Goal: Task Accomplishment & Management: Manage account settings

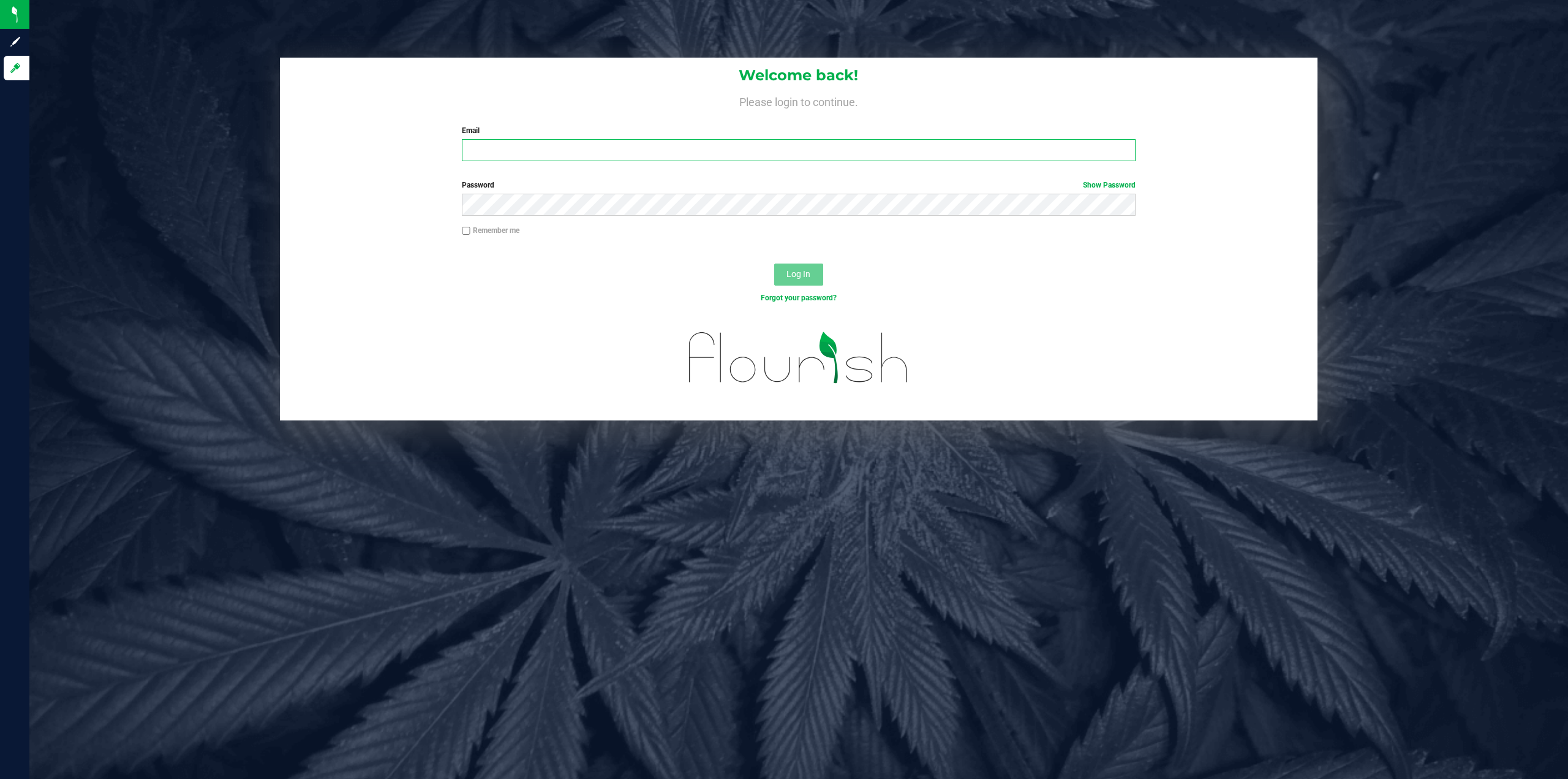
click at [637, 146] on input "Email" at bounding box center [799, 150] width 674 height 22
type input "[EMAIL_ADDRESS][DOMAIN_NAME]"
click at [774, 264] on button "Log In" at bounding box center [798, 274] width 49 height 22
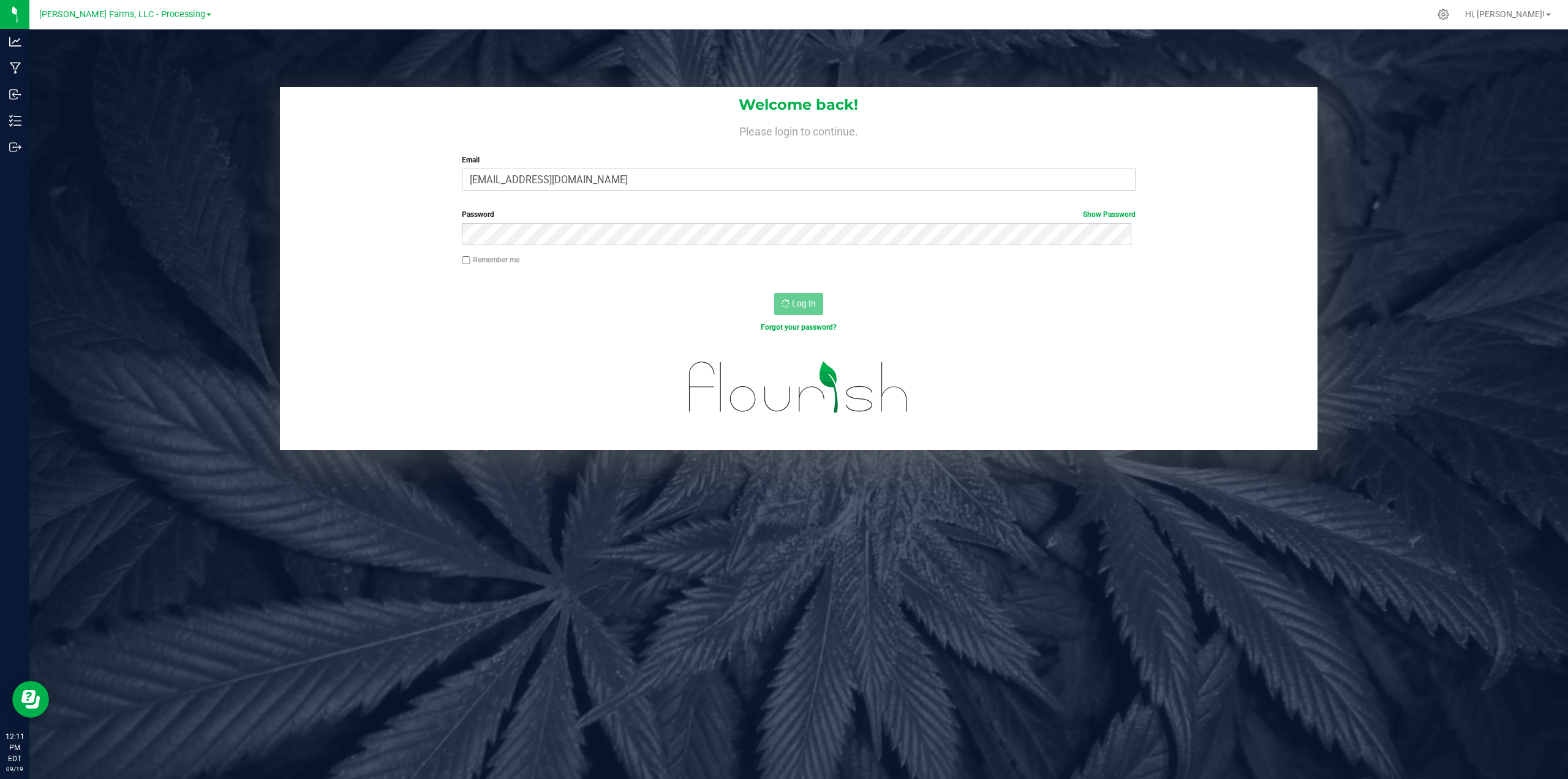
click at [199, 13] on div "[PERSON_NAME] Farms, LLC - Processing" at bounding box center [125, 15] width 179 height 19
click at [184, 14] on span "[PERSON_NAME] Farms, LLC - Processing" at bounding box center [122, 15] width 166 height 11
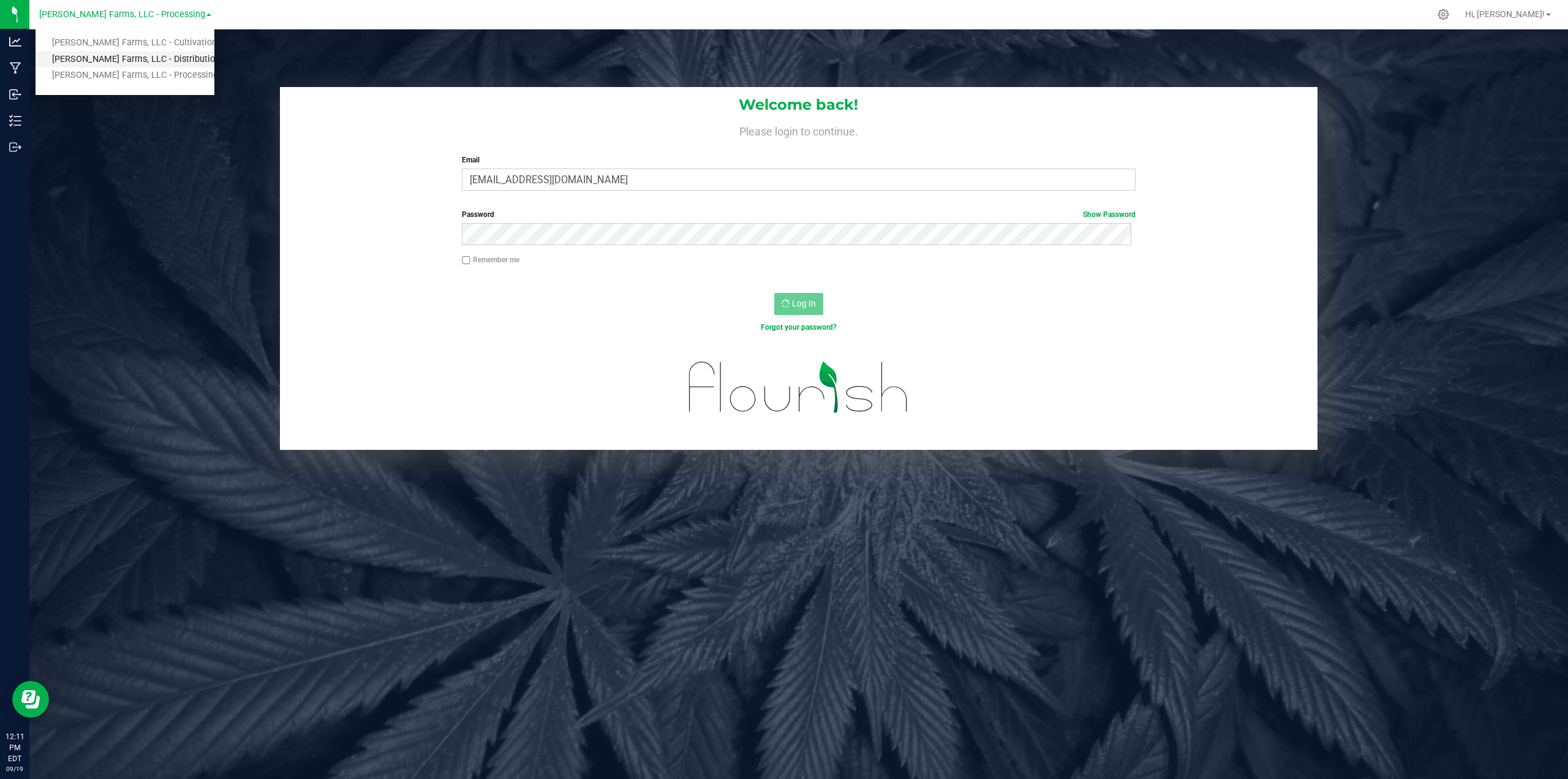
click at [166, 58] on link "[PERSON_NAME] Farms, LLC - Distribution" at bounding box center [125, 60] width 179 height 17
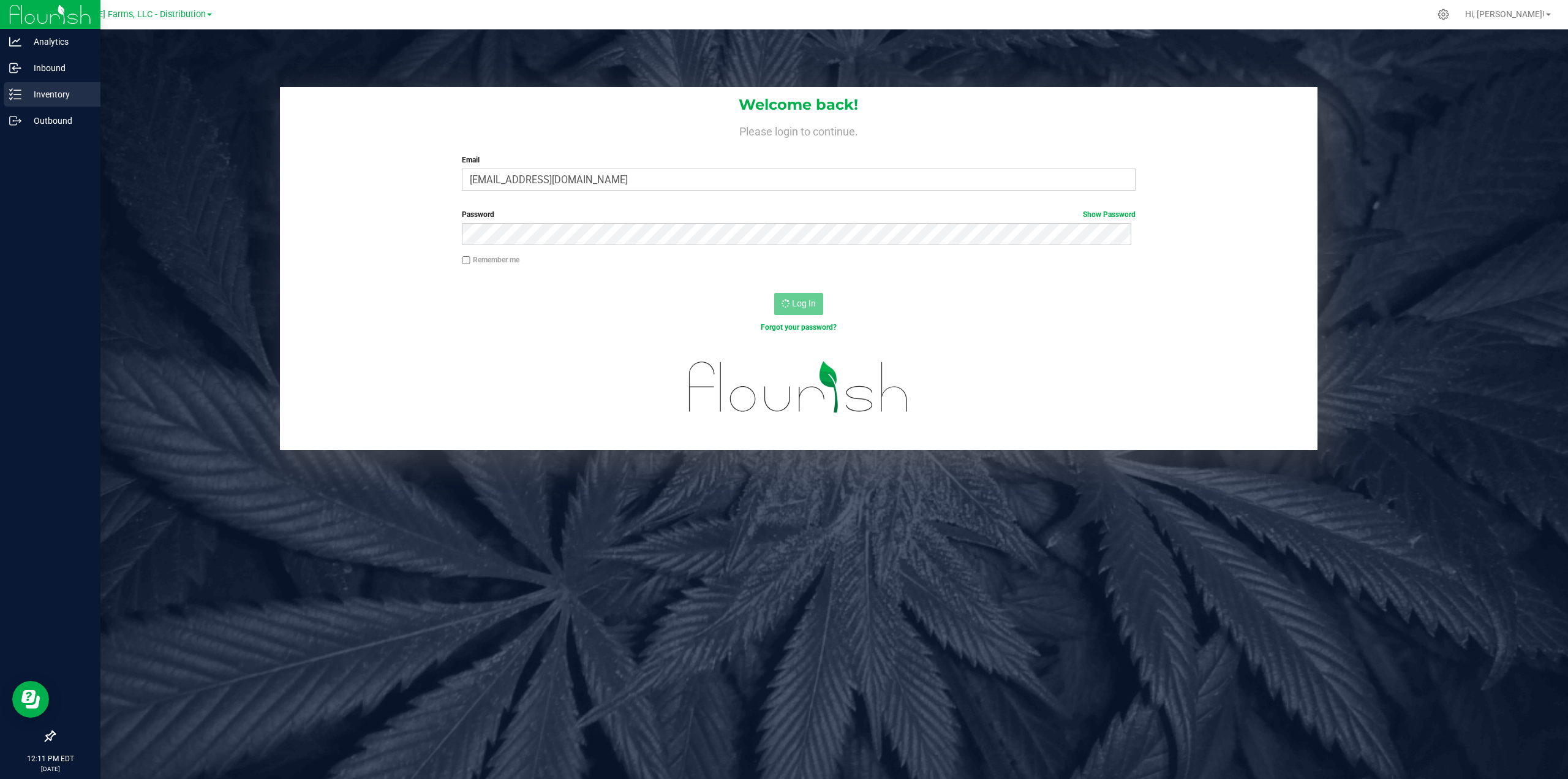
click at [51, 87] on div "Inventory" at bounding box center [52, 95] width 97 height 25
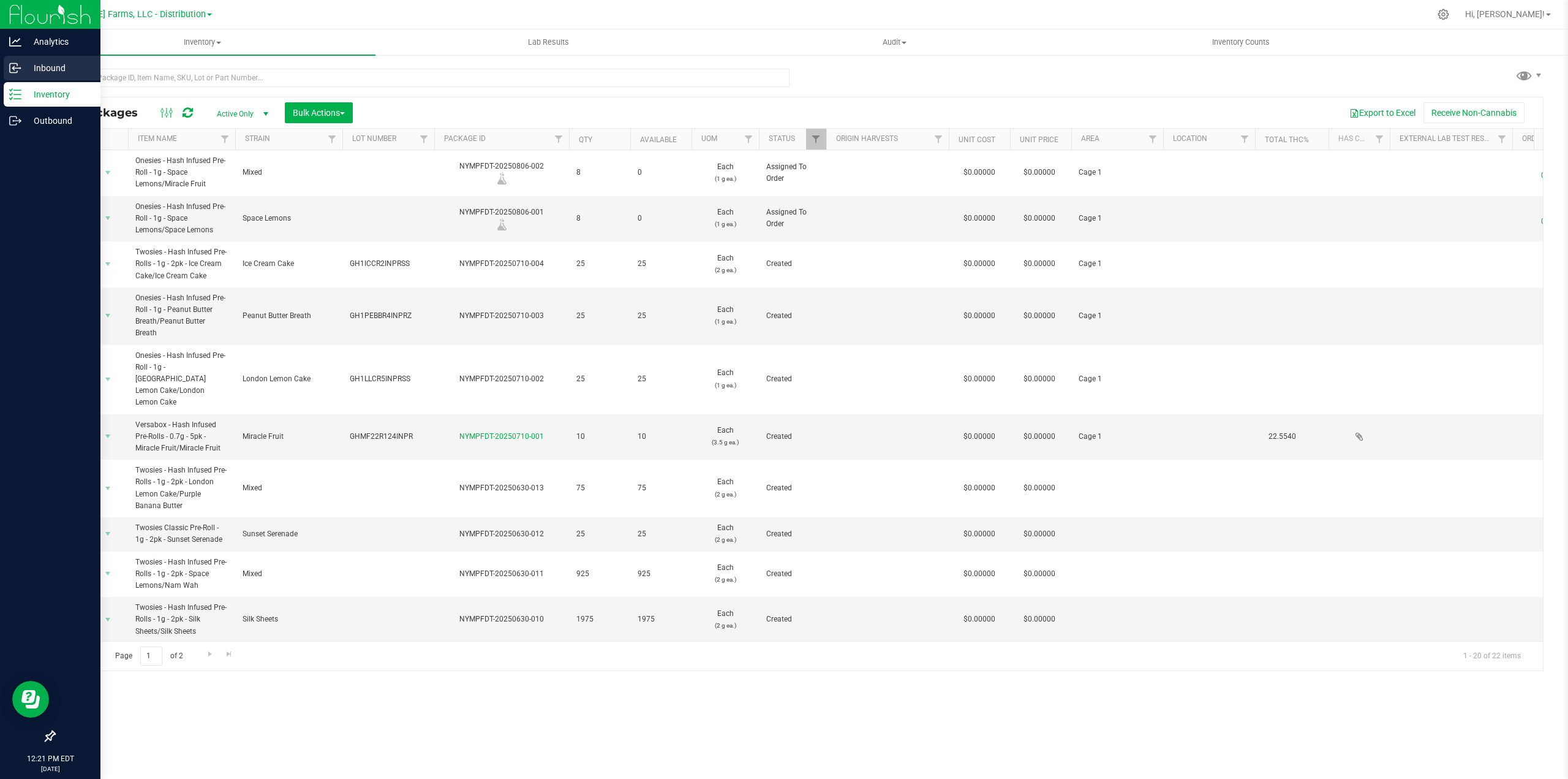
click at [49, 71] on p "Inbound" at bounding box center [57, 68] width 73 height 15
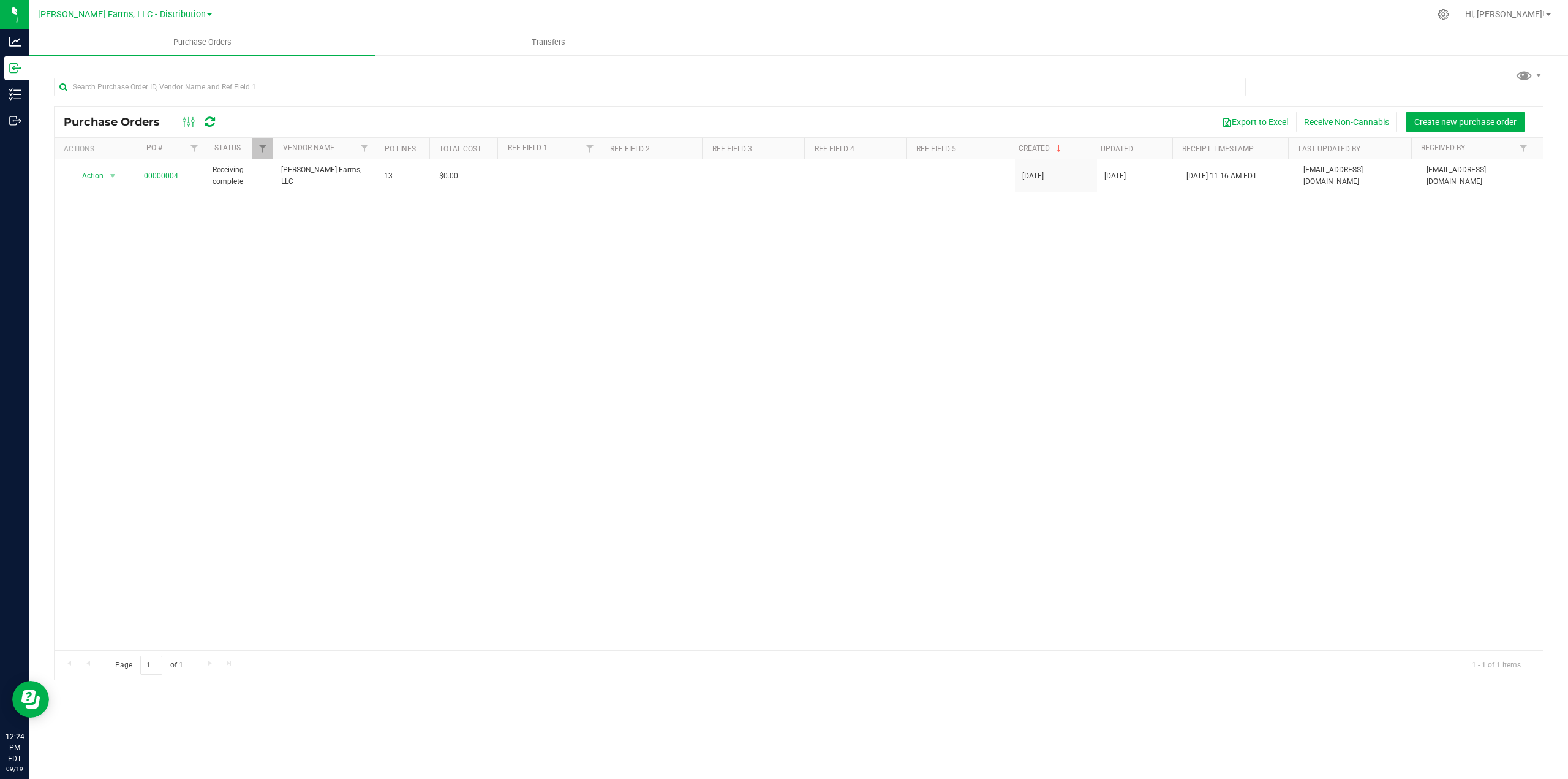
click at [169, 16] on span "[PERSON_NAME] Farms, LLC - Distribution" at bounding box center [122, 15] width 168 height 11
click at [164, 76] on link "[PERSON_NAME] Farms, LLC - Processing" at bounding box center [125, 76] width 179 height 17
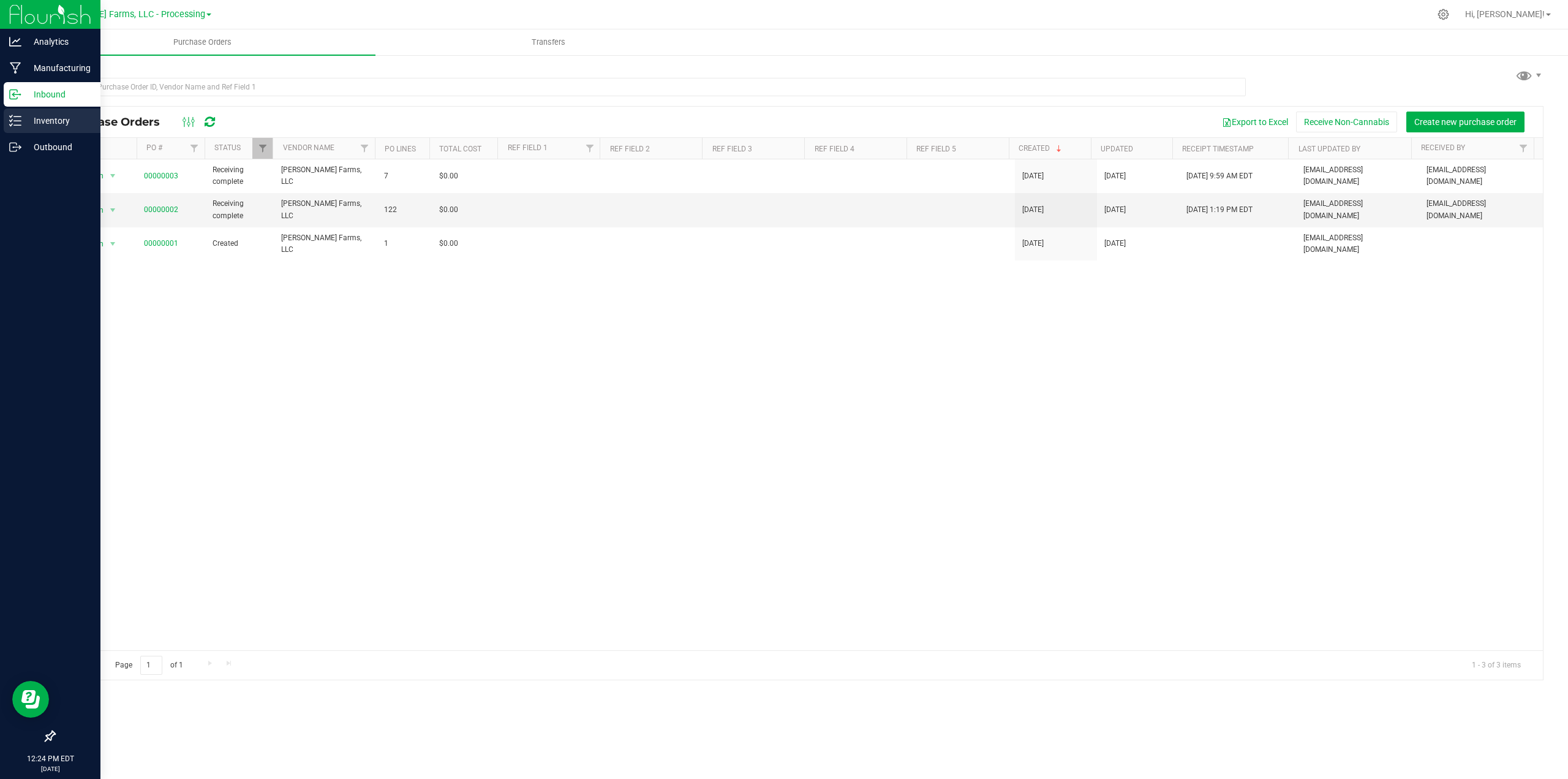
click at [49, 122] on p "Inventory" at bounding box center [57, 121] width 73 height 15
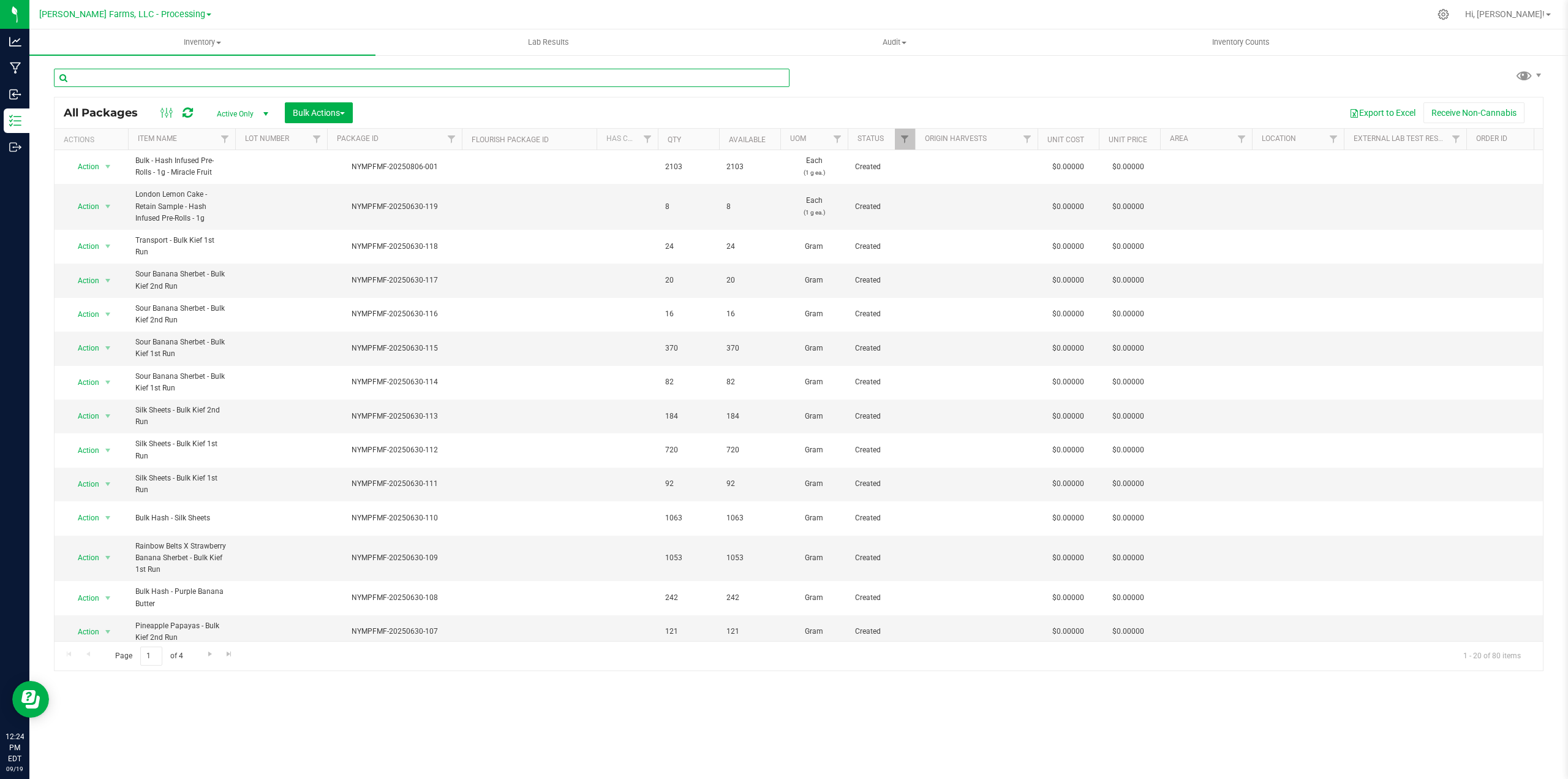
click at [215, 78] on input "text" at bounding box center [421, 77] width 736 height 18
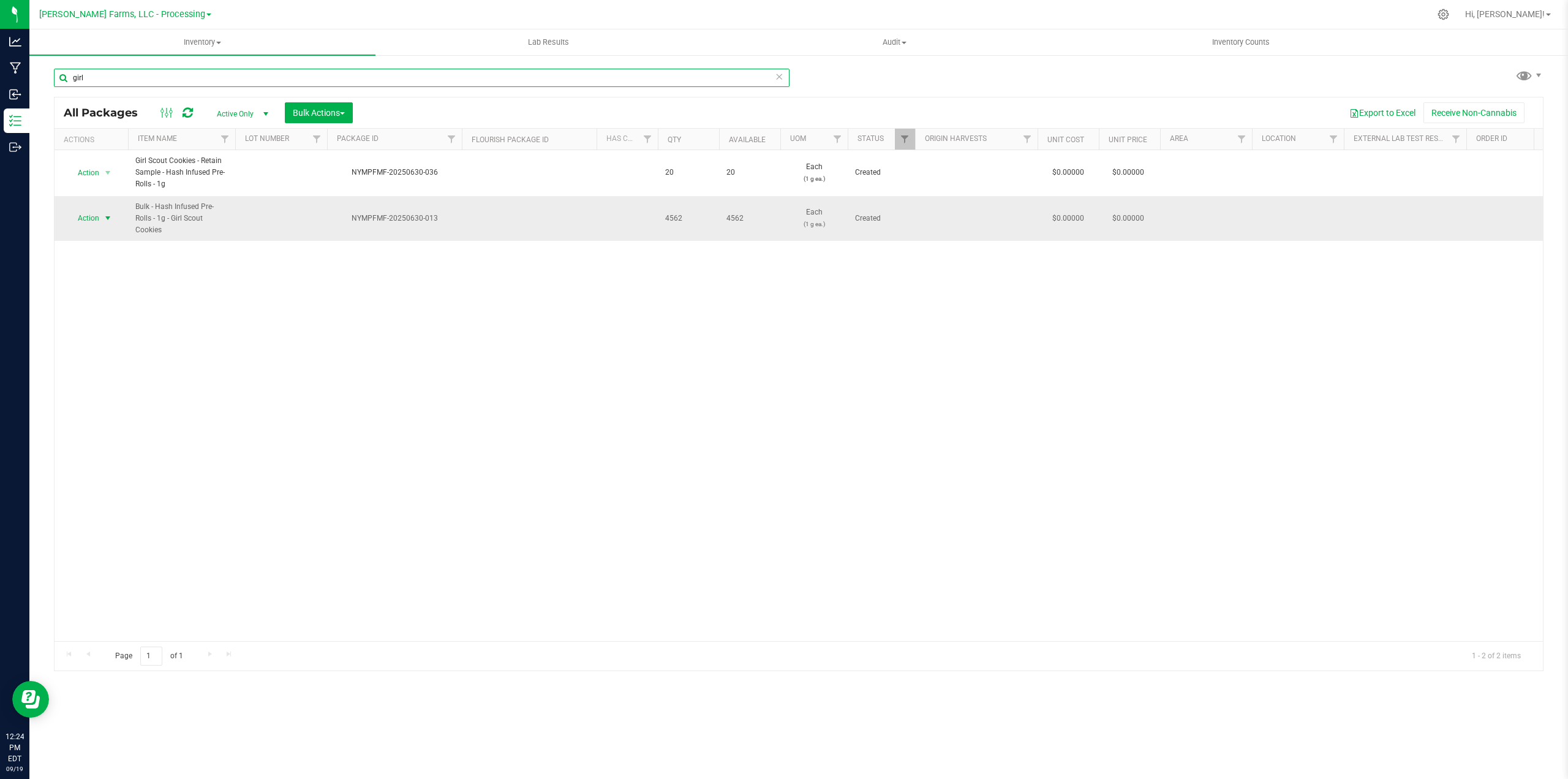
type input "girl"
click at [111, 216] on span "select" at bounding box center [107, 218] width 9 height 9
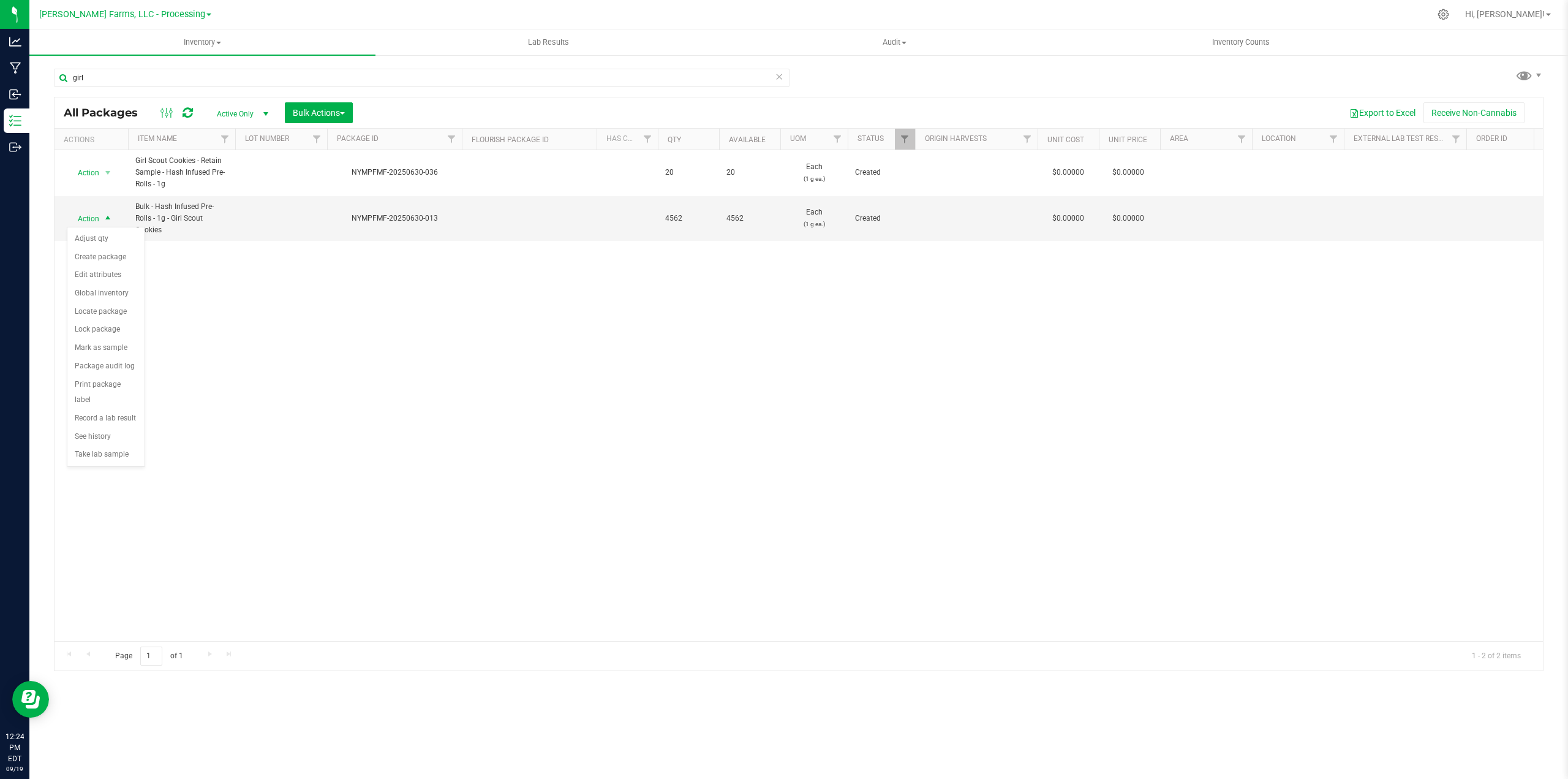
click at [578, 347] on div "Action Action Adjust qty Create package Edit attributes Global inventory Locate…" at bounding box center [799, 395] width 1489 height 491
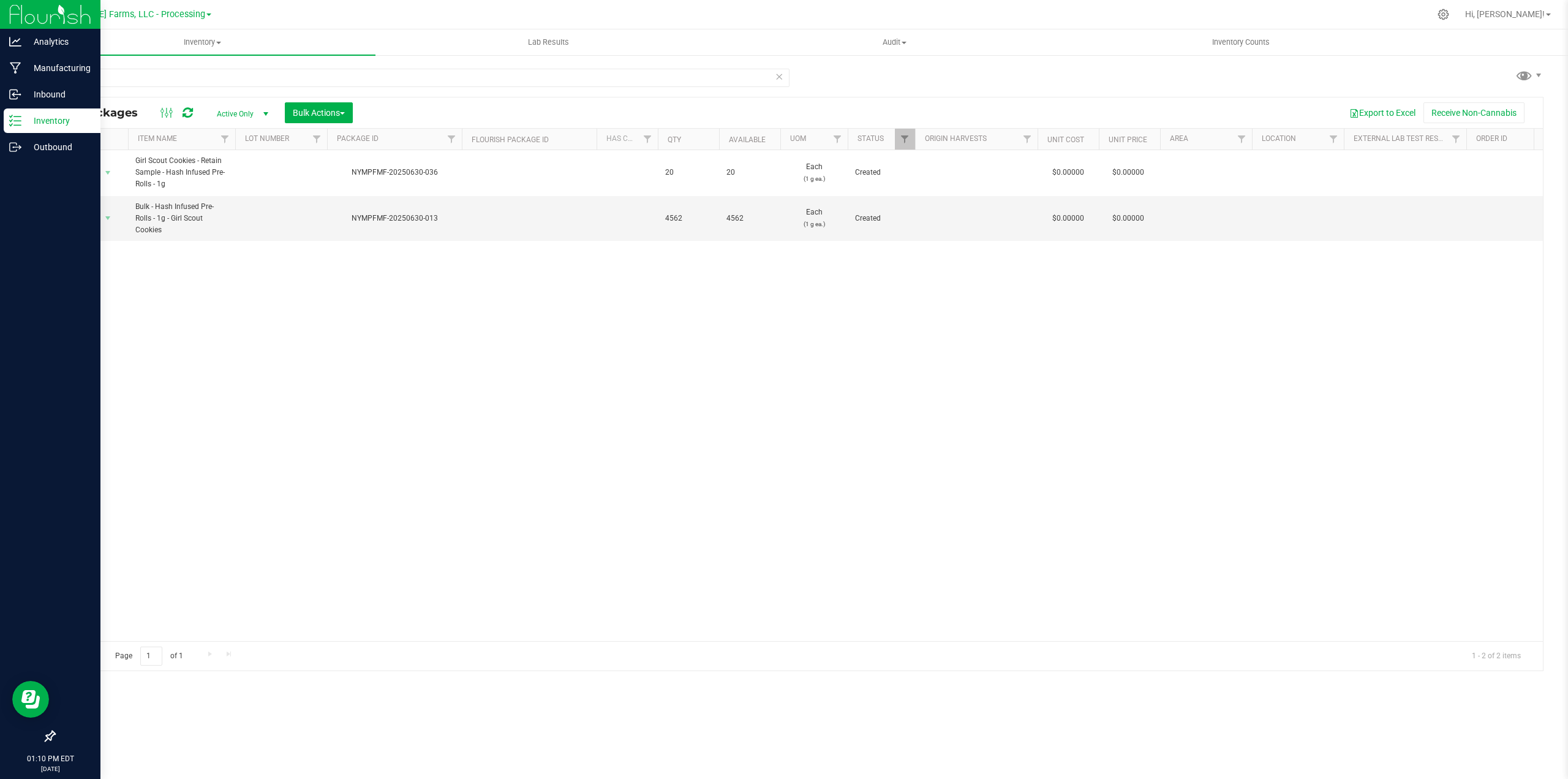
click at [52, 122] on p "Inventory" at bounding box center [57, 121] width 73 height 15
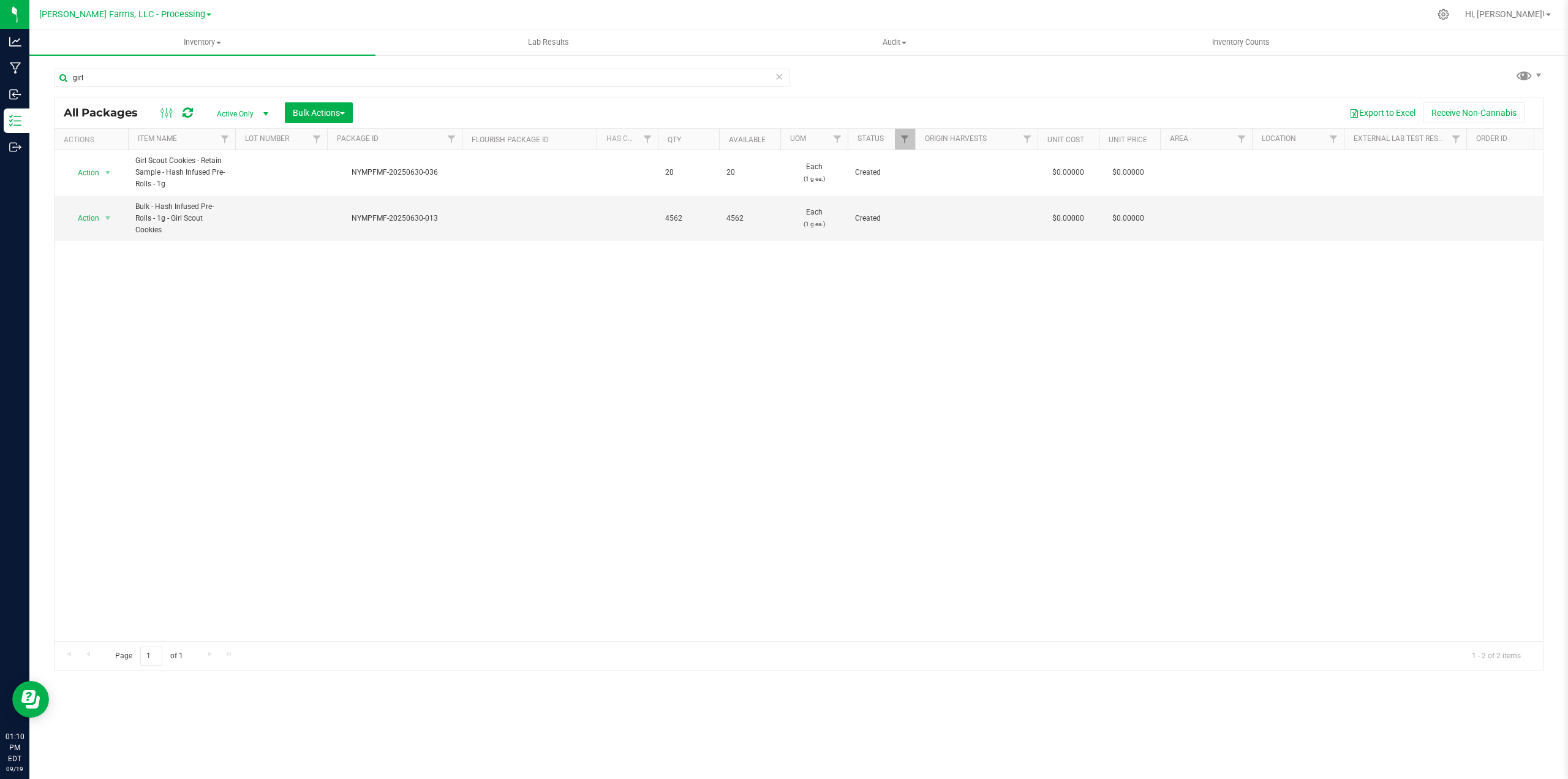
click at [196, 12] on link "[PERSON_NAME] Farms, LLC - Processing" at bounding box center [125, 14] width 172 height 12
click at [169, 57] on link "[PERSON_NAME] Farms, LLC - Distribution" at bounding box center [125, 60] width 179 height 17
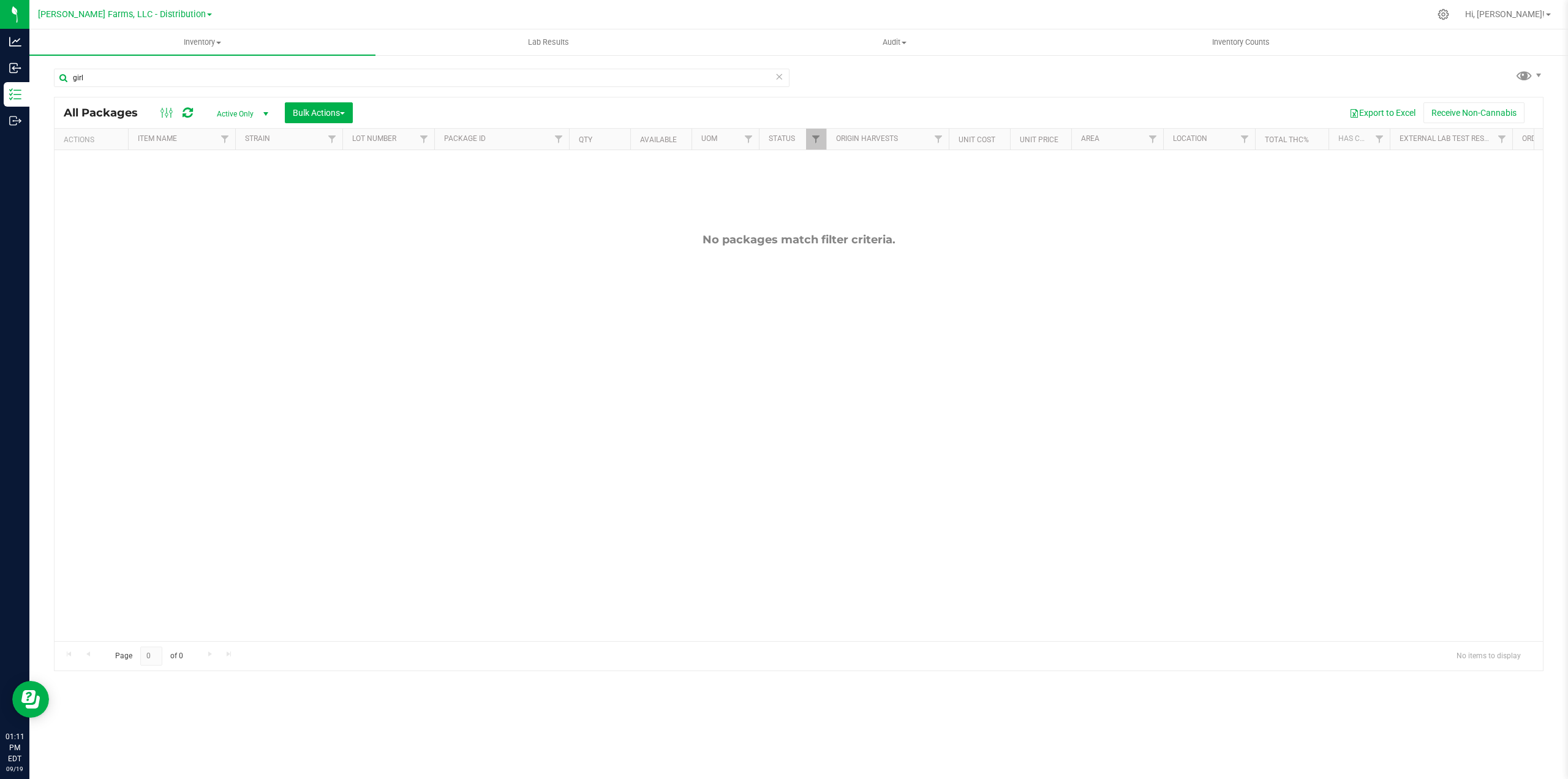
click at [319, 270] on div "No packages match filter criteria." at bounding box center [799, 437] width 1489 height 574
click at [143, 78] on input "girl" at bounding box center [421, 77] width 736 height 18
type input "g"
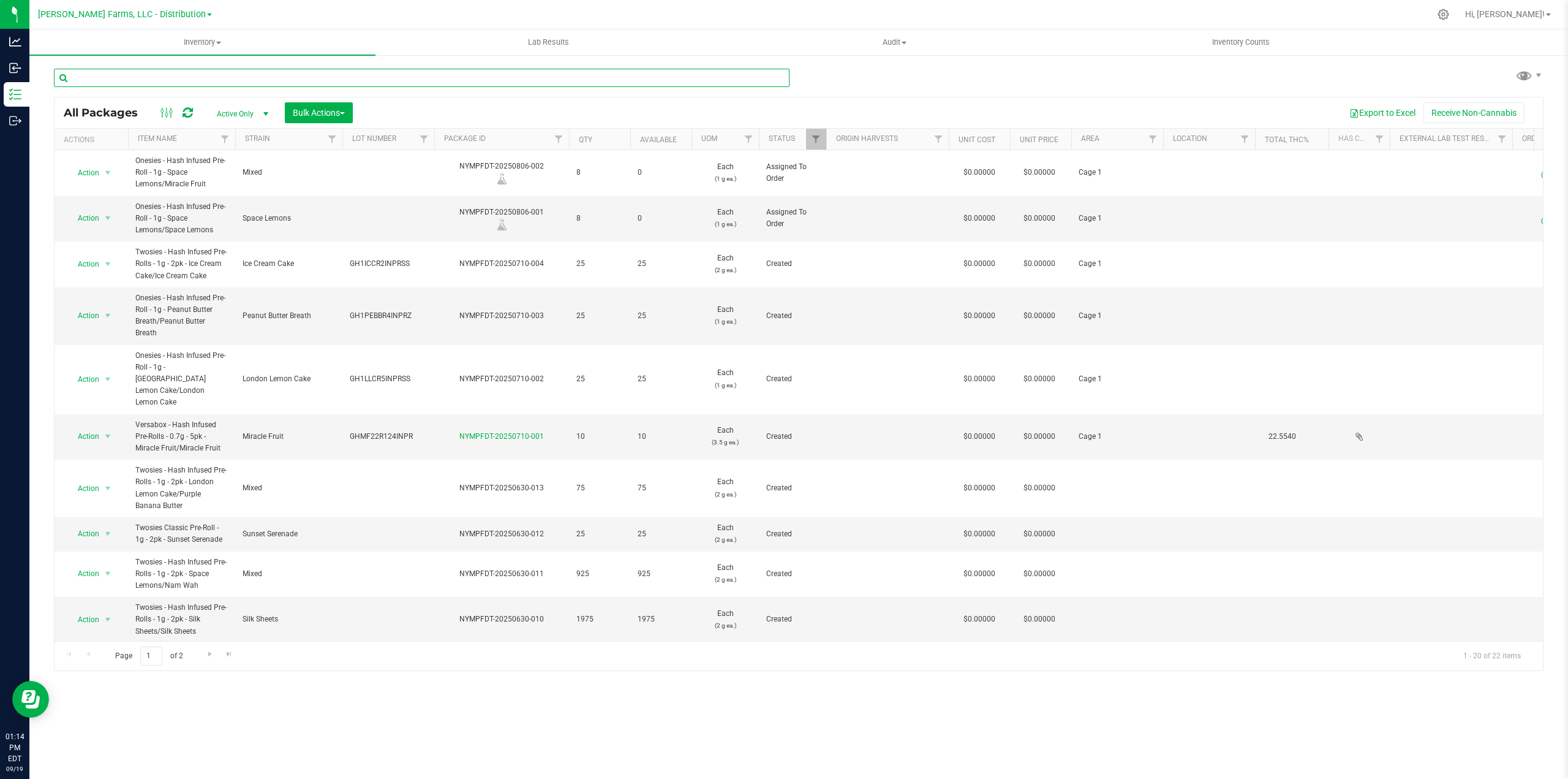
click at [380, 84] on input "text" at bounding box center [421, 77] width 736 height 18
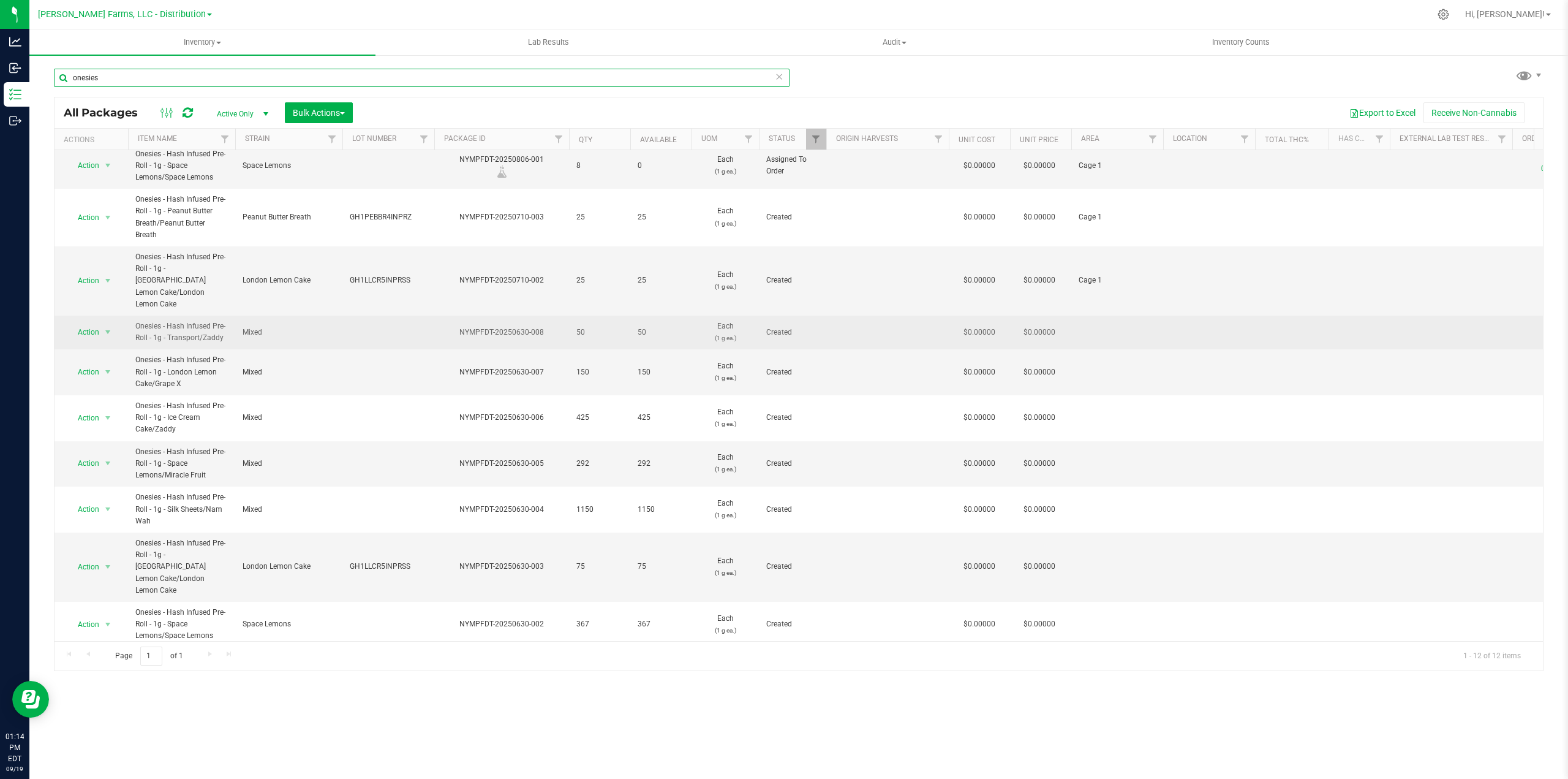
scroll to position [55, 0]
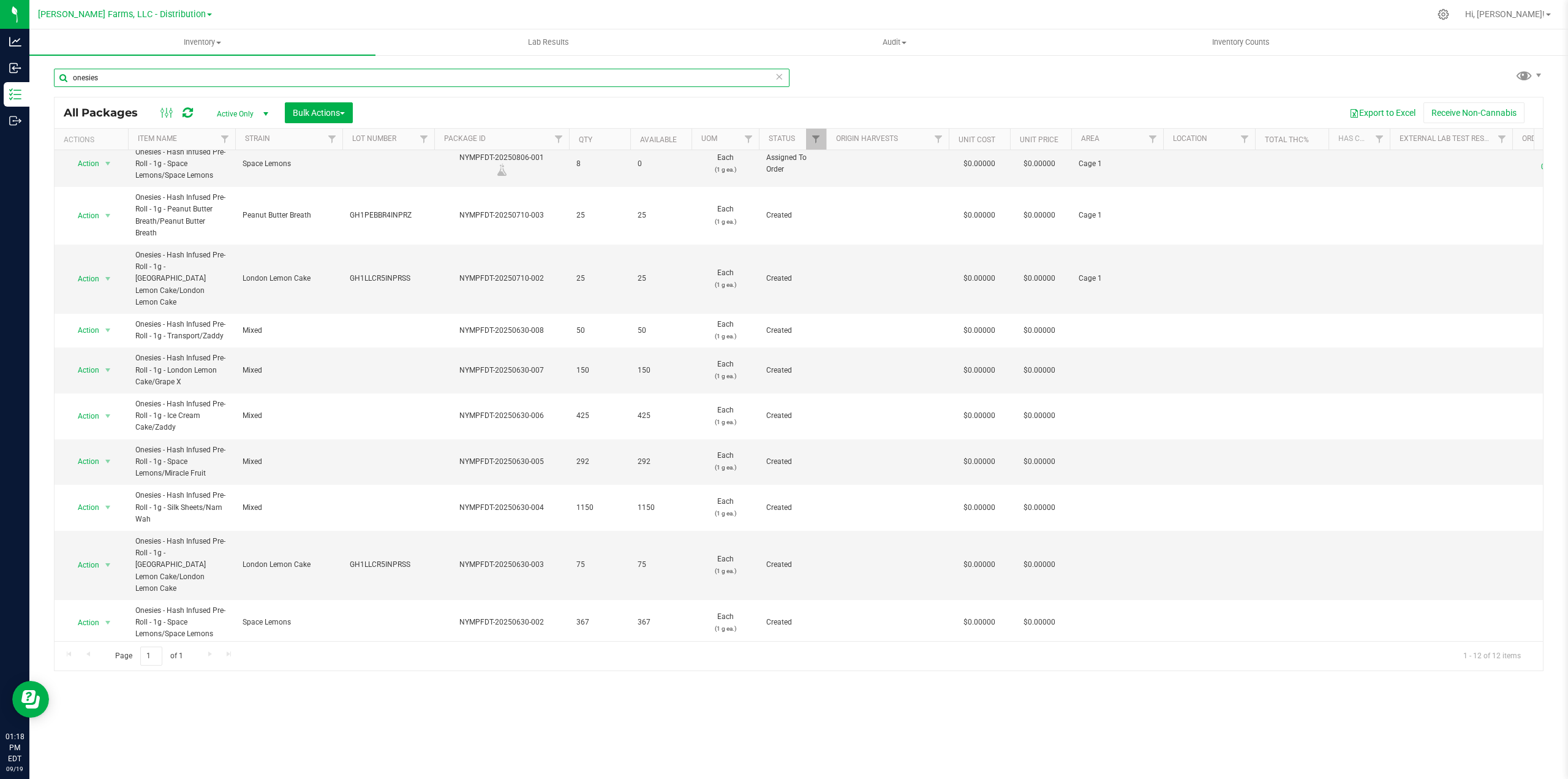
type input "onesies"
click at [110, 669] on span "select" at bounding box center [107, 673] width 9 height 9
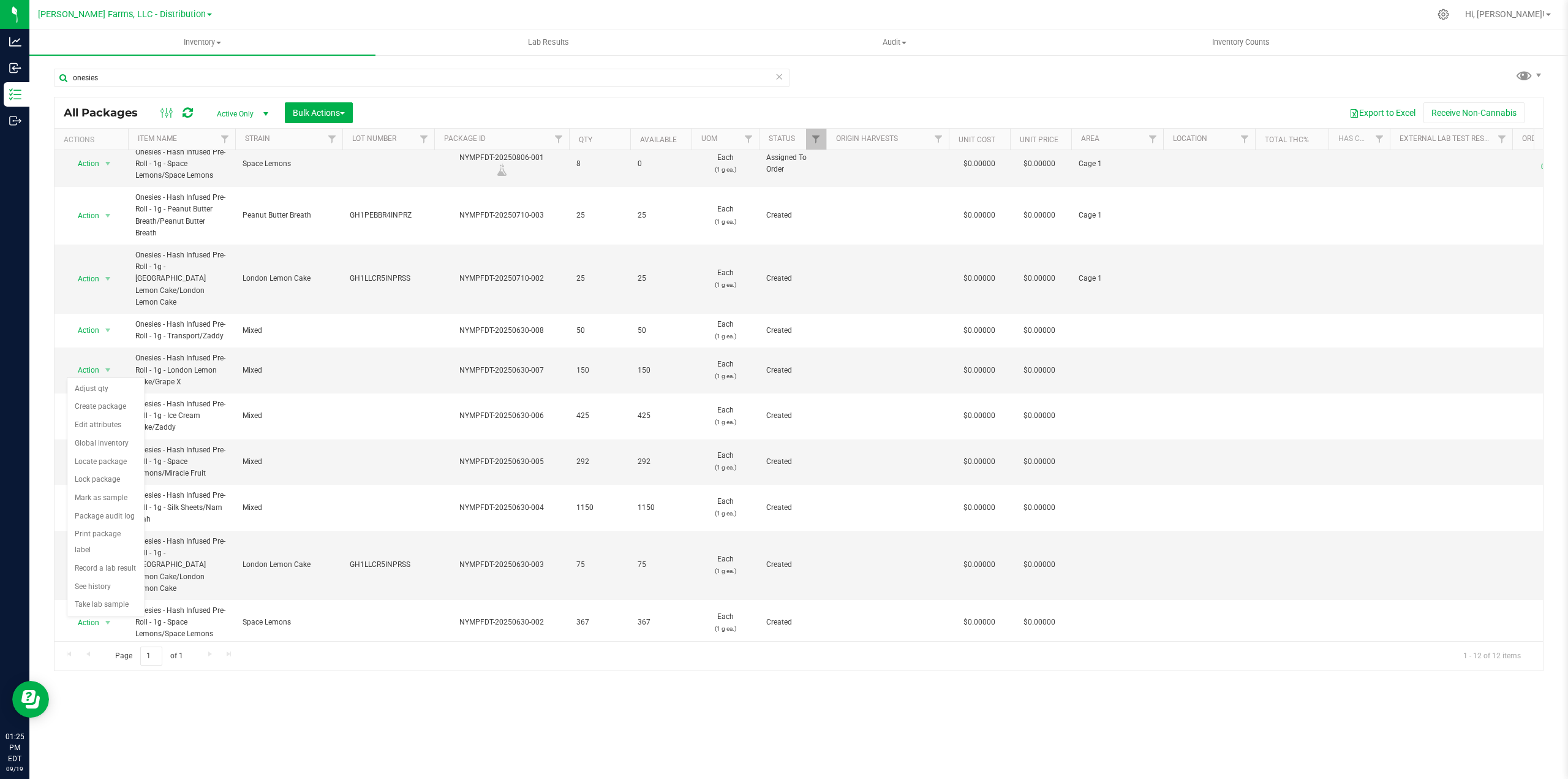
click at [649, 734] on div "Inventory All packages All inventory Waste log Create inventory Lab Results Aud…" at bounding box center [798, 404] width 1539 height 750
click at [107, 669] on span "select" at bounding box center [107, 673] width 9 height 9
click at [103, 390] on li "Adjust qty" at bounding box center [106, 389] width 77 height 18
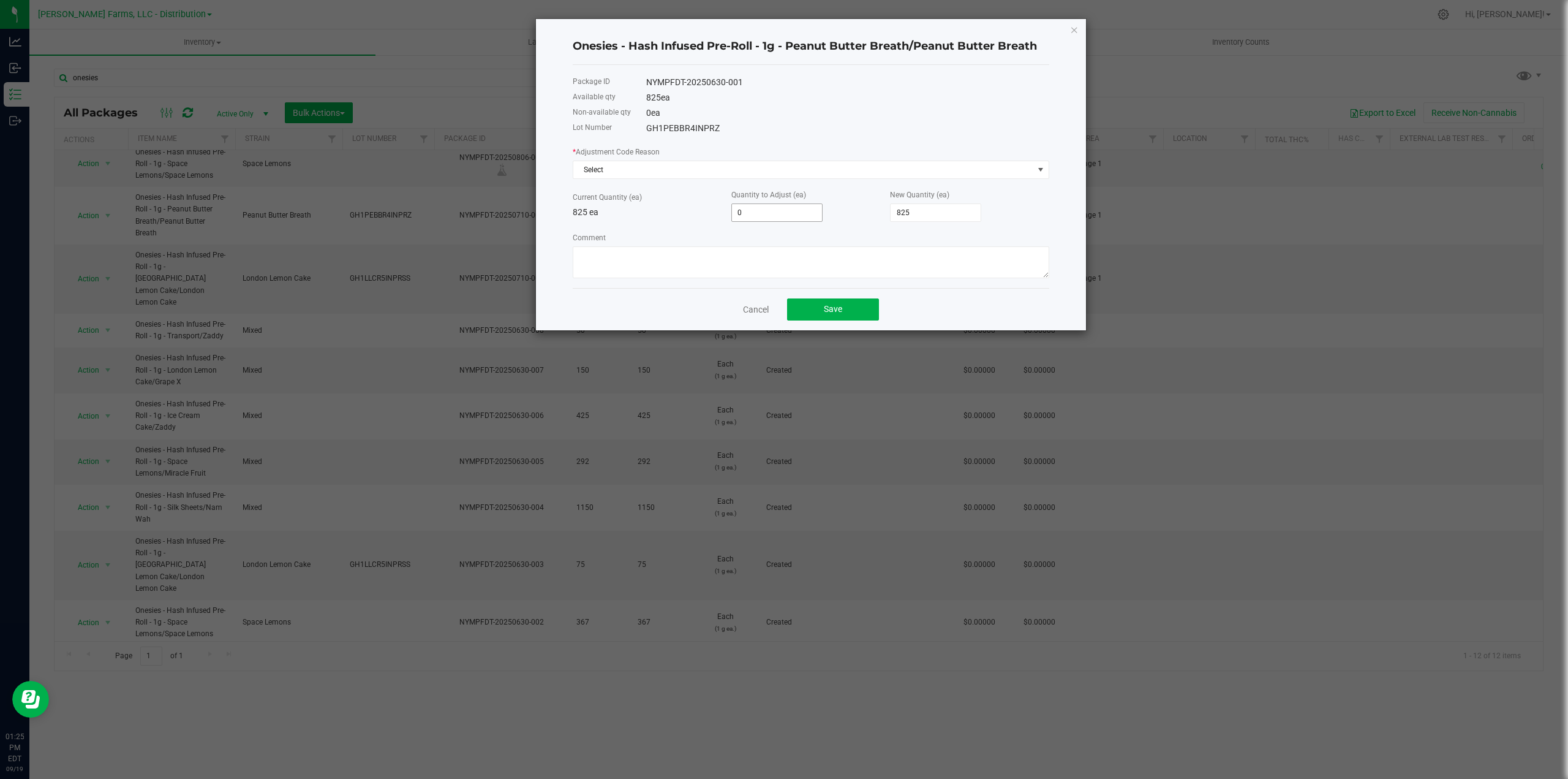
click at [771, 207] on input "0" at bounding box center [777, 213] width 90 height 17
type input "-820"
type input "5"
type input "-772"
type input "53"
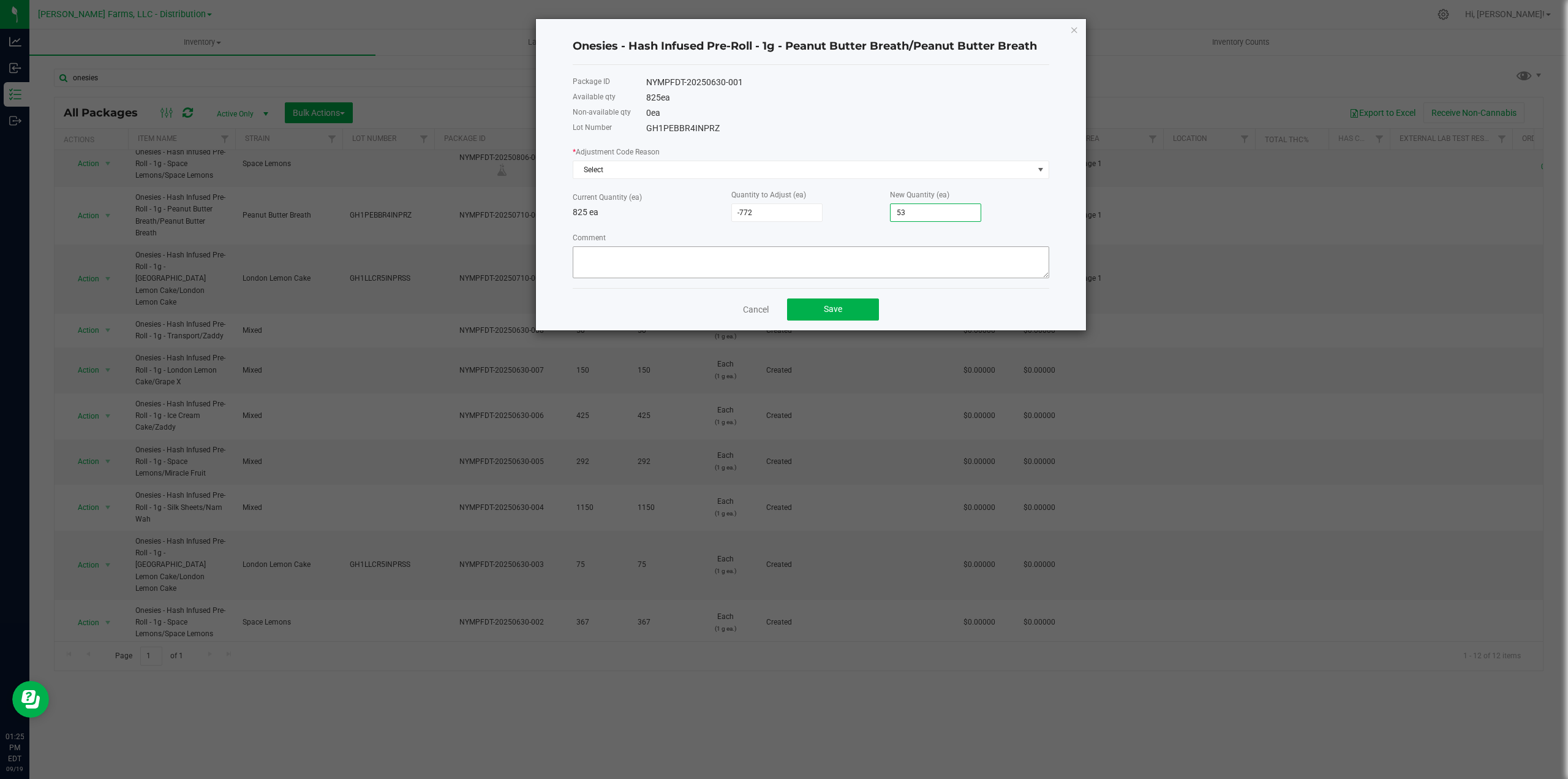
type input "-289"
type input "536"
type input "4,541"
type input "5,366"
click at [866, 167] on span "Select" at bounding box center [803, 170] width 460 height 17
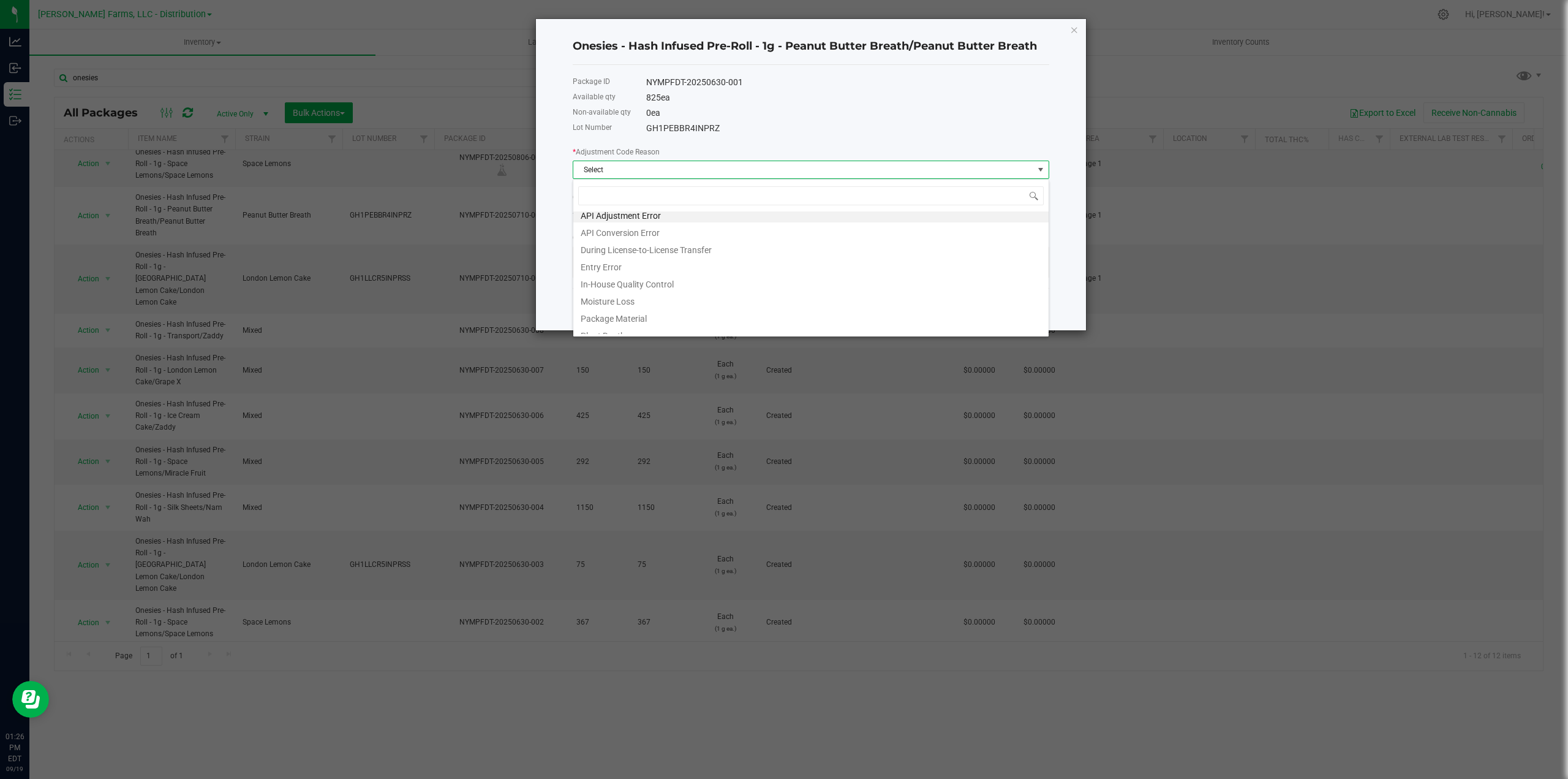
scroll to position [0, 0]
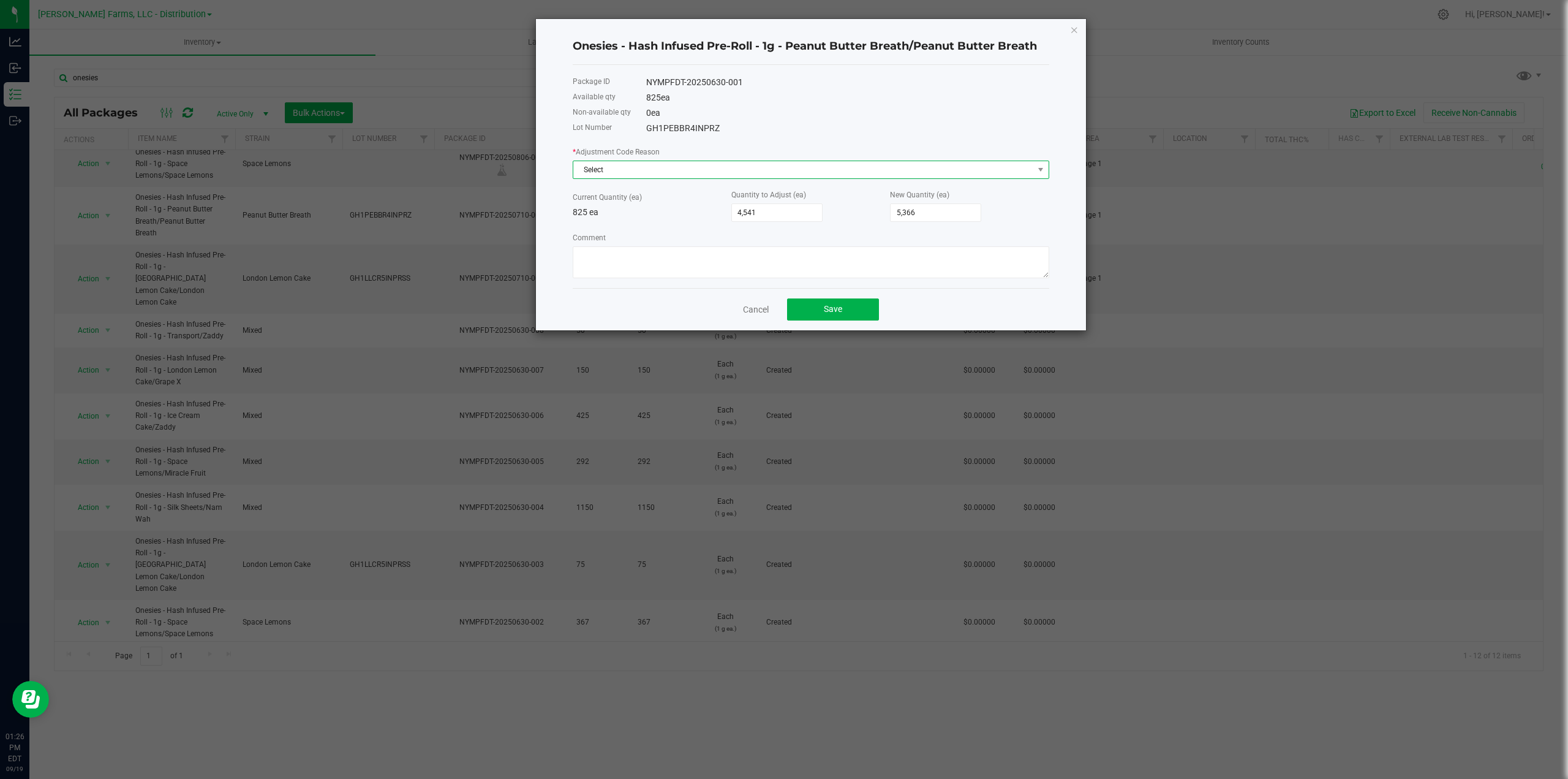
click at [685, 165] on span "Select" at bounding box center [803, 170] width 460 height 17
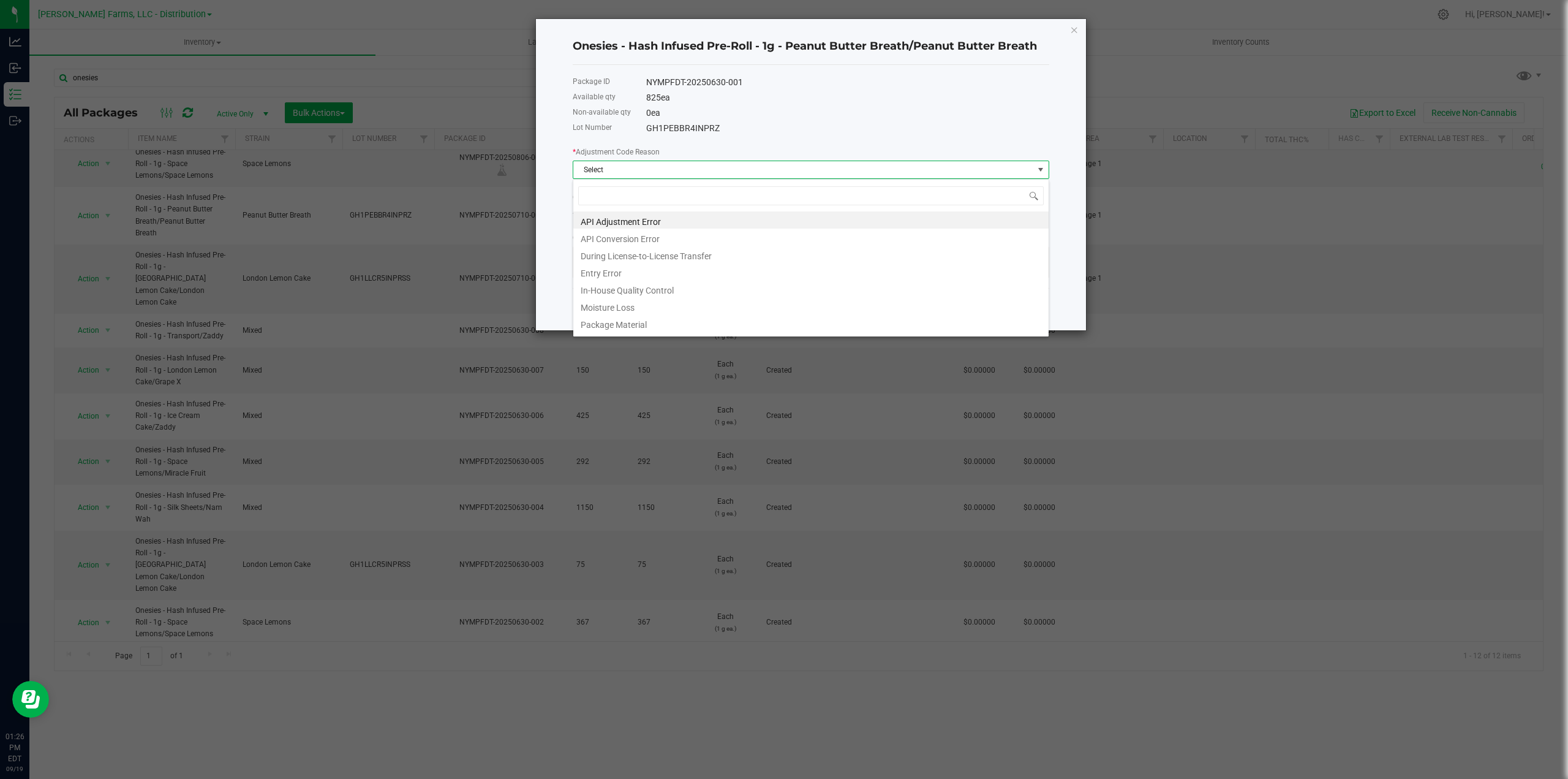
scroll to position [18, 477]
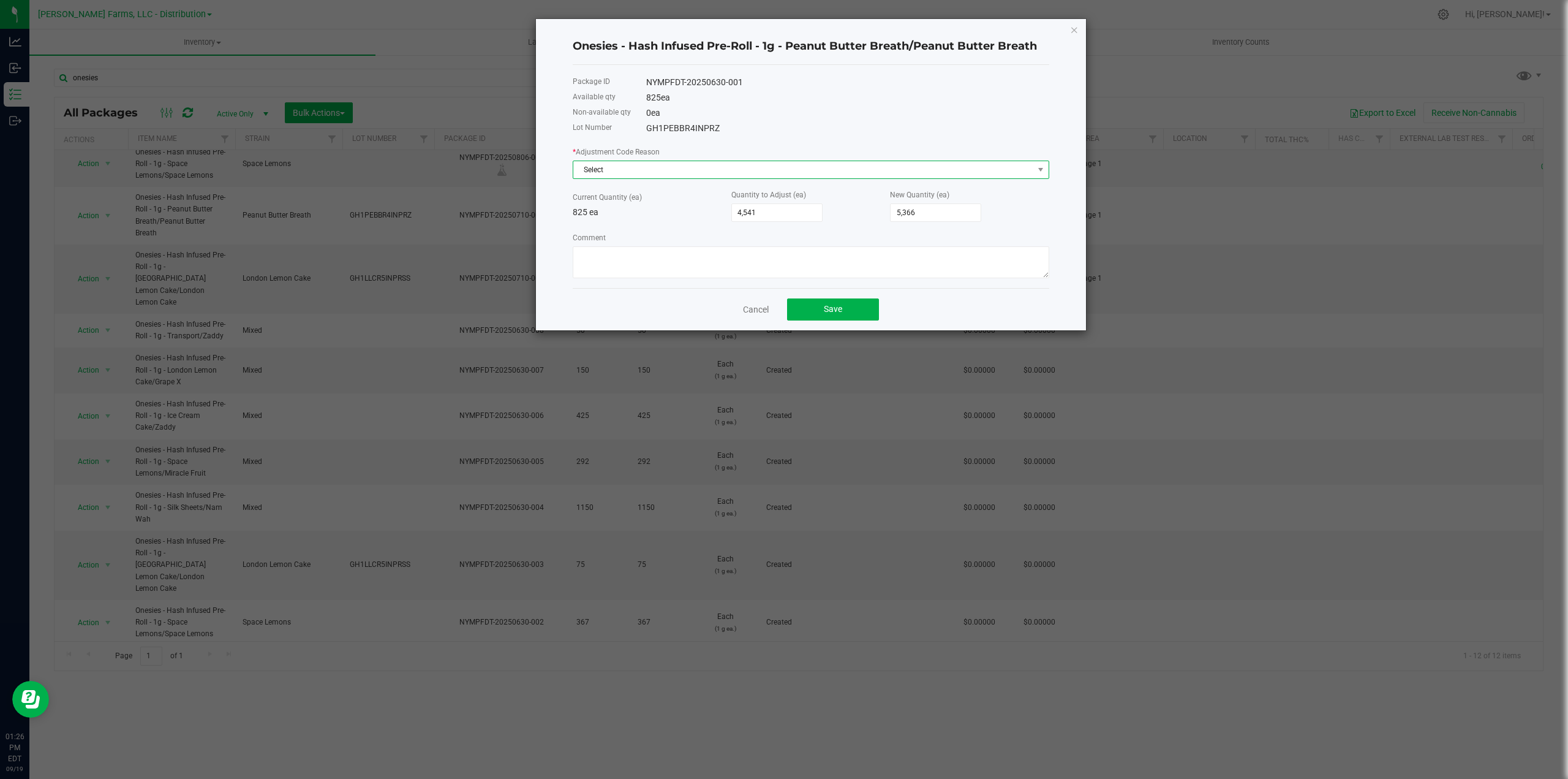
click at [748, 165] on span "Select" at bounding box center [803, 170] width 460 height 17
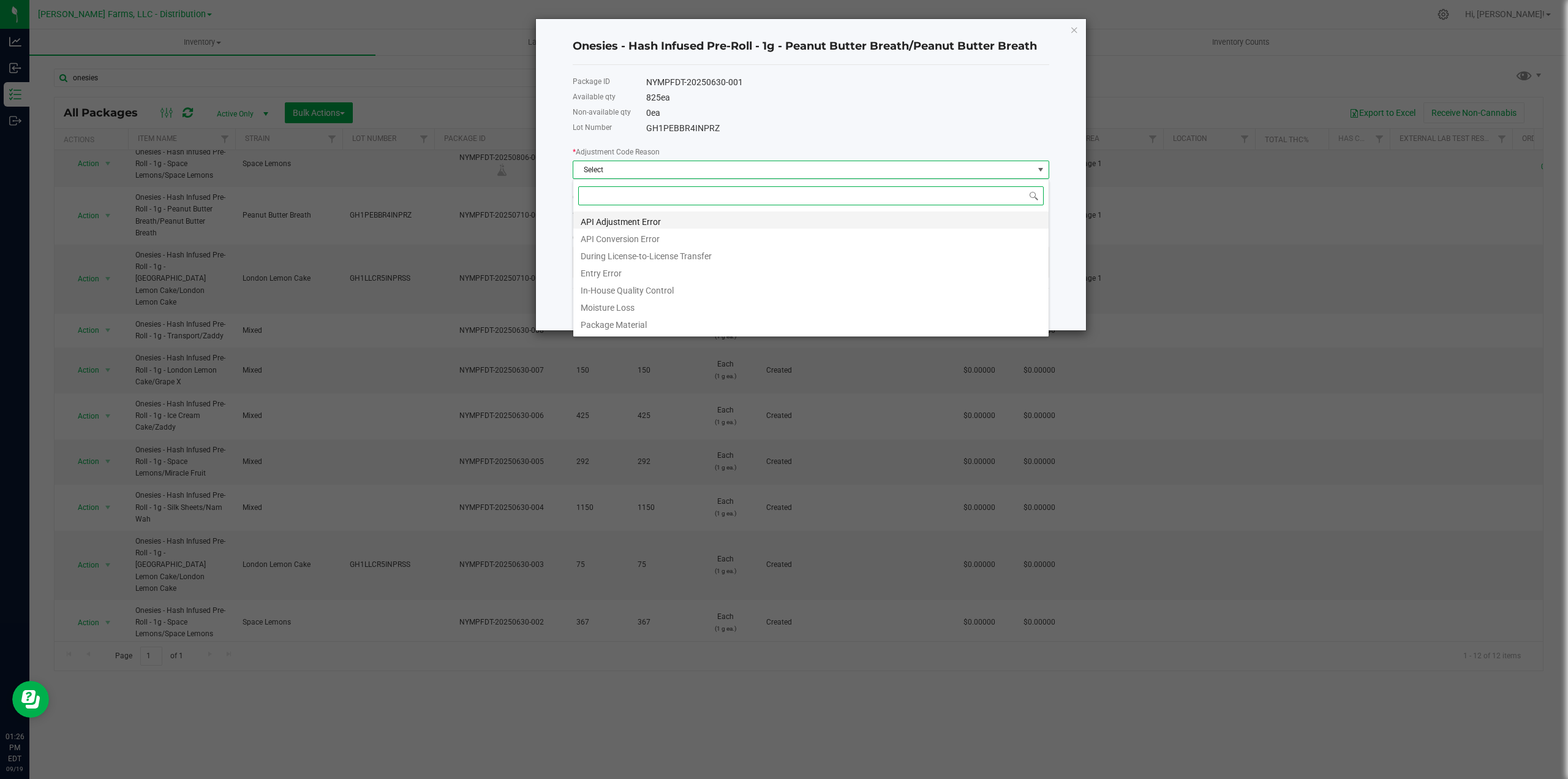
click at [667, 218] on li "API Adjustment Error" at bounding box center [811, 220] width 475 height 17
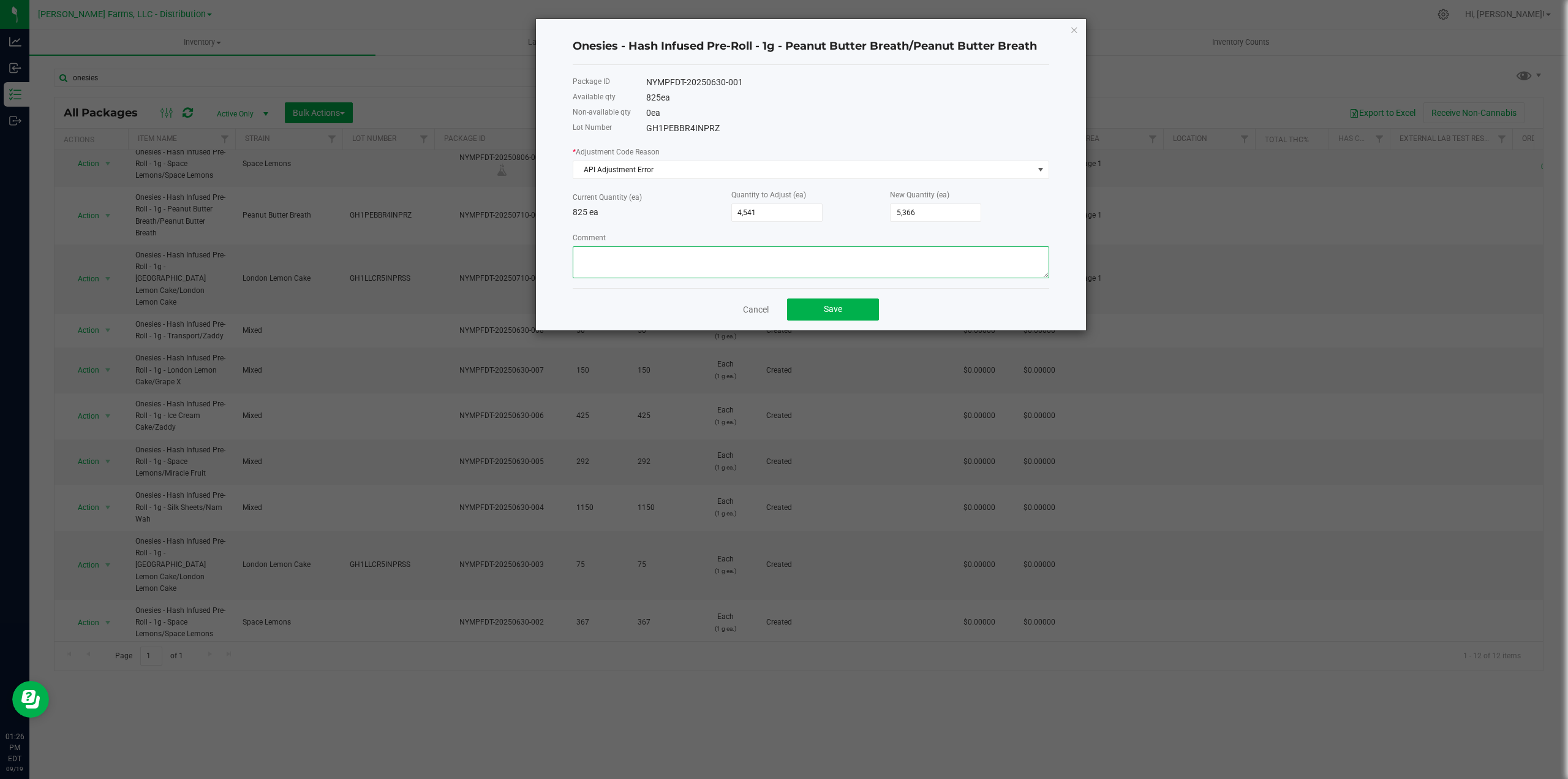
click at [728, 261] on textarea "Comment" at bounding box center [811, 262] width 477 height 32
type textarea "Updating Inventory"
click at [847, 312] on button "Save" at bounding box center [833, 309] width 92 height 22
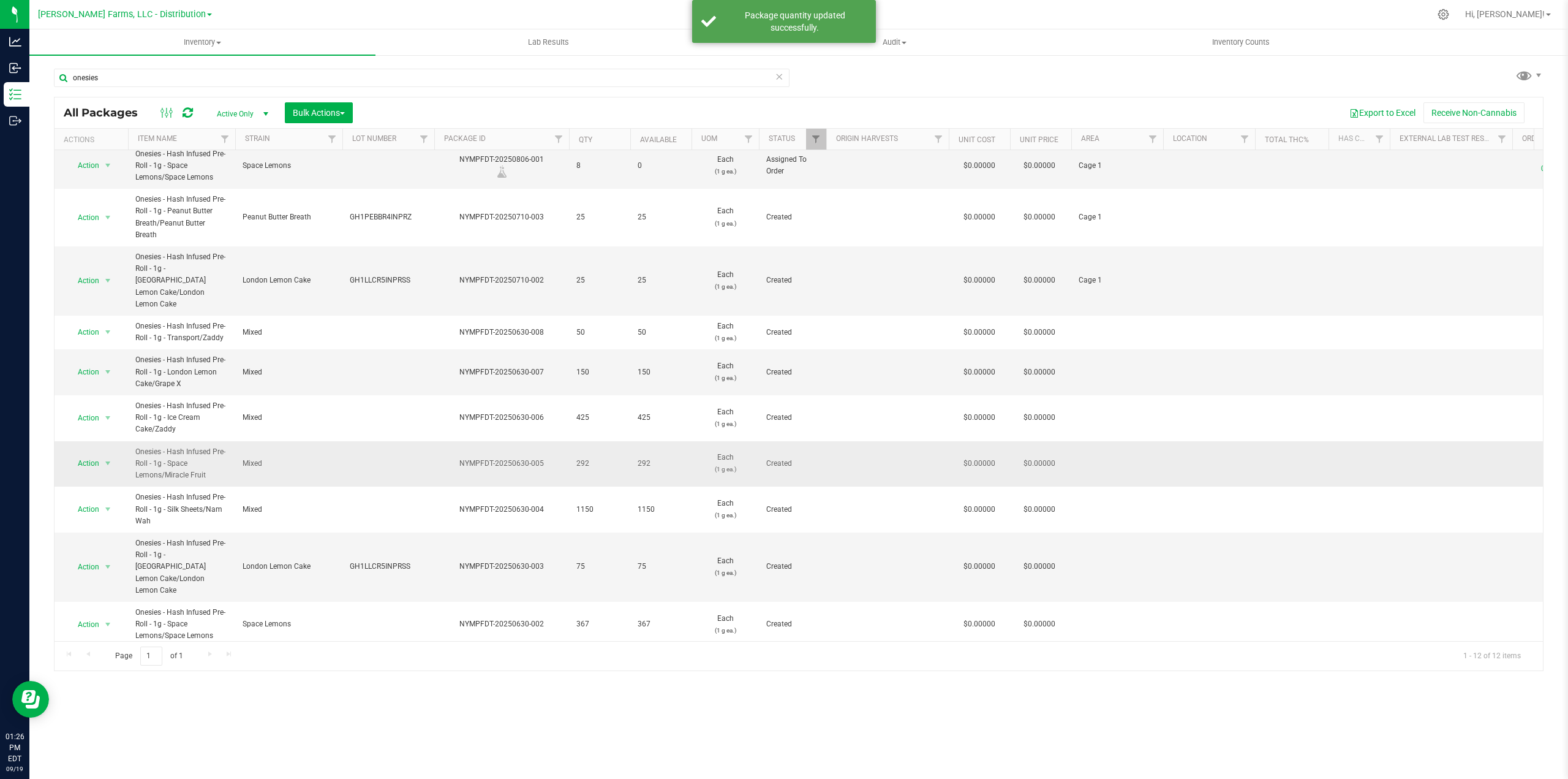
scroll to position [55, 0]
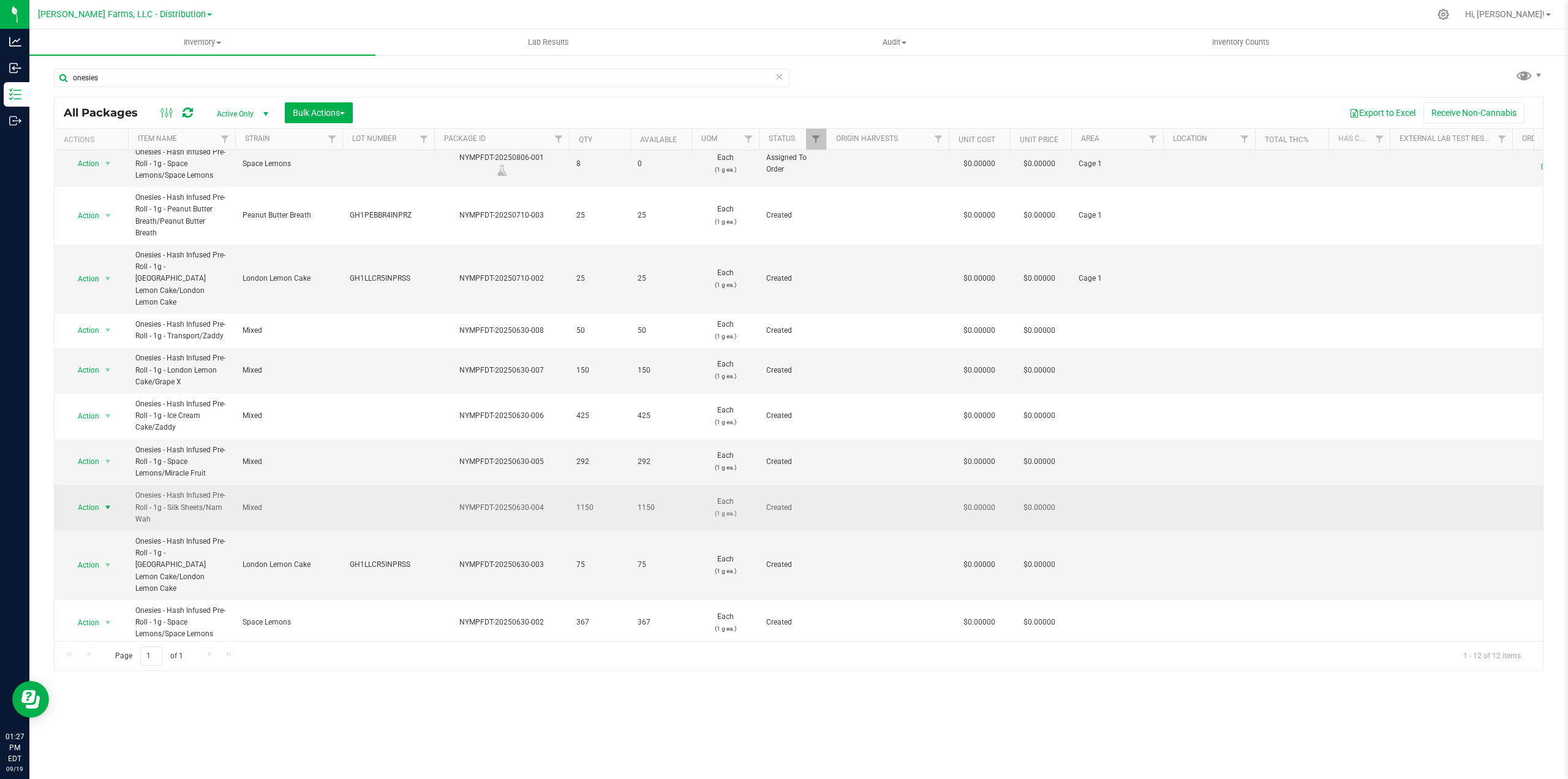
click at [110, 502] on span "select" at bounding box center [107, 507] width 9 height 9
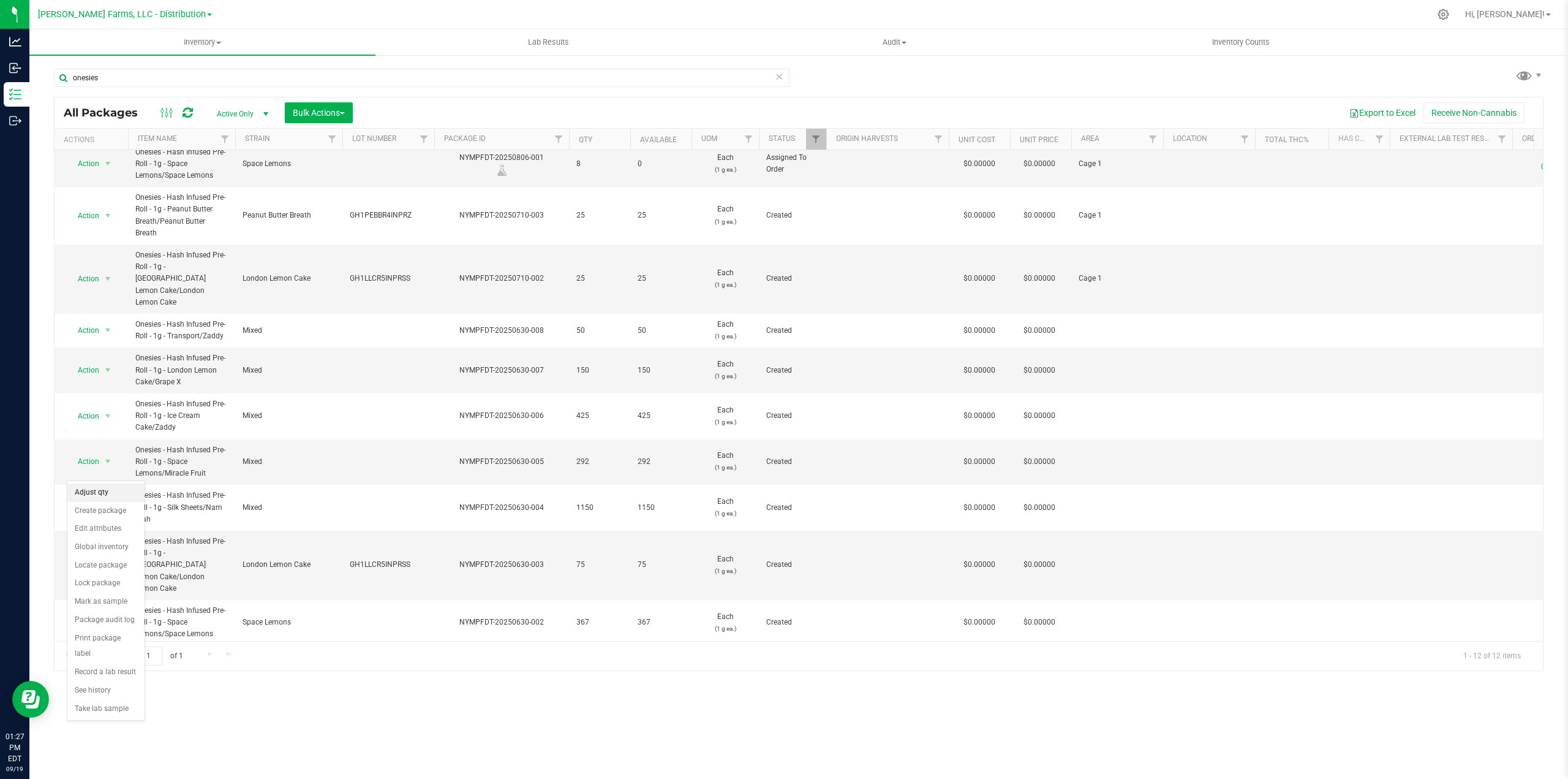
click at [97, 489] on li "Adjust qty" at bounding box center [106, 492] width 77 height 18
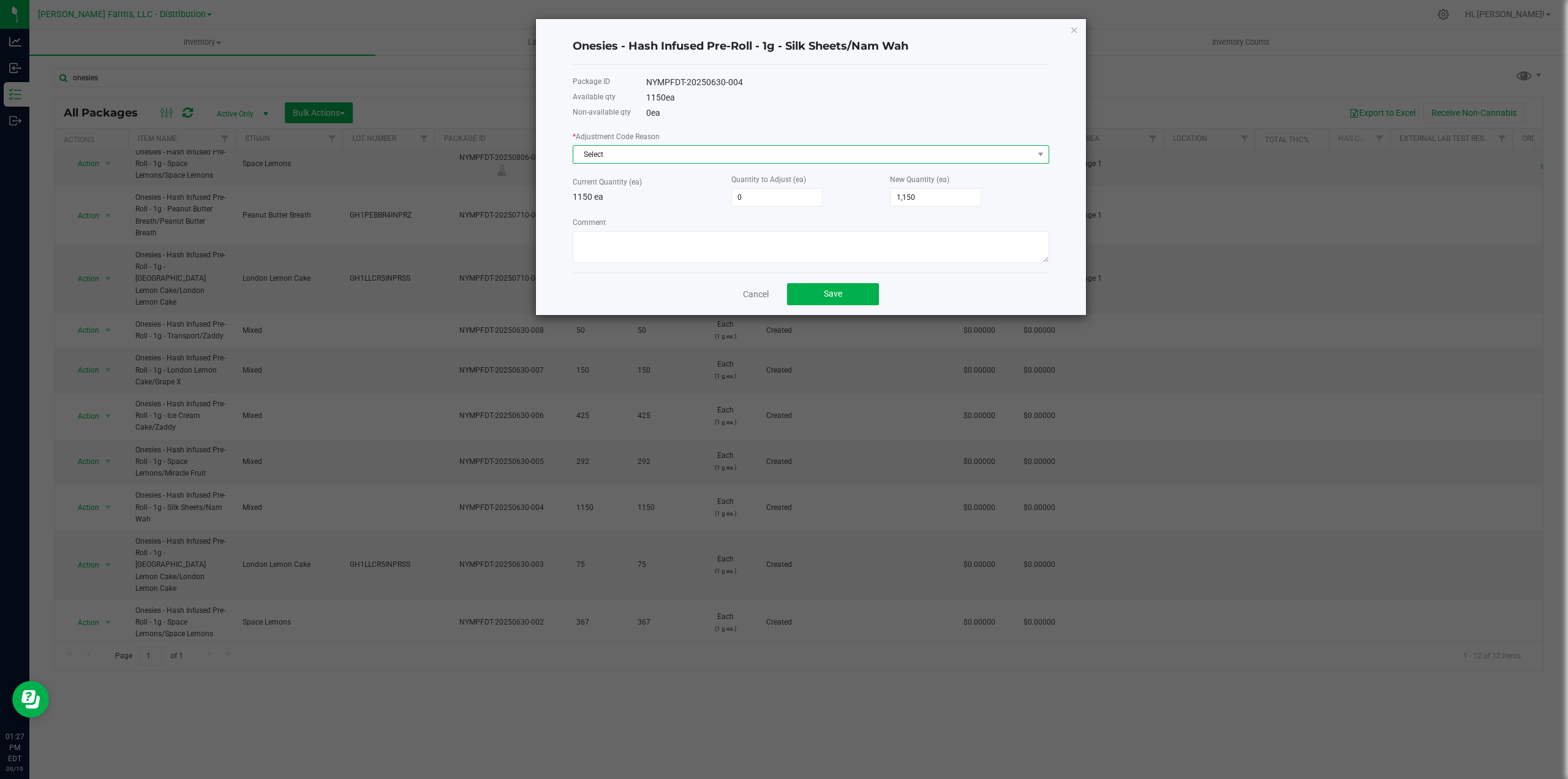
click at [684, 157] on span "Select" at bounding box center [803, 154] width 460 height 17
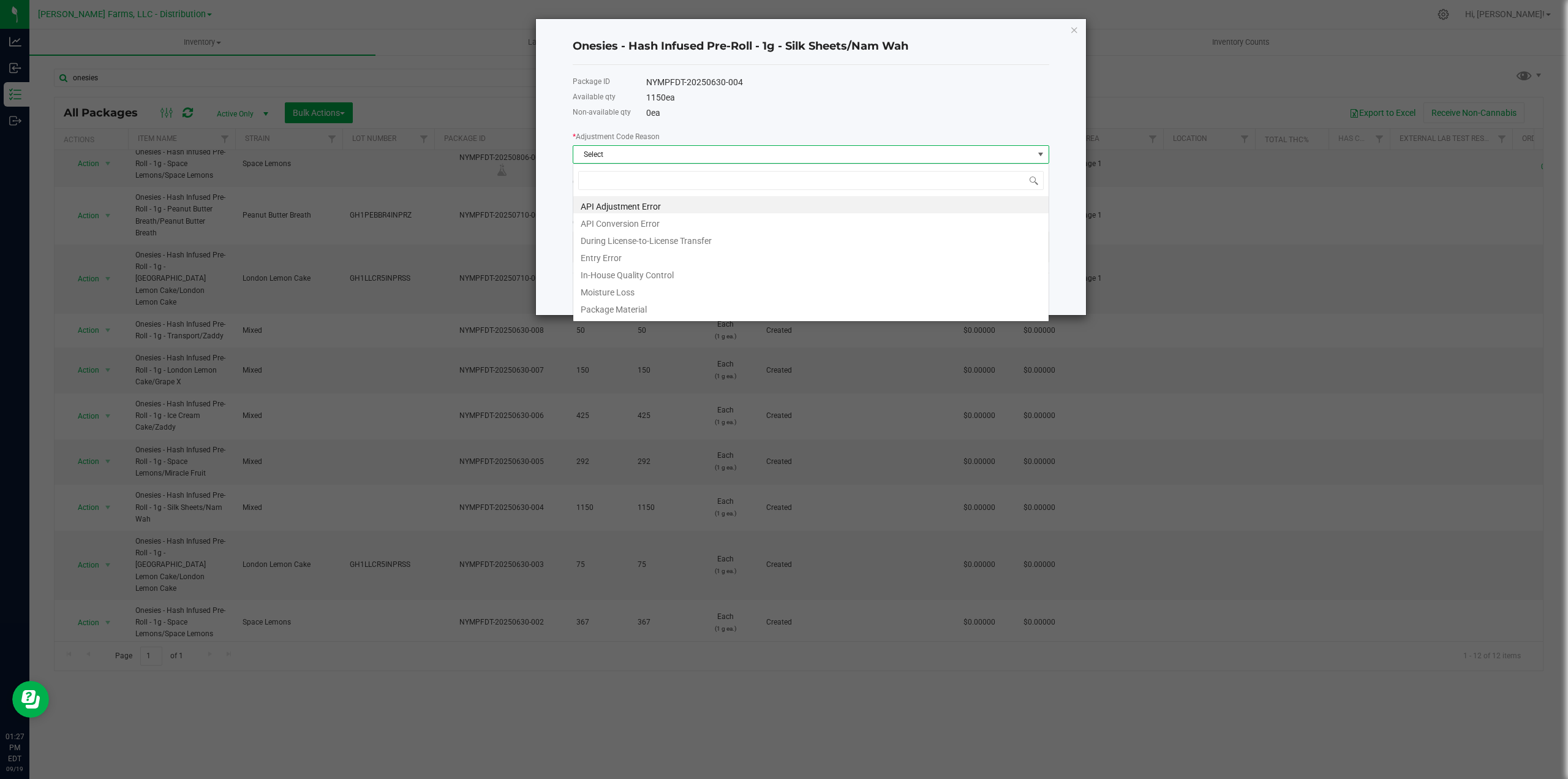
scroll to position [18, 477]
click at [664, 205] on li "API Adjustment Error" at bounding box center [811, 205] width 475 height 17
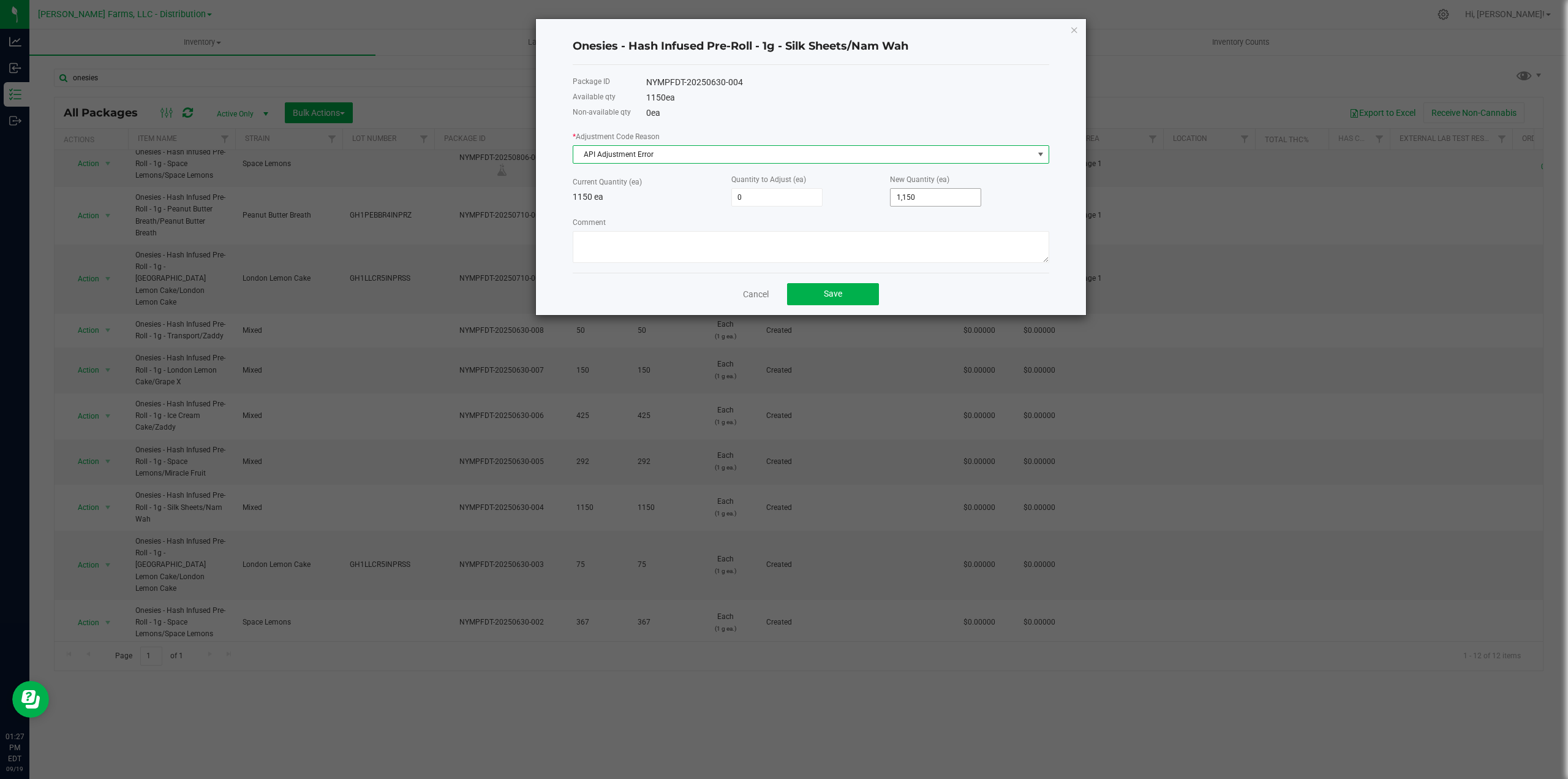
type input "1150"
type input "-1,149"
type input "1"
type input "-1,139"
type input "1132"
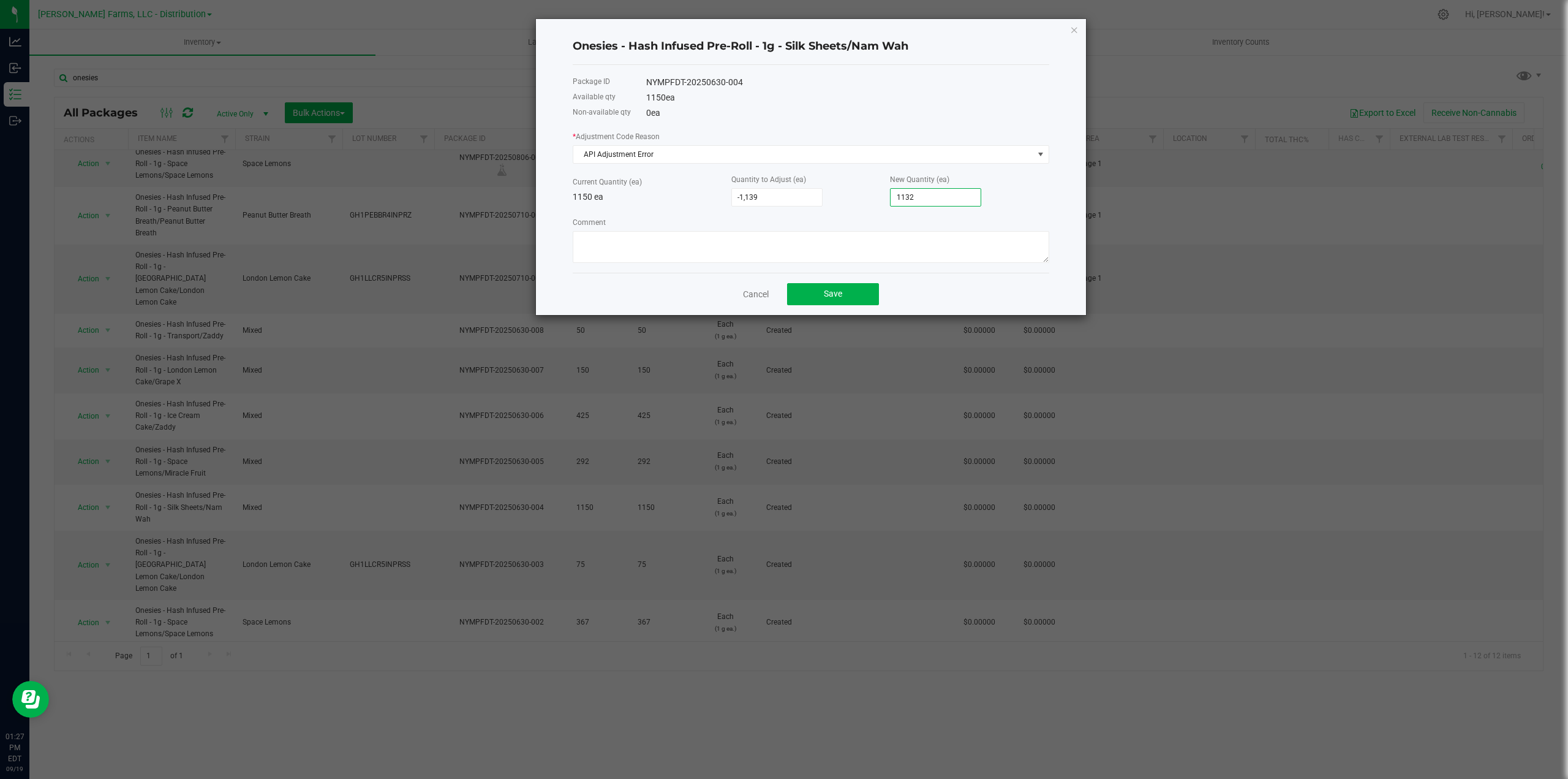
type input "10,176"
type input "11326"
type input "-18"
type input "1132"
type input "-1,037"
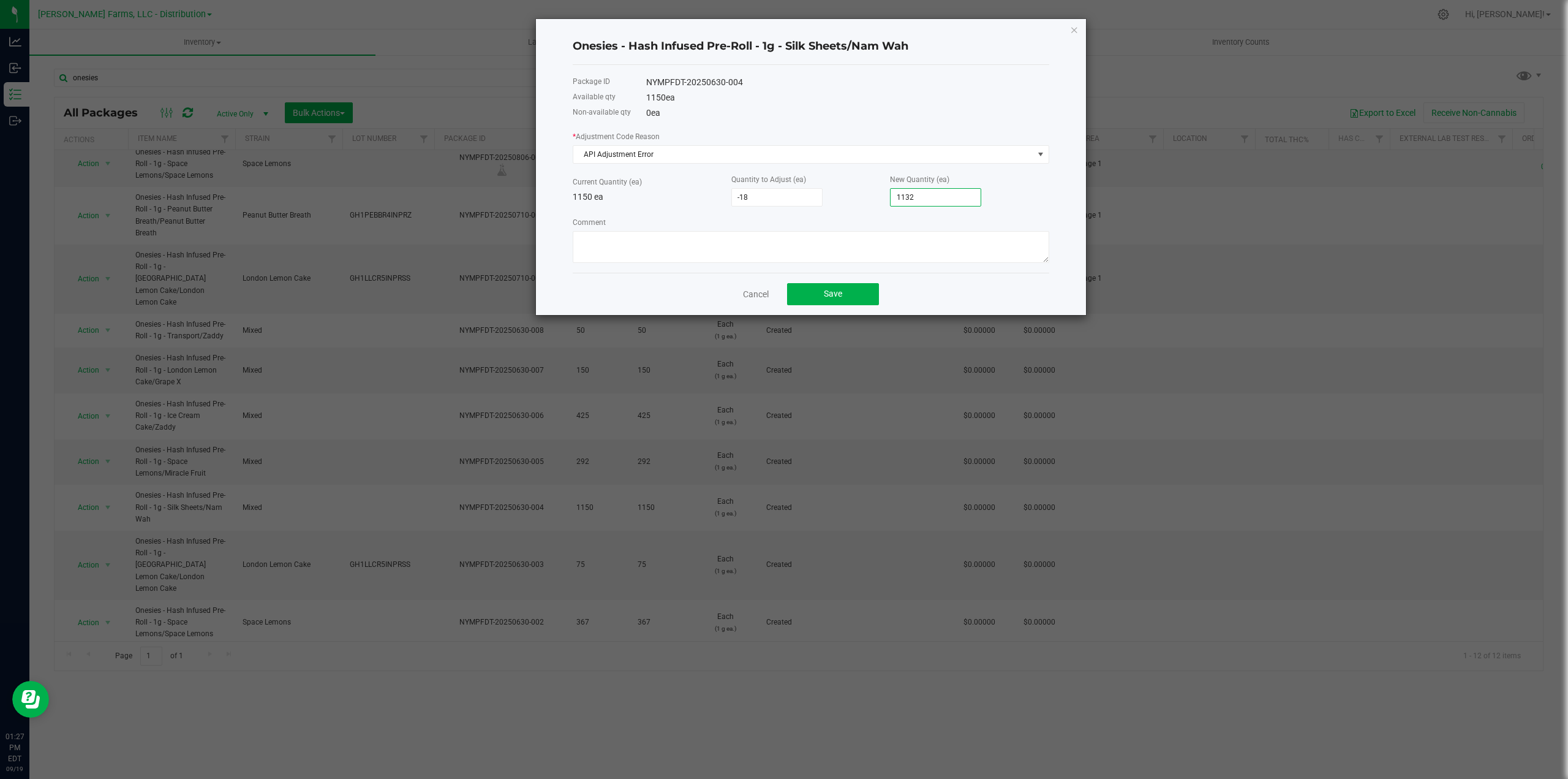
type input "113"
type input "-1,139"
type input "11"
type input "-1,038"
type input "112"
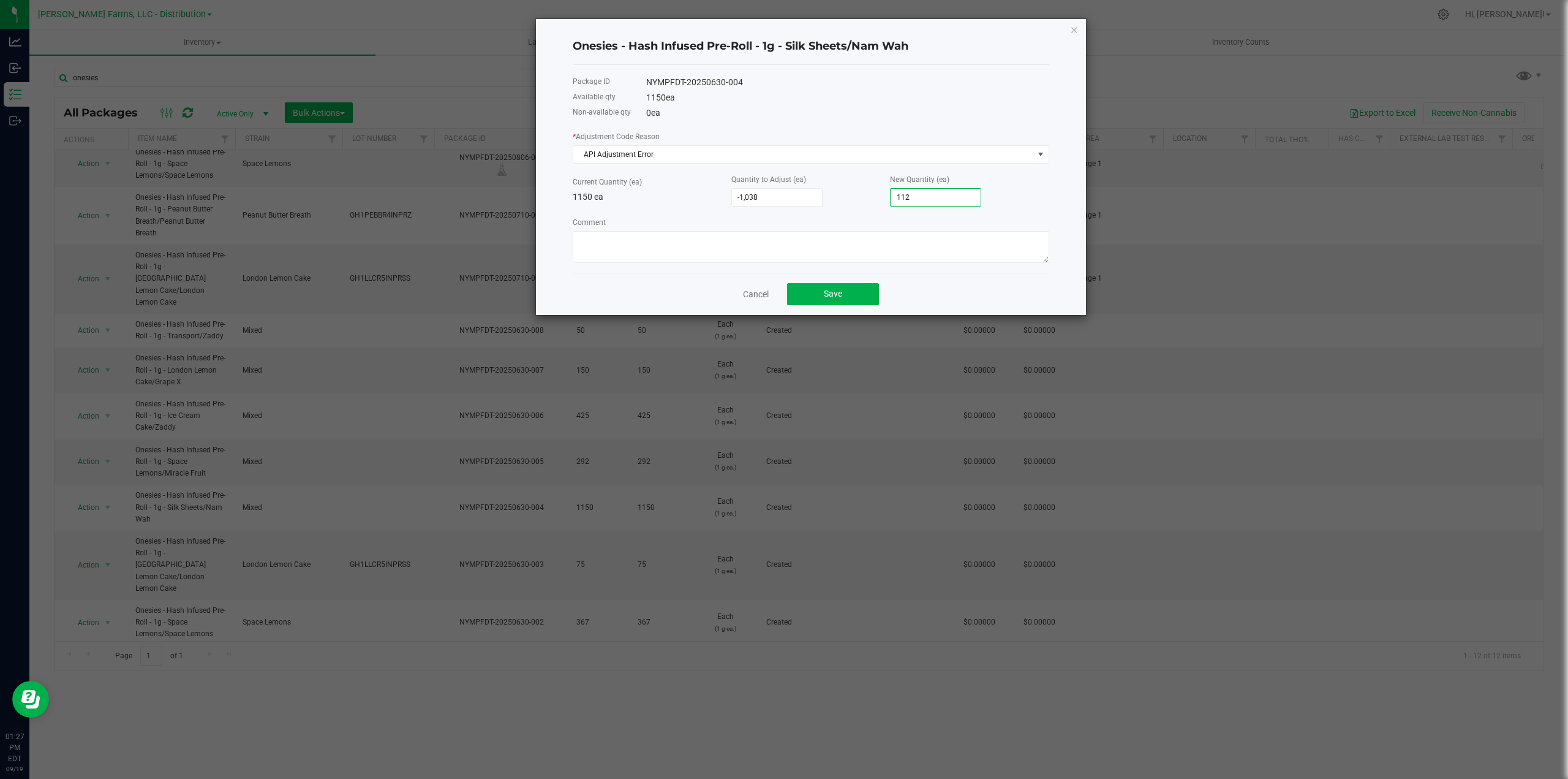
type input "-24"
type input "1,126"
click at [892, 247] on textarea "Comment" at bounding box center [811, 247] width 477 height 32
type textarea "Updating Inventory"
click at [859, 289] on button "Save" at bounding box center [833, 294] width 92 height 22
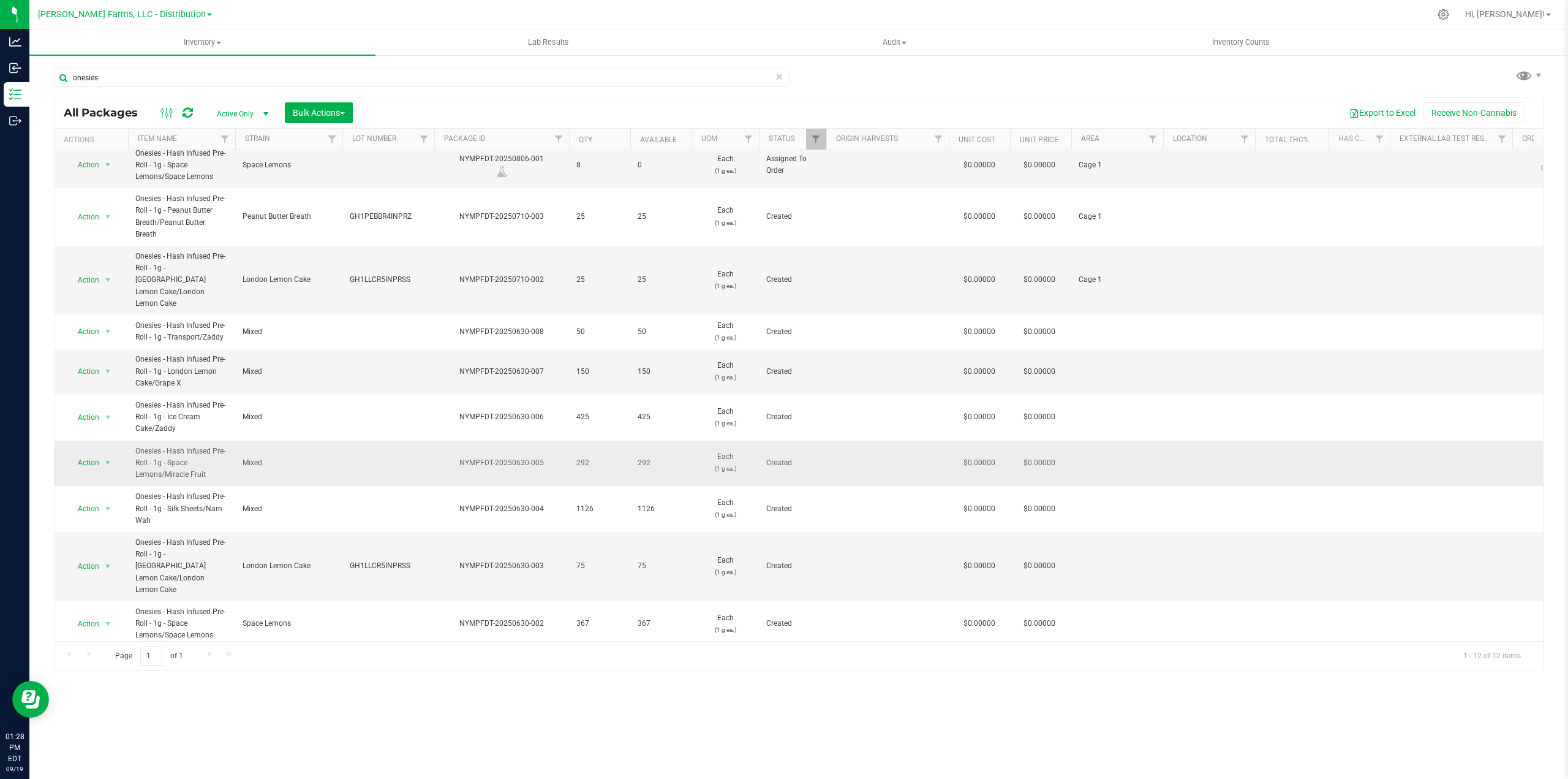
scroll to position [55, 0]
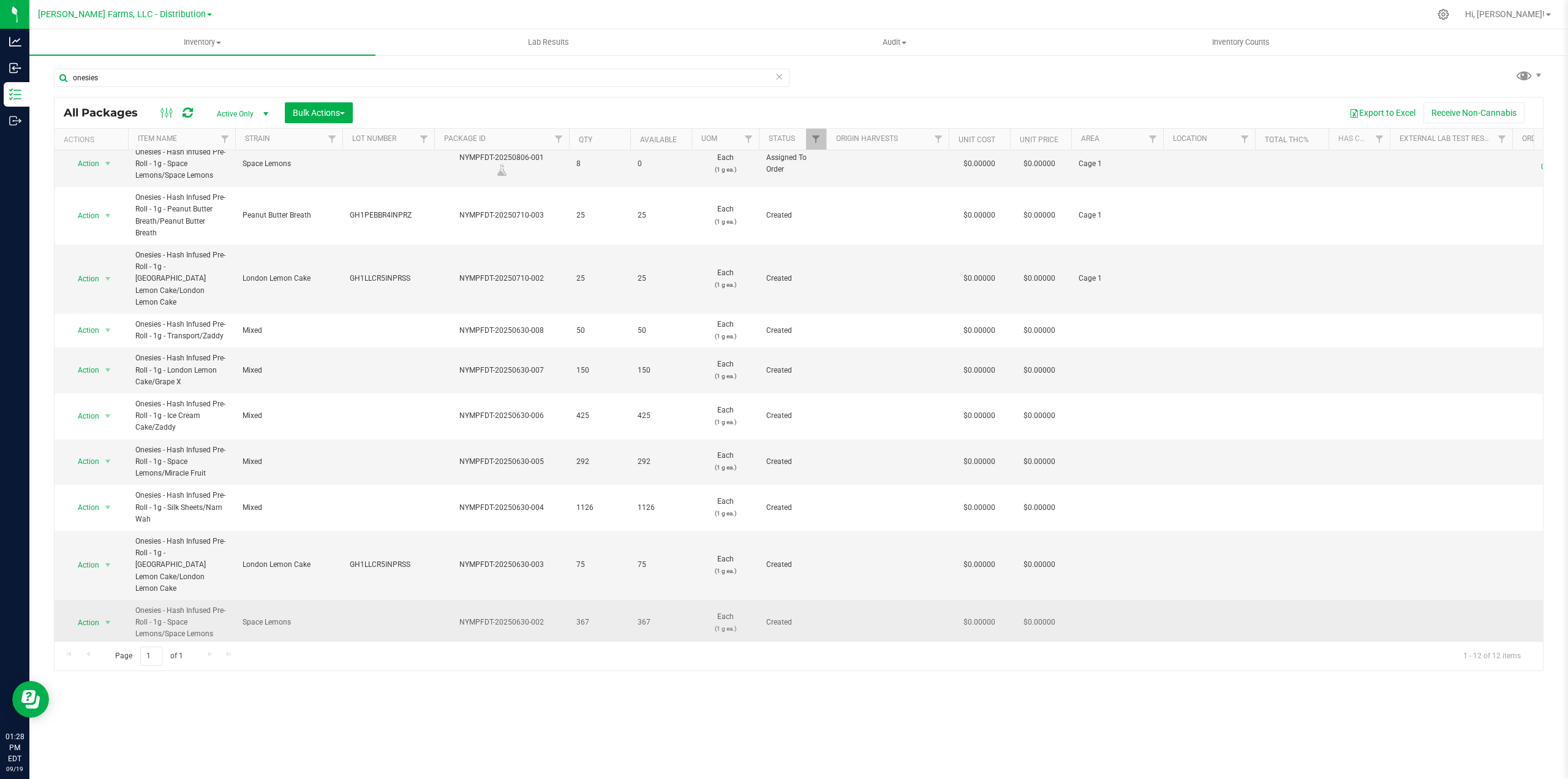
click at [215, 605] on span "Onesies - Hash Infused Pre-Roll - 1g - Space Lemons/Space Lemons" at bounding box center [181, 622] width 92 height 36
click at [226, 605] on span "Onesies - Hash Infused Pre-Roll - 1g - Space Lemons/Space Lemons" at bounding box center [181, 622] width 92 height 36
click at [107, 618] on span "select" at bounding box center [107, 622] width 9 height 9
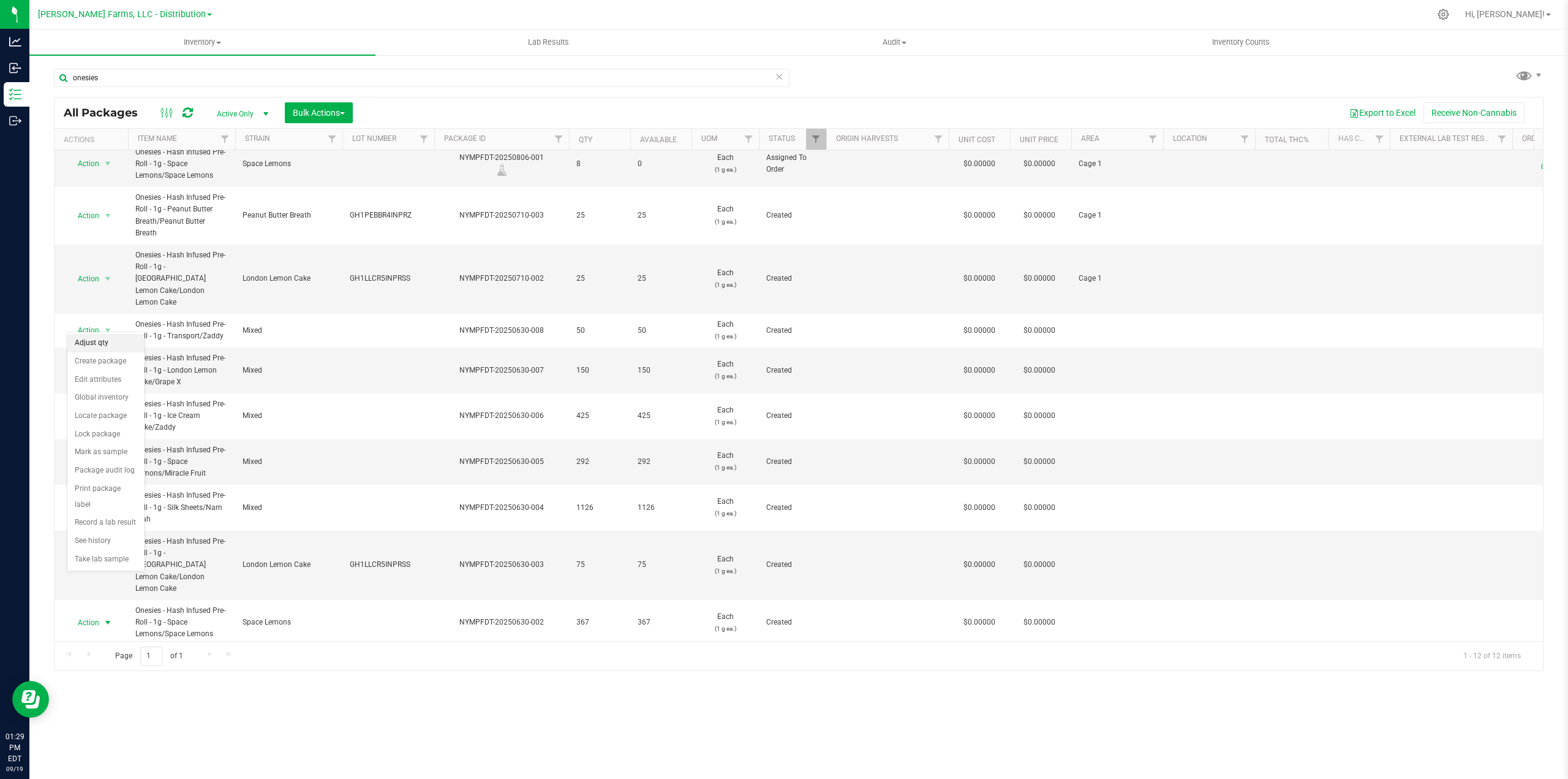
click at [103, 342] on li "Adjust qty" at bounding box center [106, 343] width 77 height 18
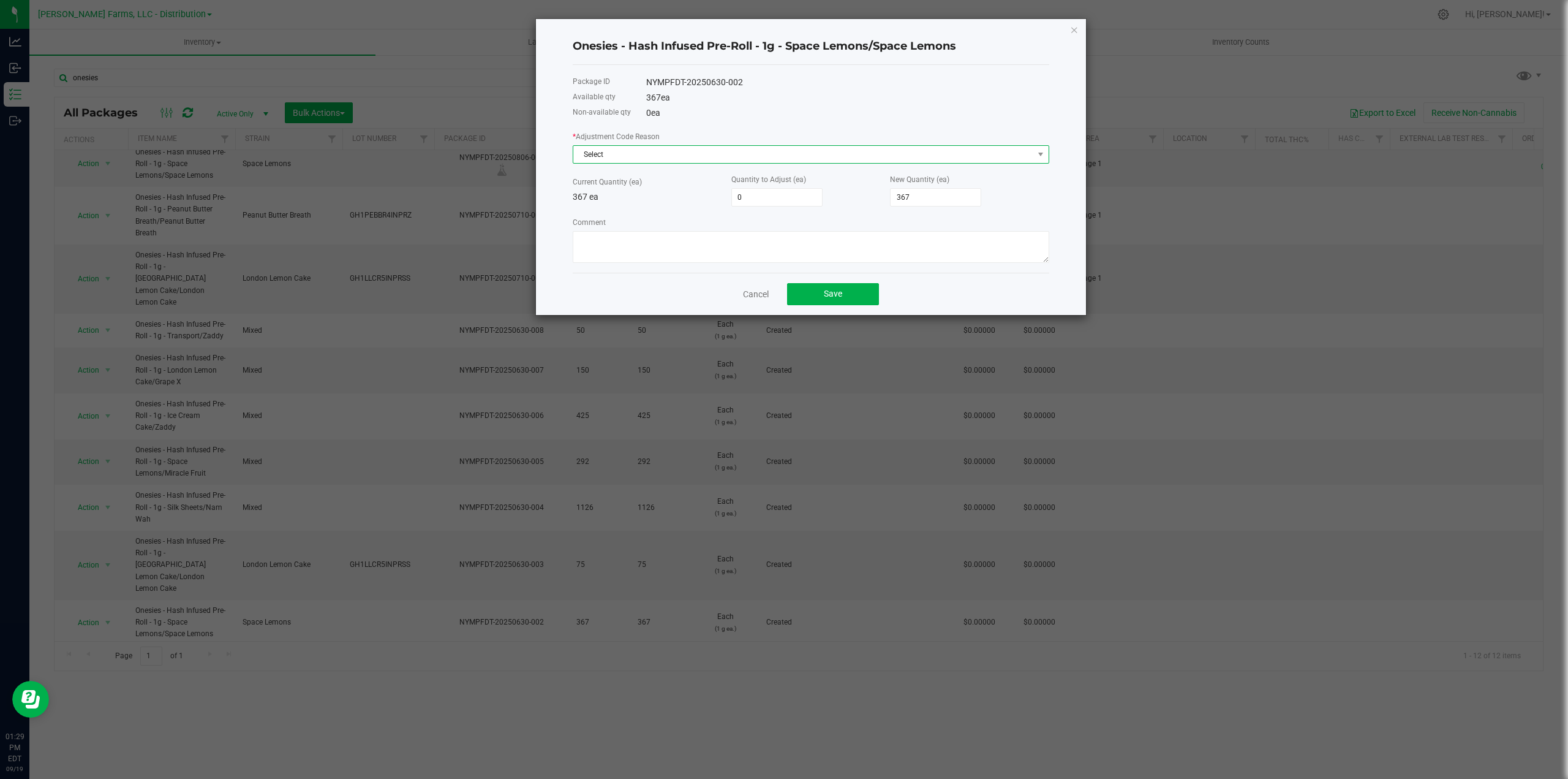
click at [641, 150] on span "Select" at bounding box center [803, 154] width 460 height 17
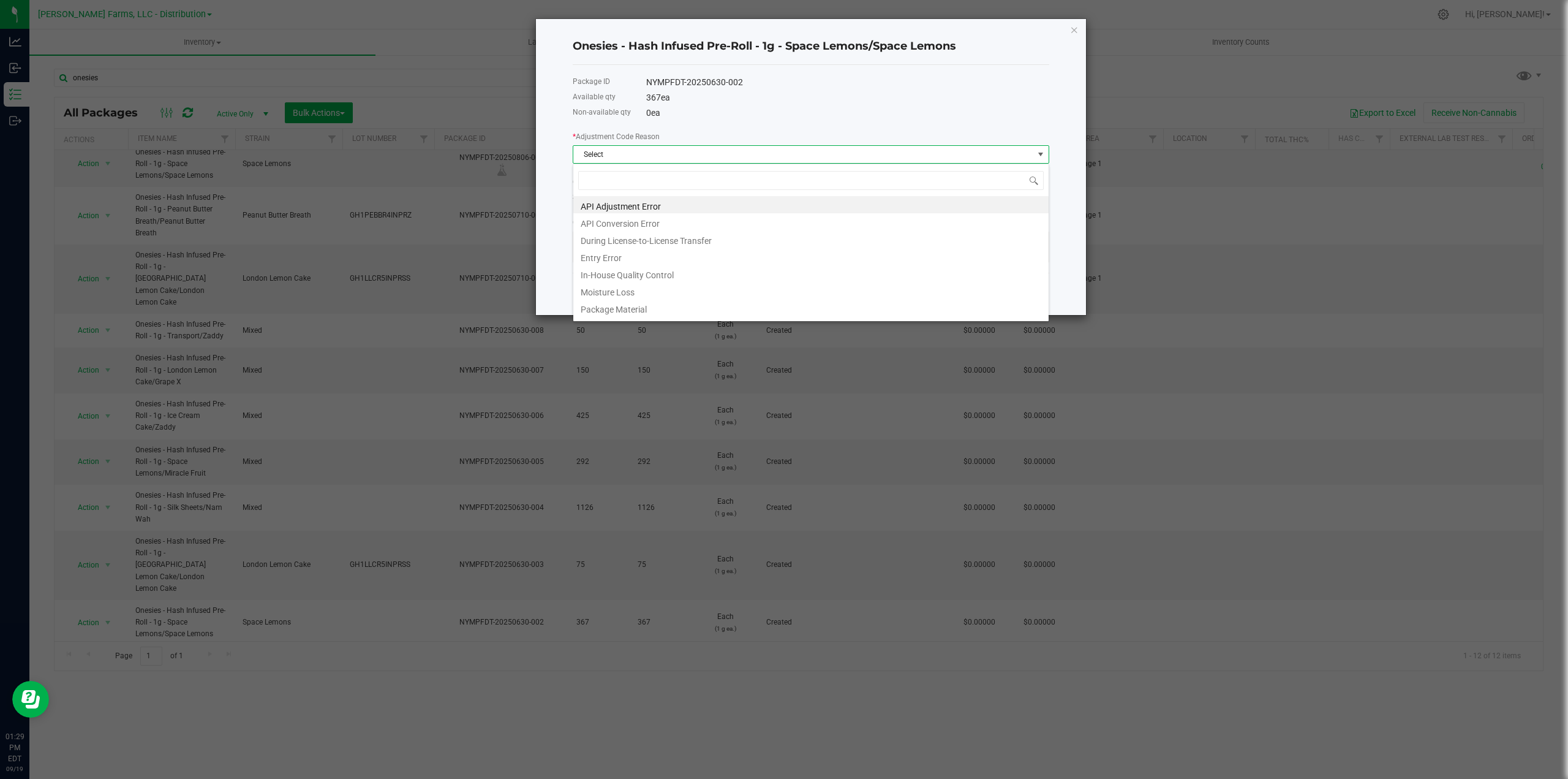
scroll to position [18, 477]
click at [642, 203] on li "API Adjustment Error" at bounding box center [811, 205] width 475 height 17
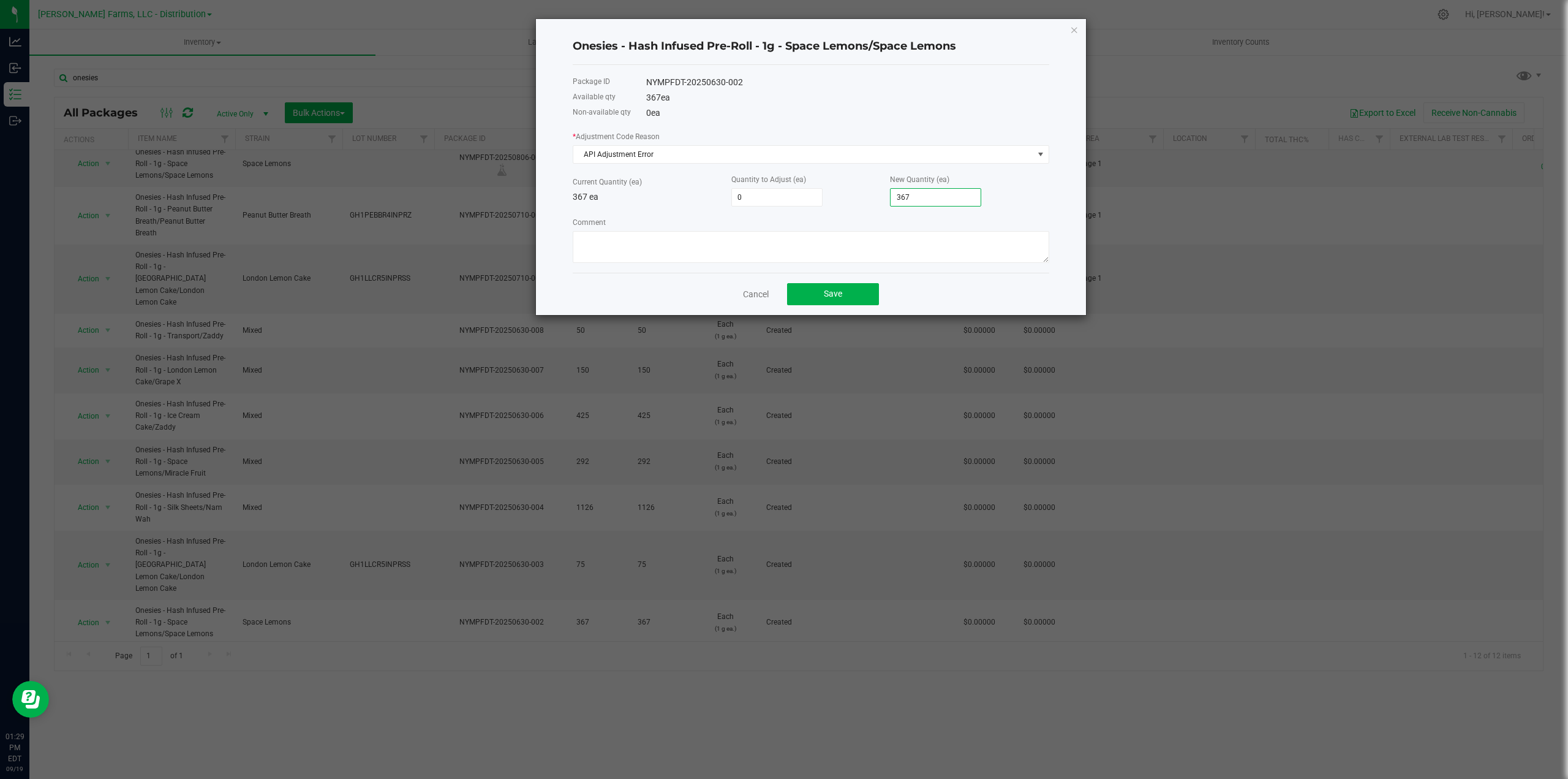
type input "-366"
type input "1"
type input "-355"
type input "12"
type input "-242"
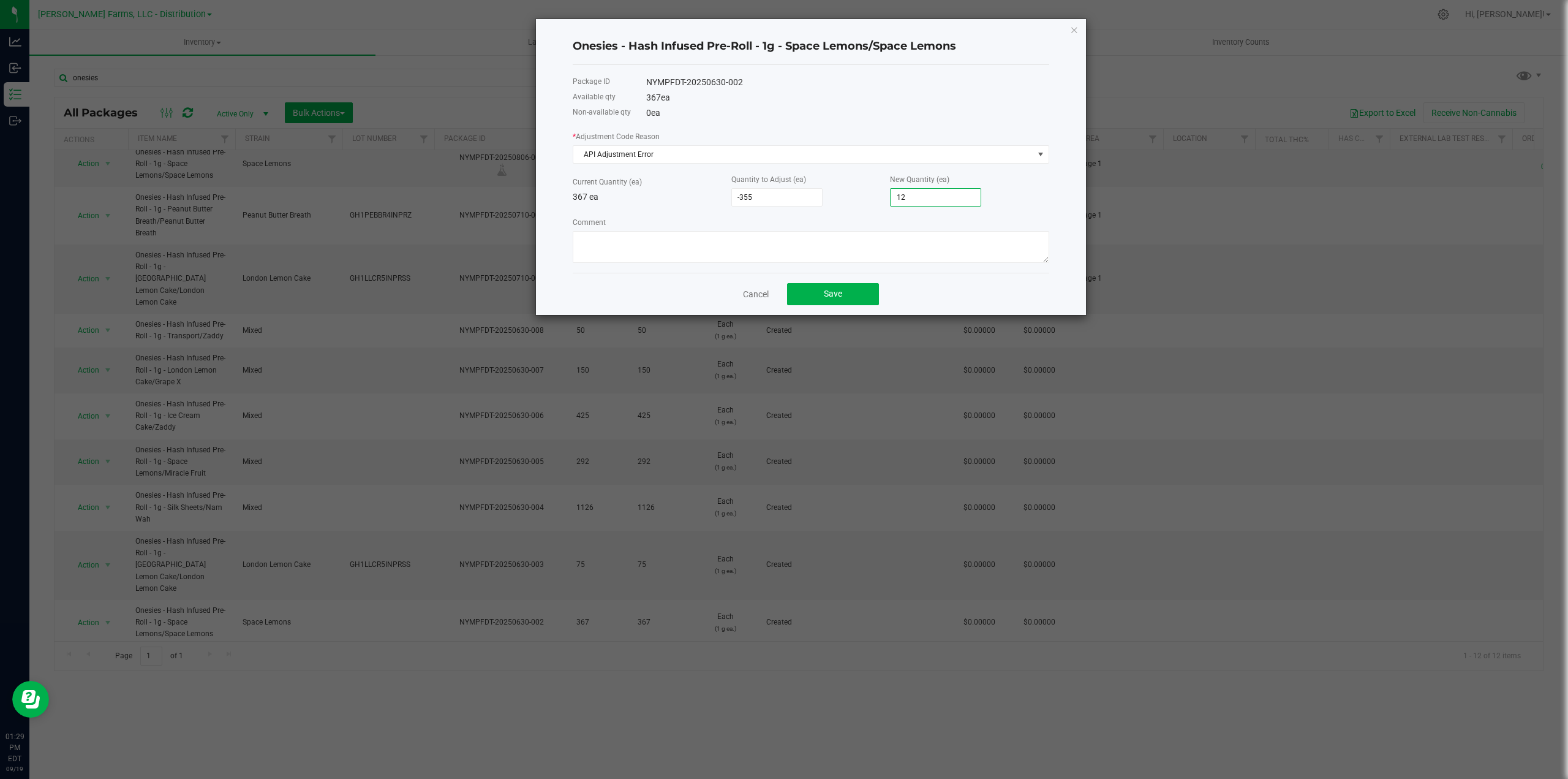
type input "125"
type input "885"
type input "1,252"
click at [882, 237] on textarea "Comment" at bounding box center [811, 247] width 477 height 32
type textarea "Updating Inventory"
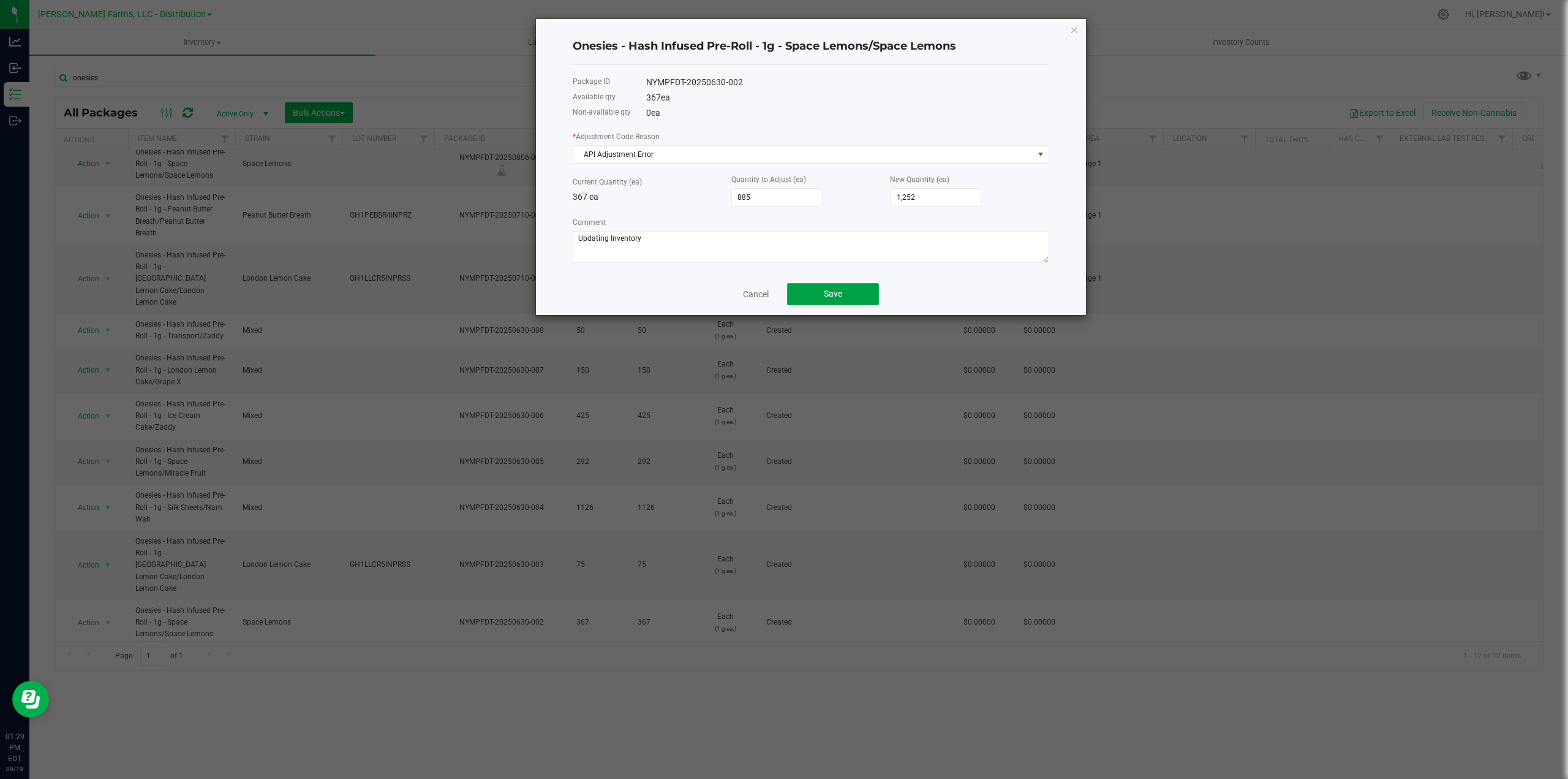
click at [849, 299] on button "Save" at bounding box center [833, 294] width 92 height 22
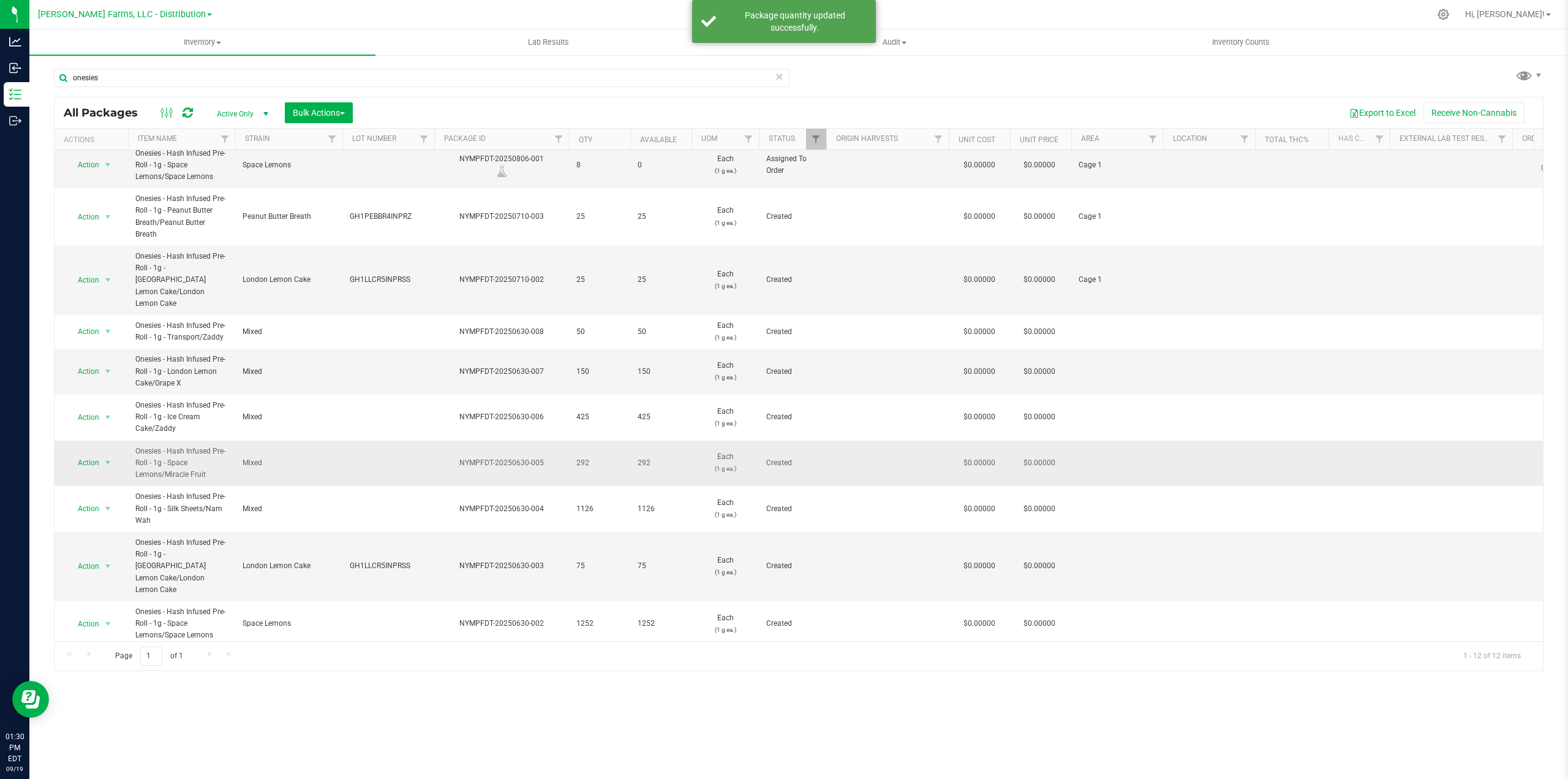
scroll to position [55, 0]
click at [194, 444] on span "Onesies - Hash Infused Pre-Roll - 1g - Space Lemons/Miracle Fruit" at bounding box center [181, 462] width 92 height 36
click at [106, 456] on span "select" at bounding box center [107, 461] width 9 height 9
click at [111, 448] on li "Adjust qty" at bounding box center [106, 446] width 77 height 18
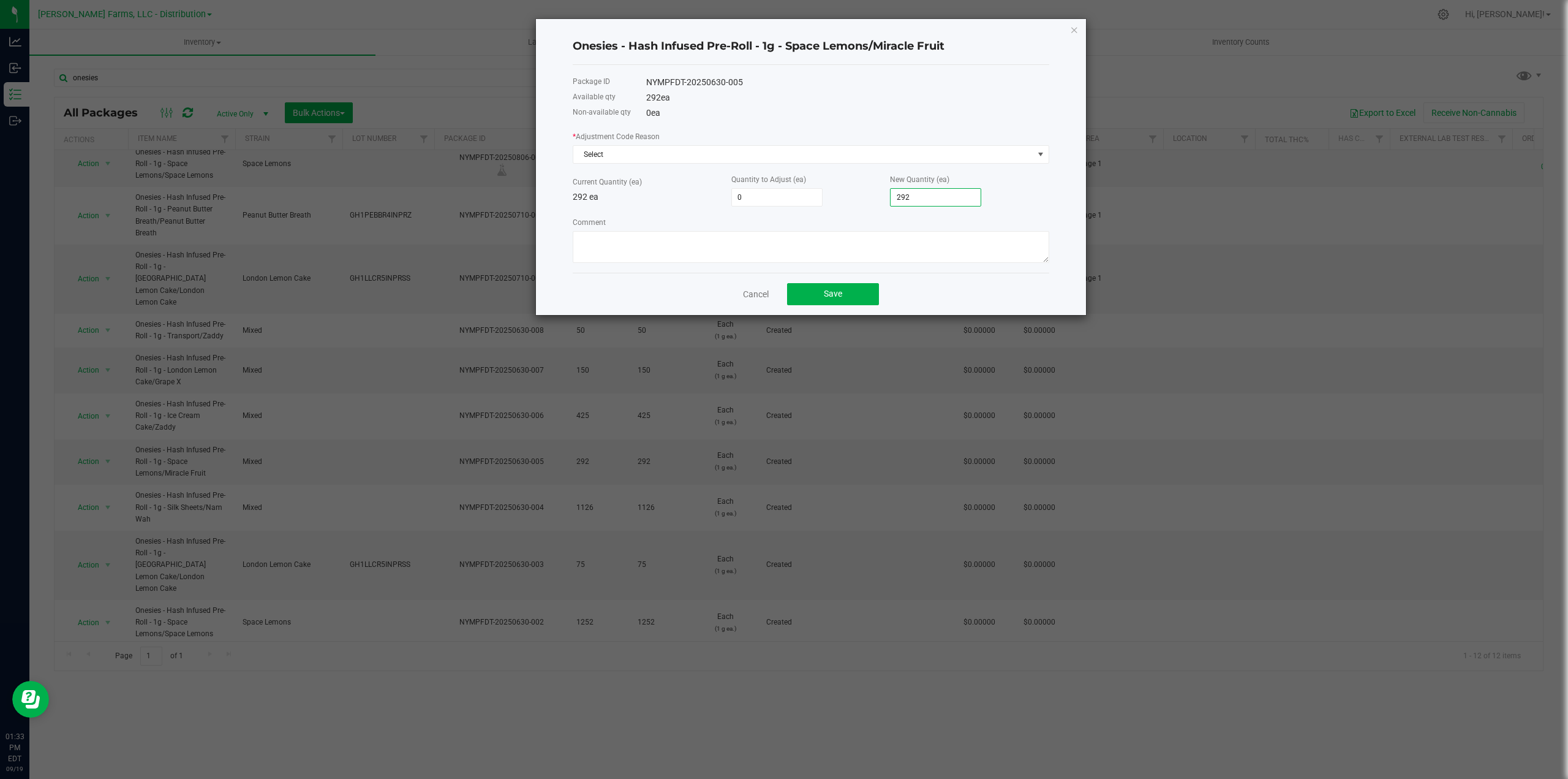
type input "-291"
type input "1"
type input "-282"
type input "10"
type input "-185"
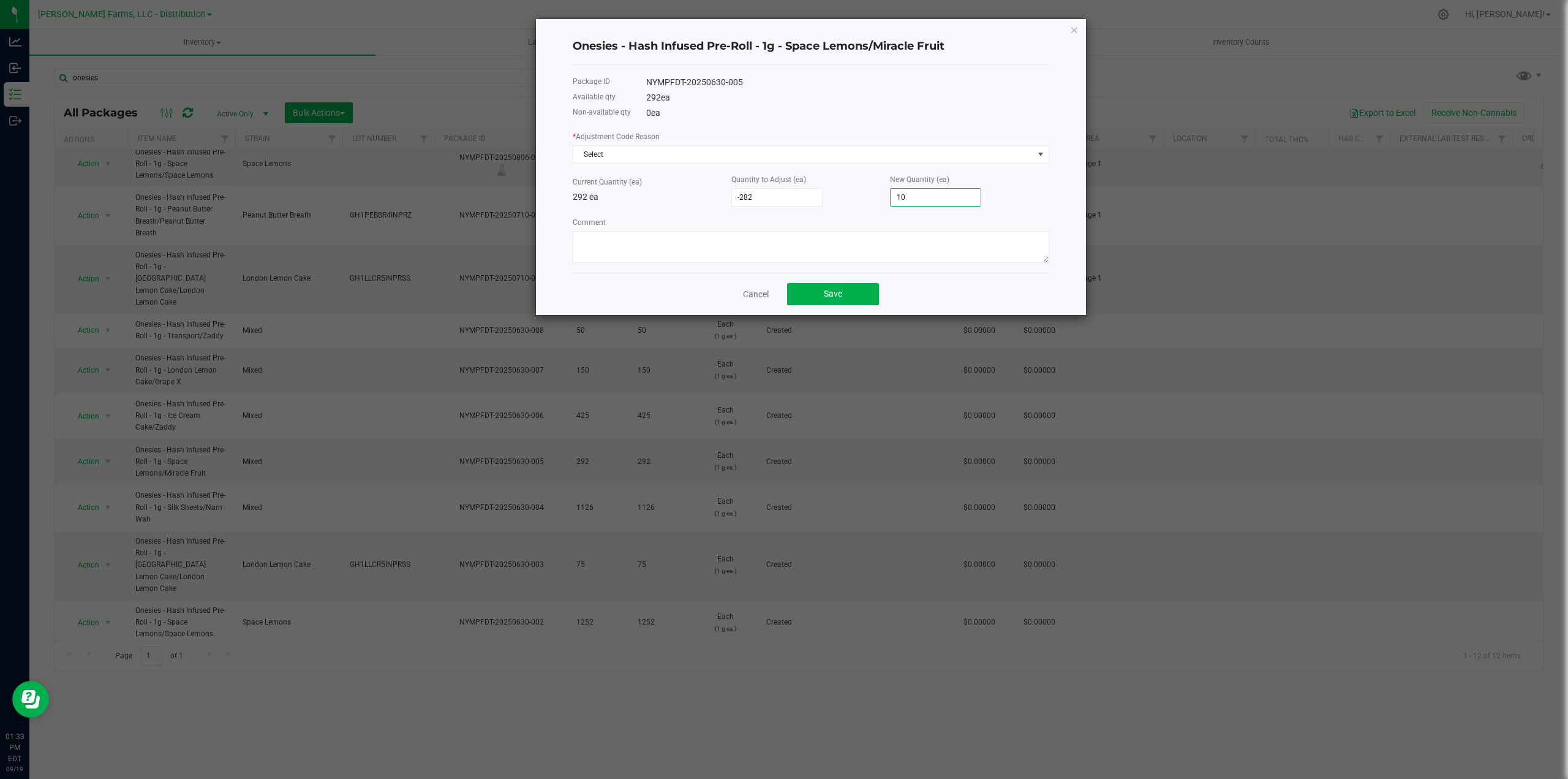
type input "107"
type input "780"
type input "1,072"
click at [865, 158] on span "Select" at bounding box center [803, 154] width 460 height 17
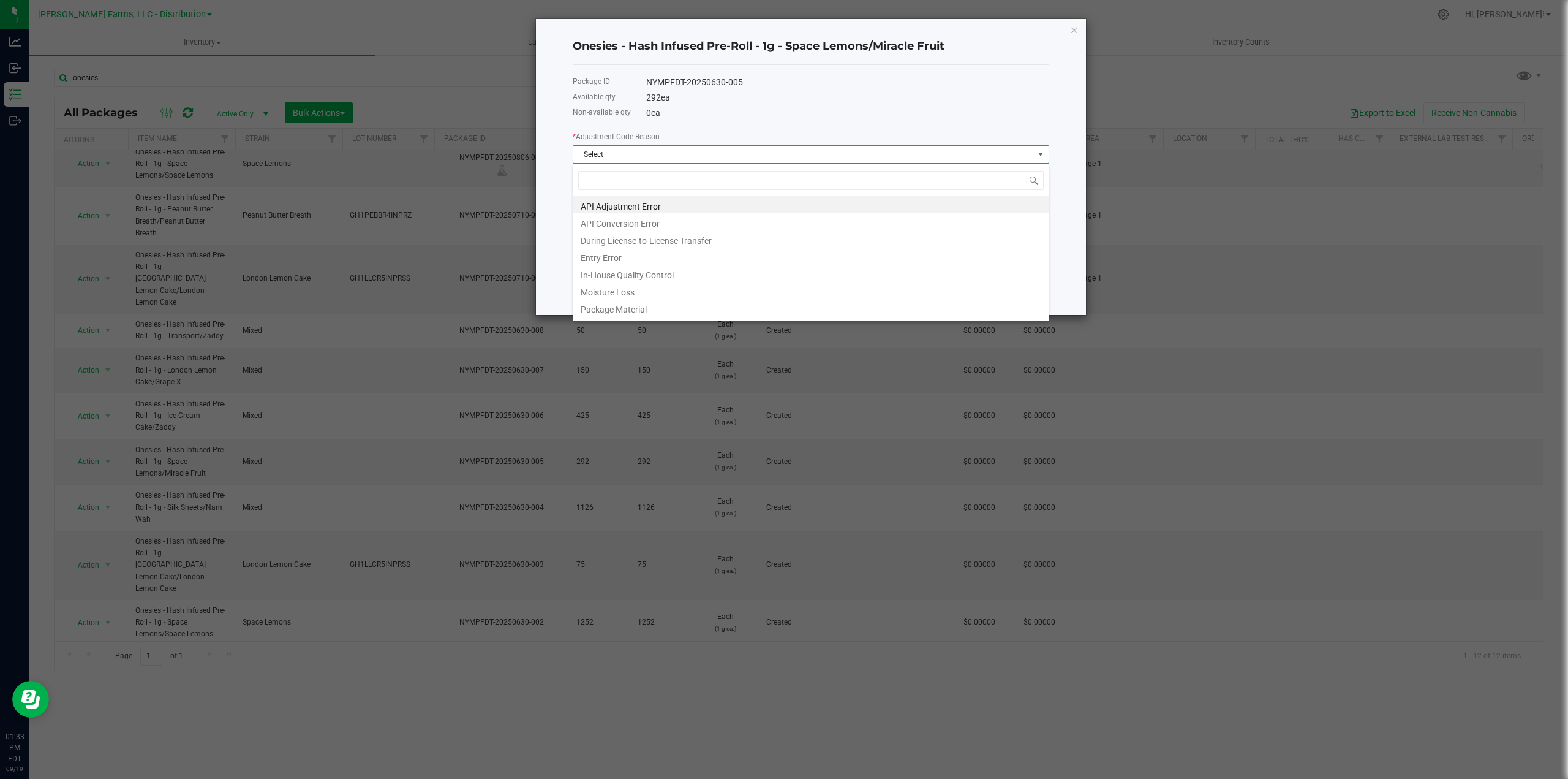
scroll to position [18, 477]
click at [703, 205] on li "API Adjustment Error" at bounding box center [811, 205] width 475 height 17
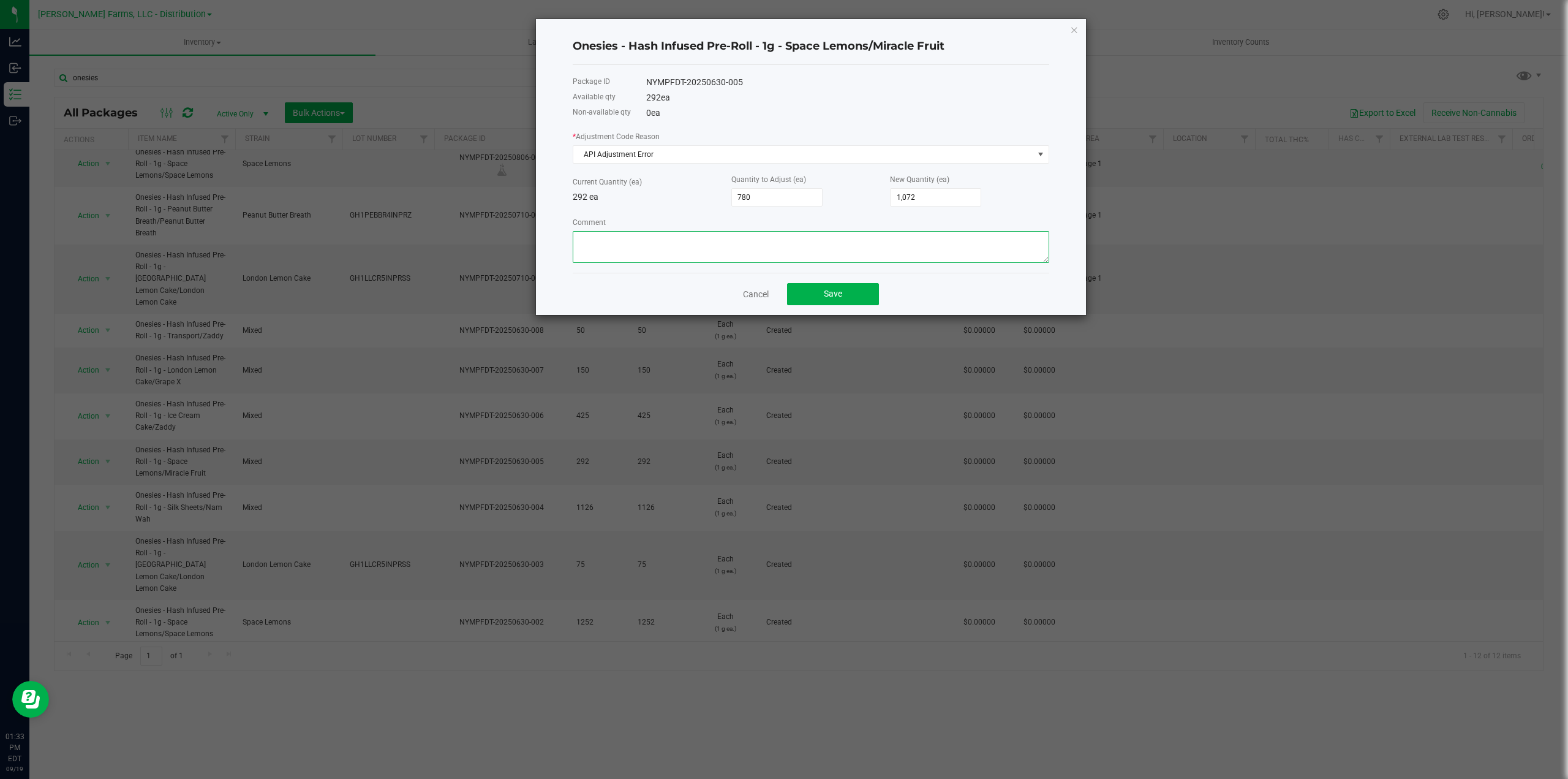
click at [708, 247] on textarea "Comment" at bounding box center [811, 247] width 477 height 32
type textarea "Updating Inventory"
click at [862, 296] on button "Save" at bounding box center [833, 294] width 92 height 22
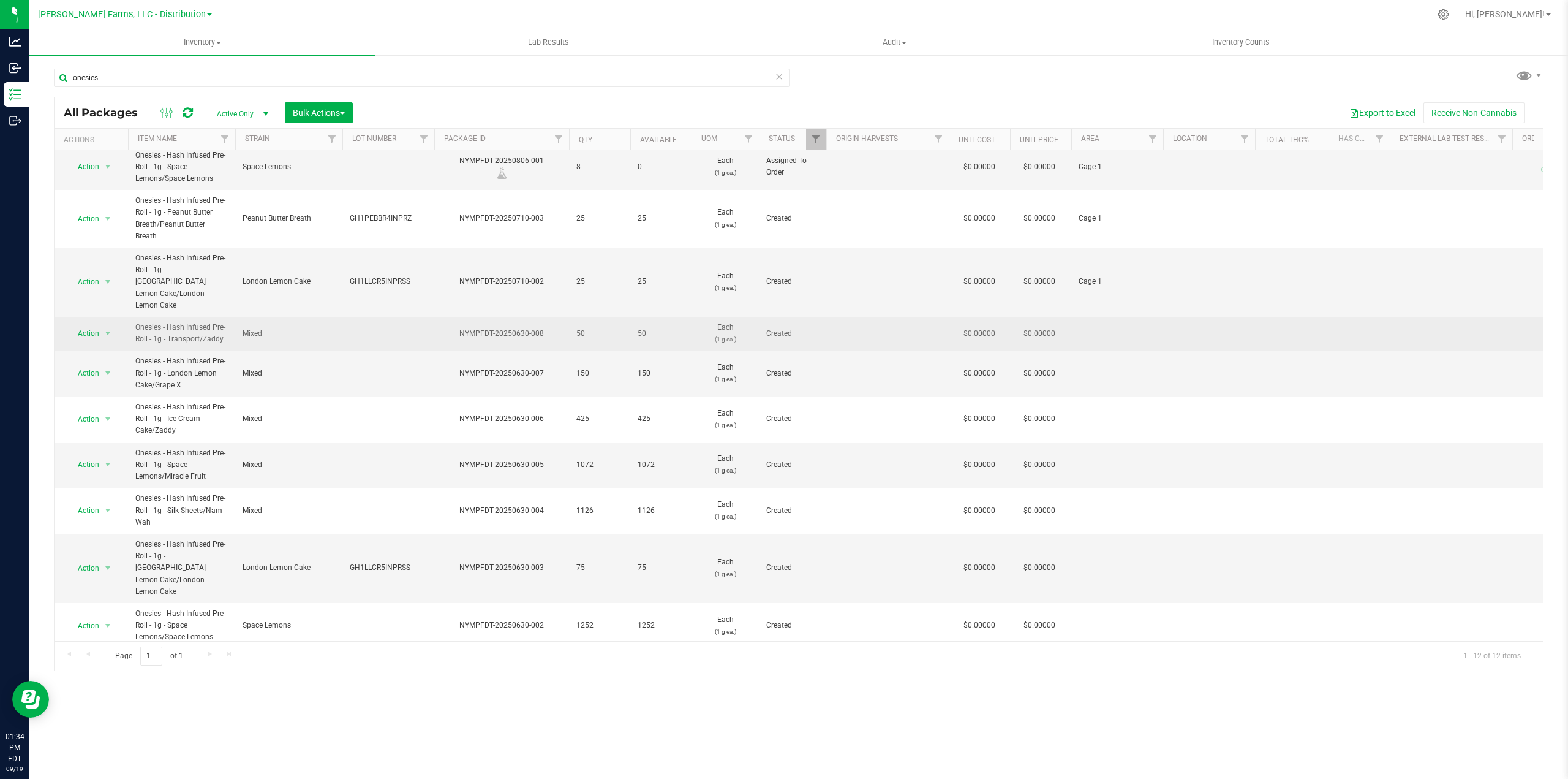
scroll to position [55, 0]
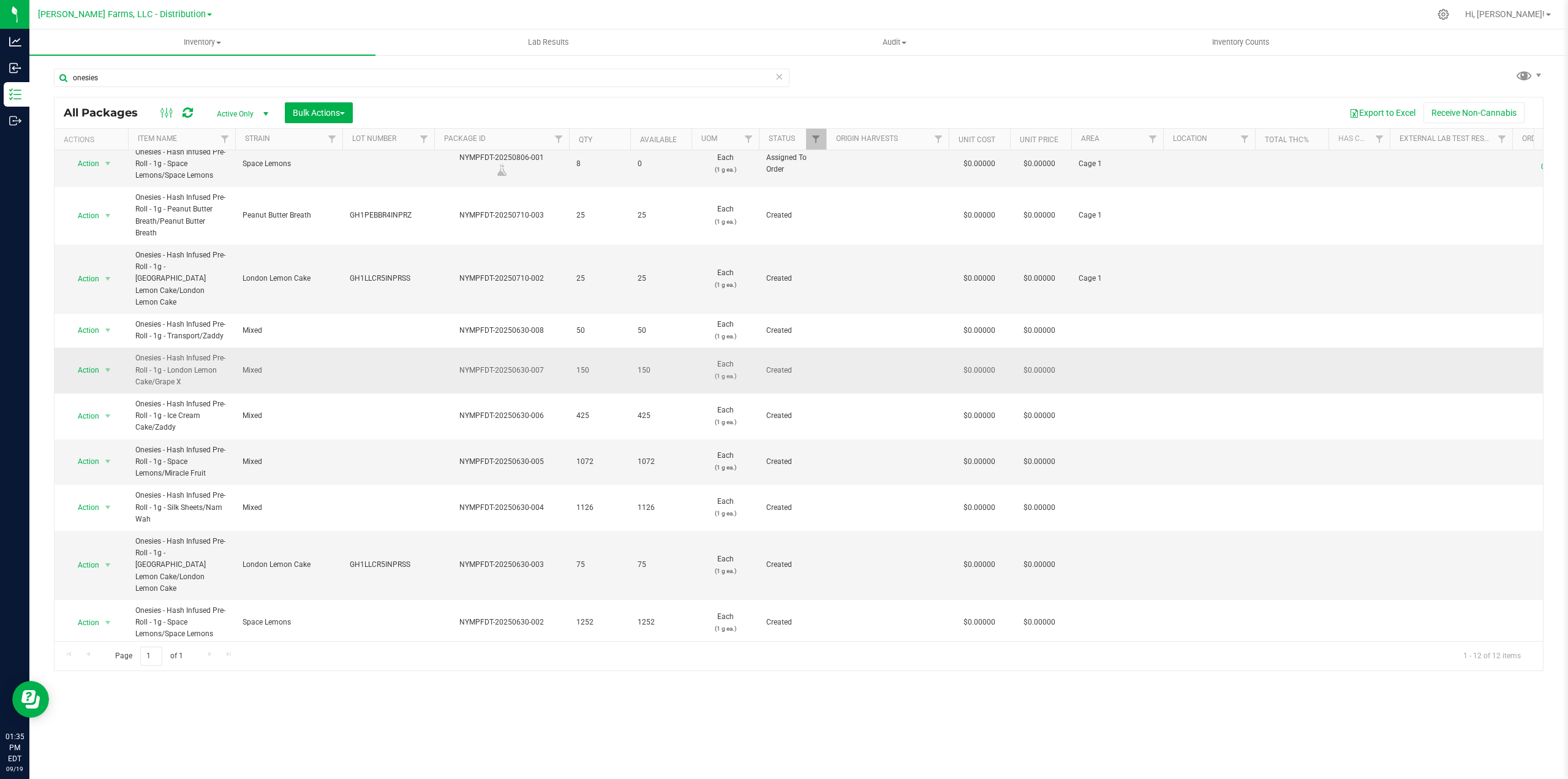
click at [311, 365] on span "Mixed" at bounding box center [288, 371] width 92 height 12
click at [106, 365] on span "select" at bounding box center [107, 370] width 9 height 9
click at [106, 357] on li "Adjust qty" at bounding box center [106, 355] width 77 height 18
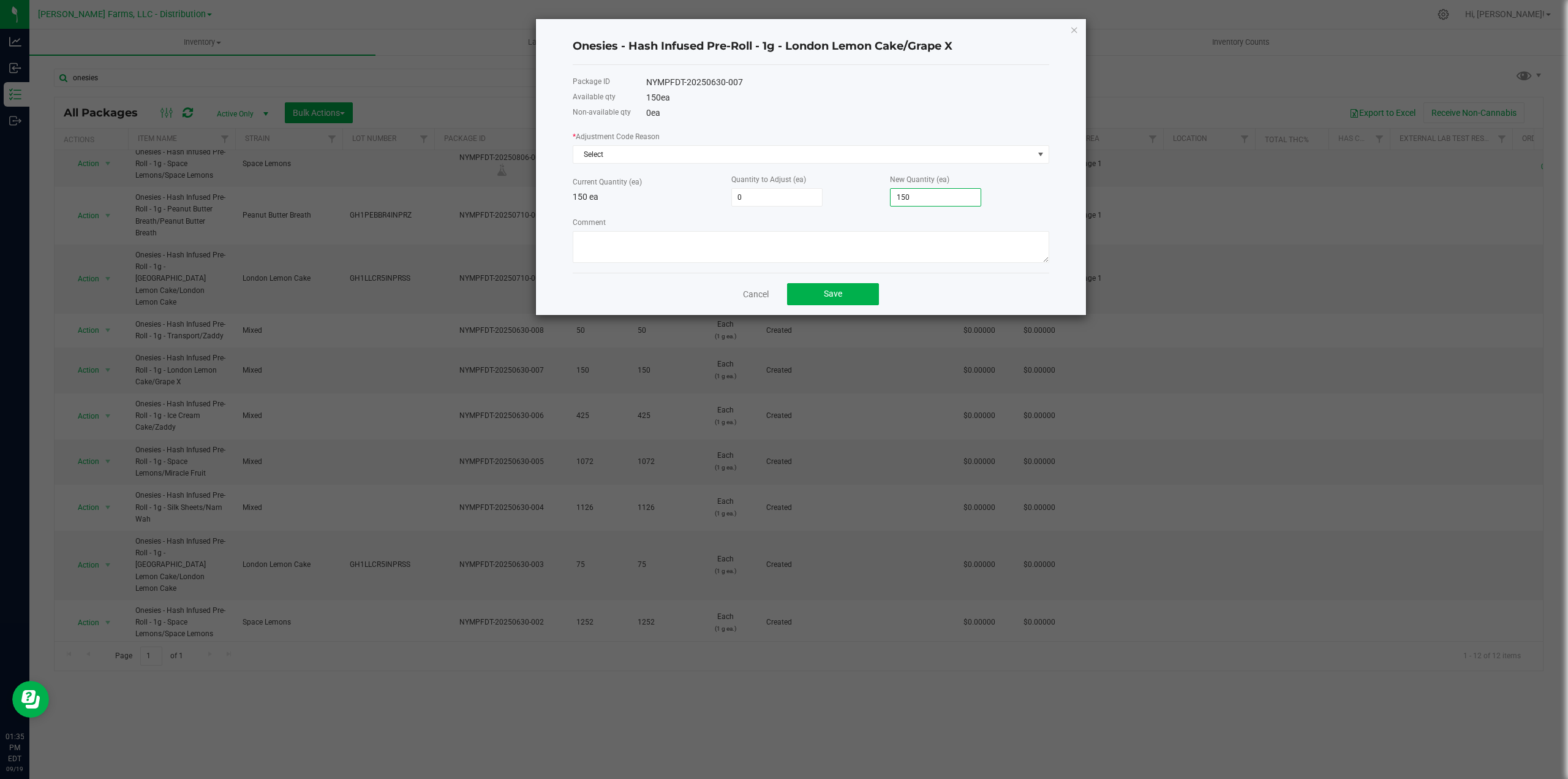
type input "-149"
type input "1"
type input "-135"
type input "15"
type input "1"
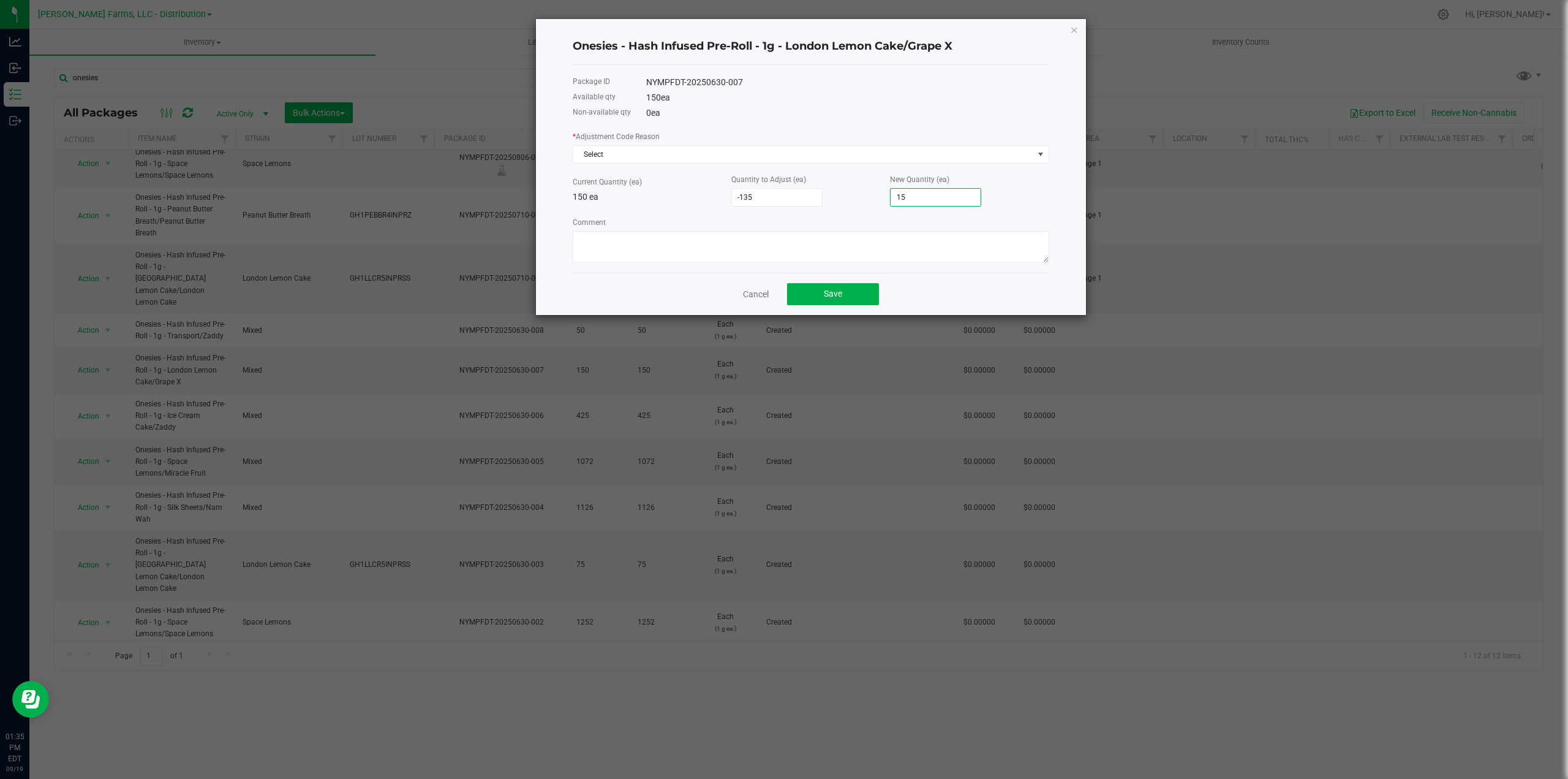
type input "151"
type input "1,369"
type input "1,519"
click at [711, 157] on span "Select" at bounding box center [803, 154] width 460 height 17
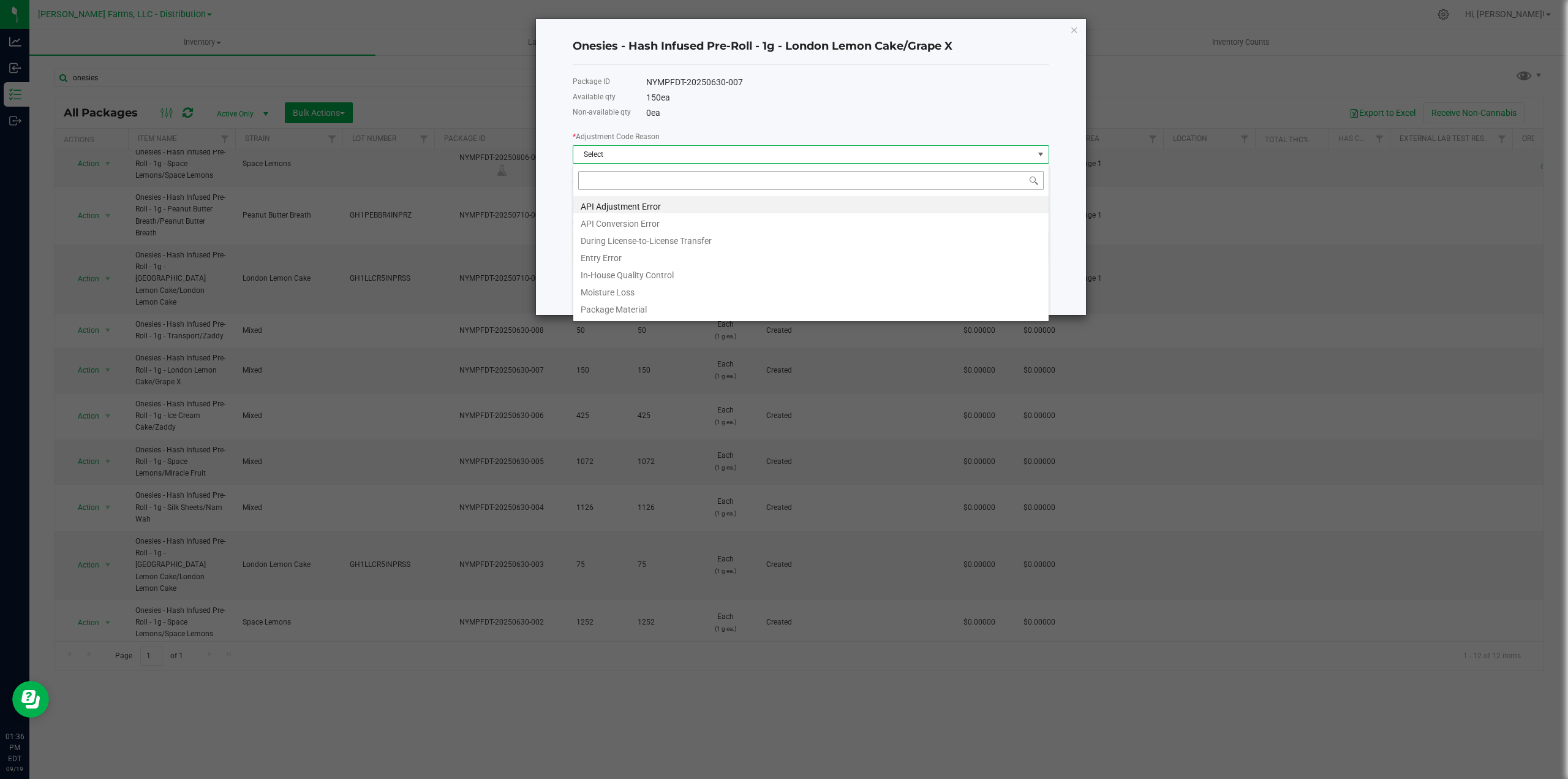
scroll to position [18, 477]
click at [668, 199] on li "API Adjustment Error" at bounding box center [811, 205] width 475 height 17
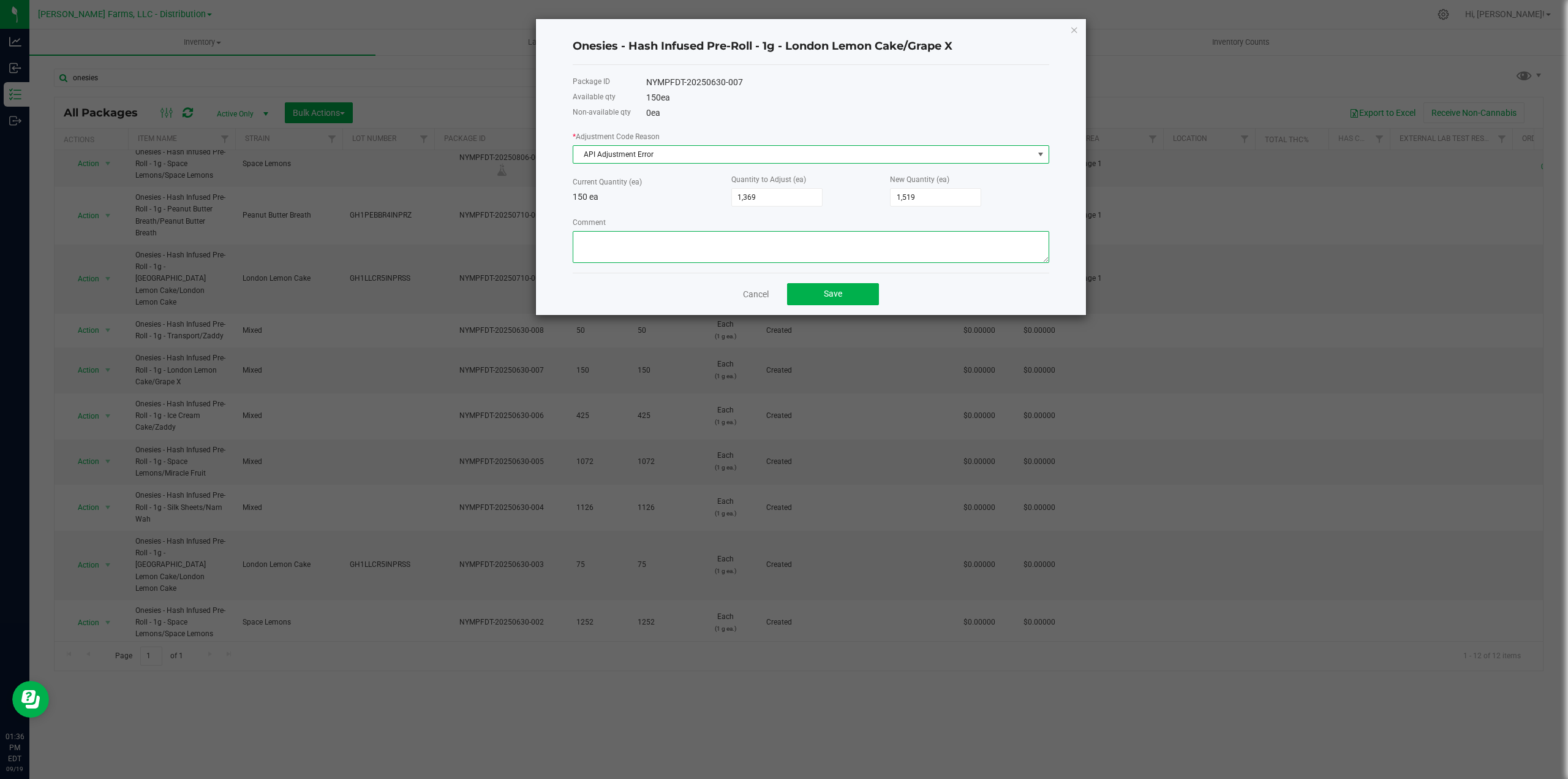
click at [723, 236] on textarea "Comment" at bounding box center [811, 247] width 477 height 32
type textarea "Updating Inventory"
click at [829, 296] on span "Save" at bounding box center [832, 293] width 18 height 9
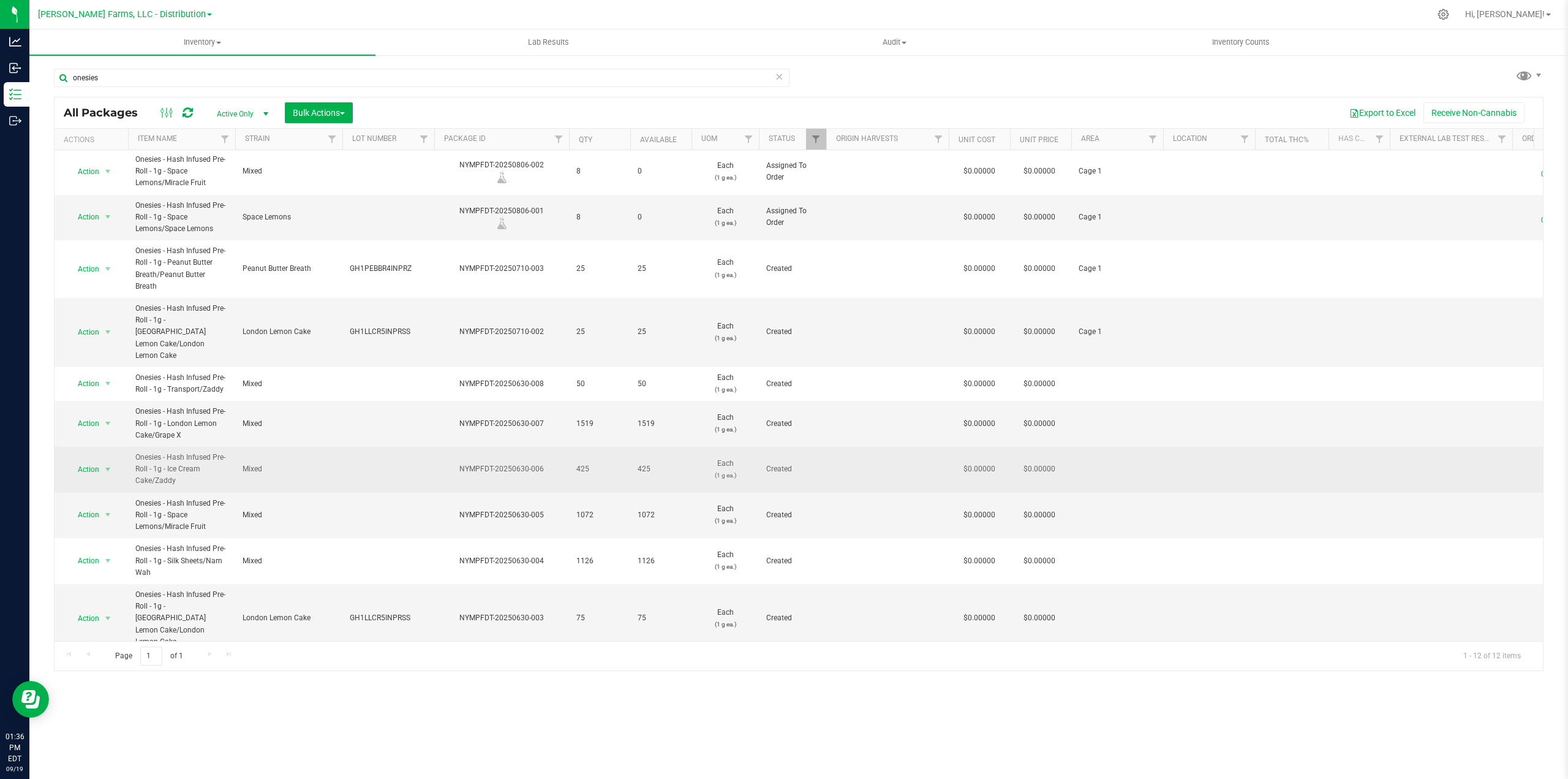
scroll to position [0, 0]
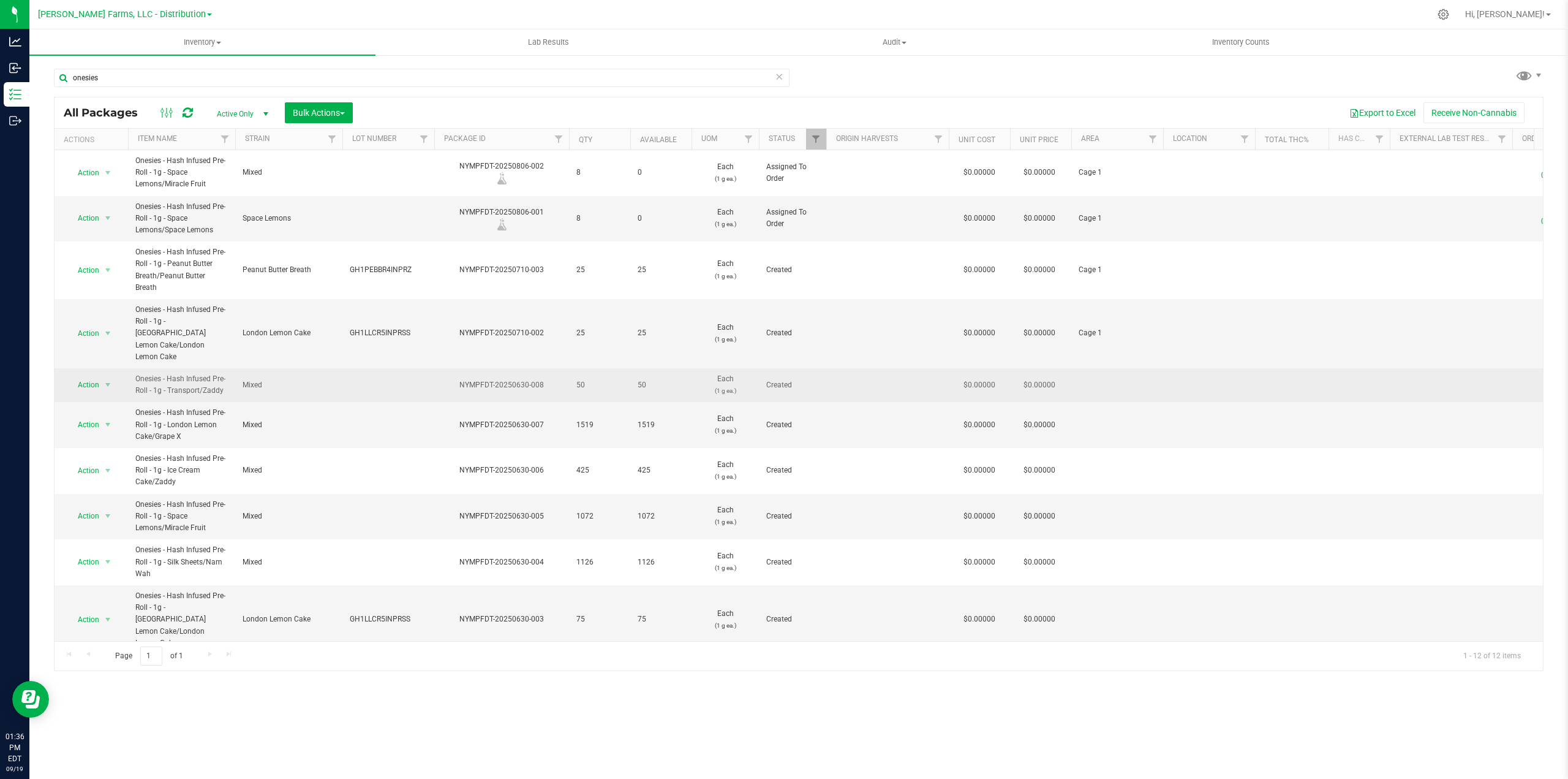
click at [199, 373] on span "Onesies - Hash Infused Pre-Roll - 1g - Transport/Zaddy" at bounding box center [181, 385] width 92 height 23
click at [107, 380] on span "select" at bounding box center [107, 384] width 9 height 9
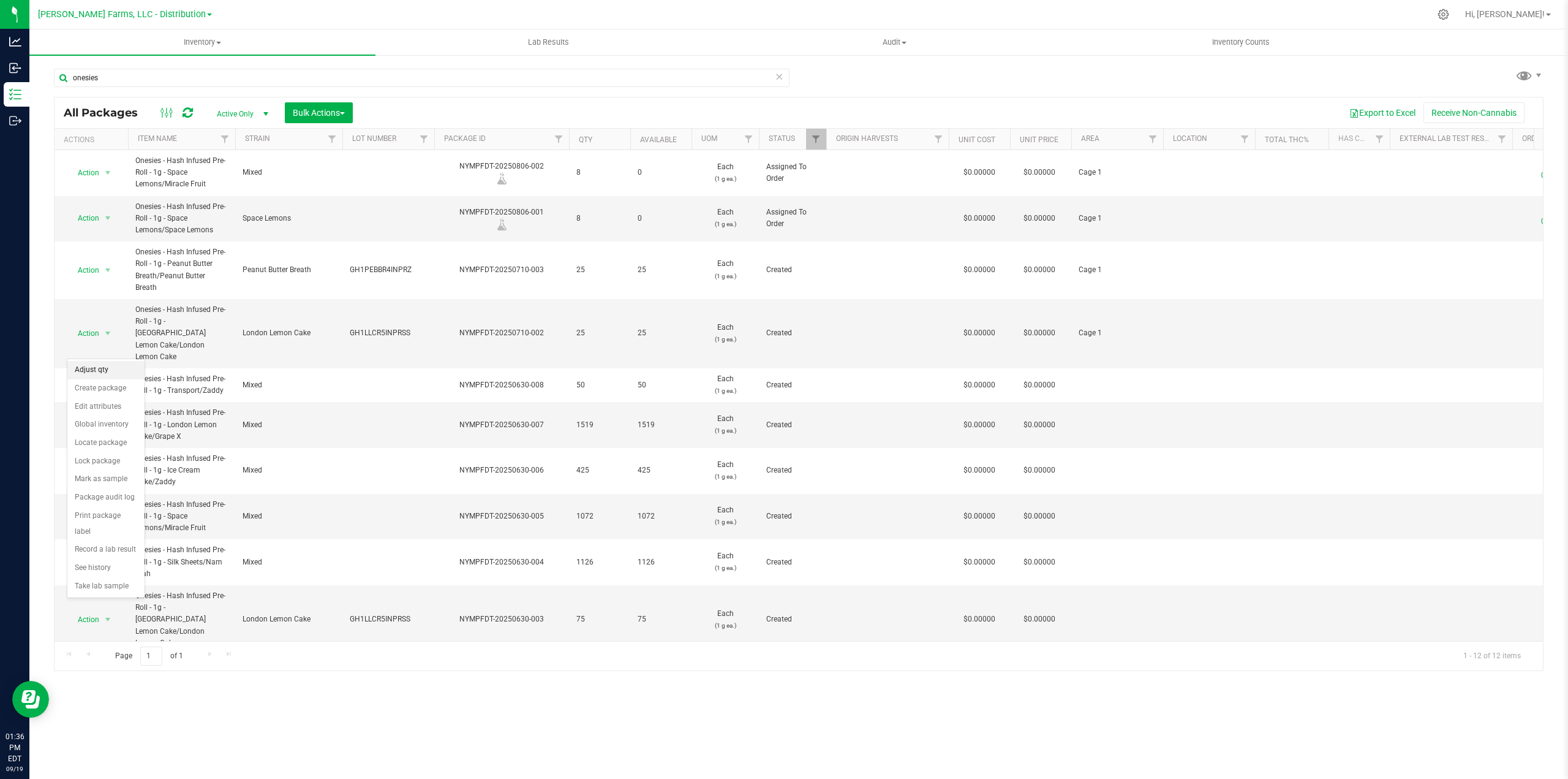
click at [111, 372] on li "Adjust qty" at bounding box center [106, 370] width 77 height 18
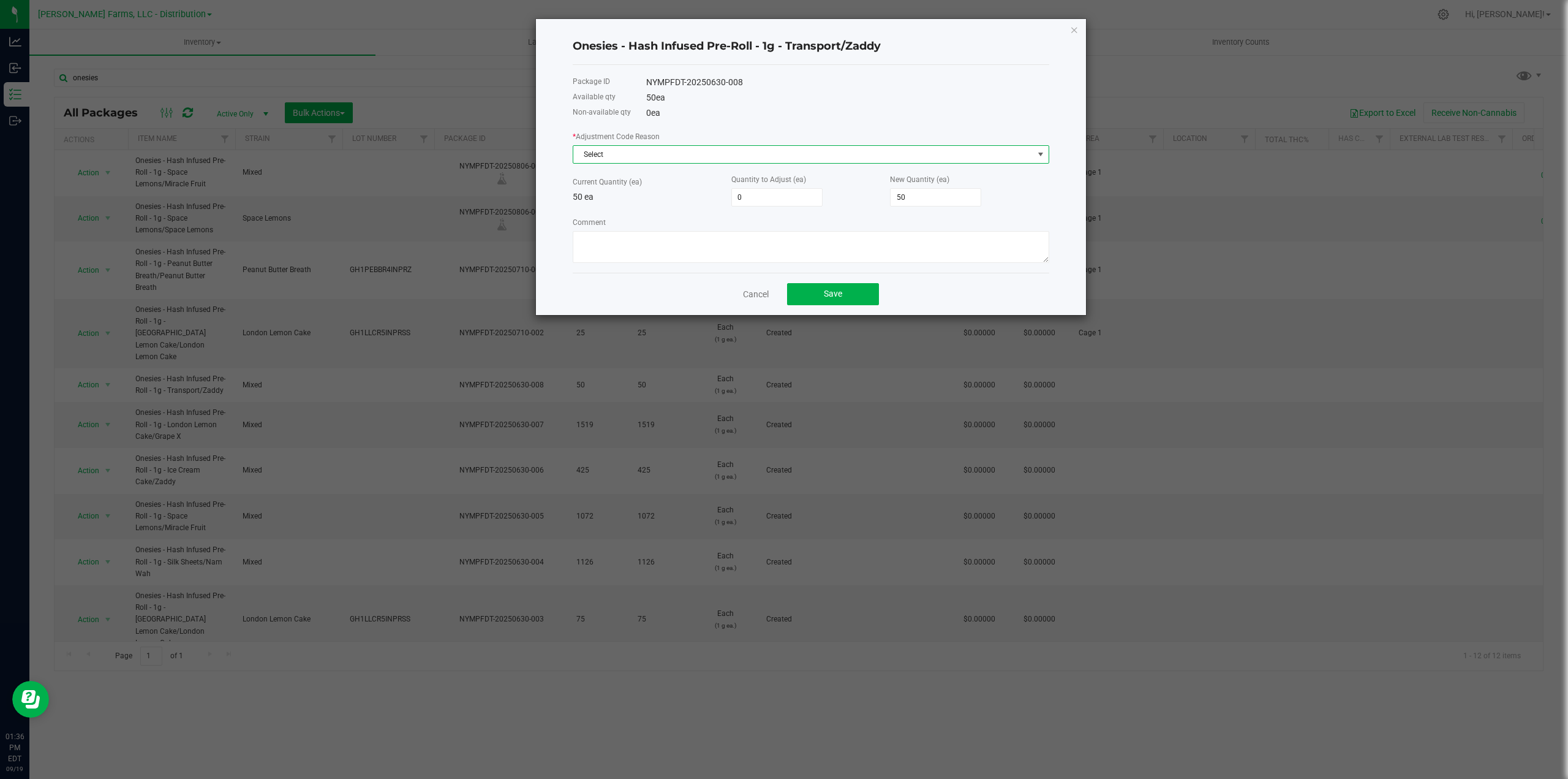
click at [1032, 155] on span "Select" at bounding box center [803, 154] width 460 height 17
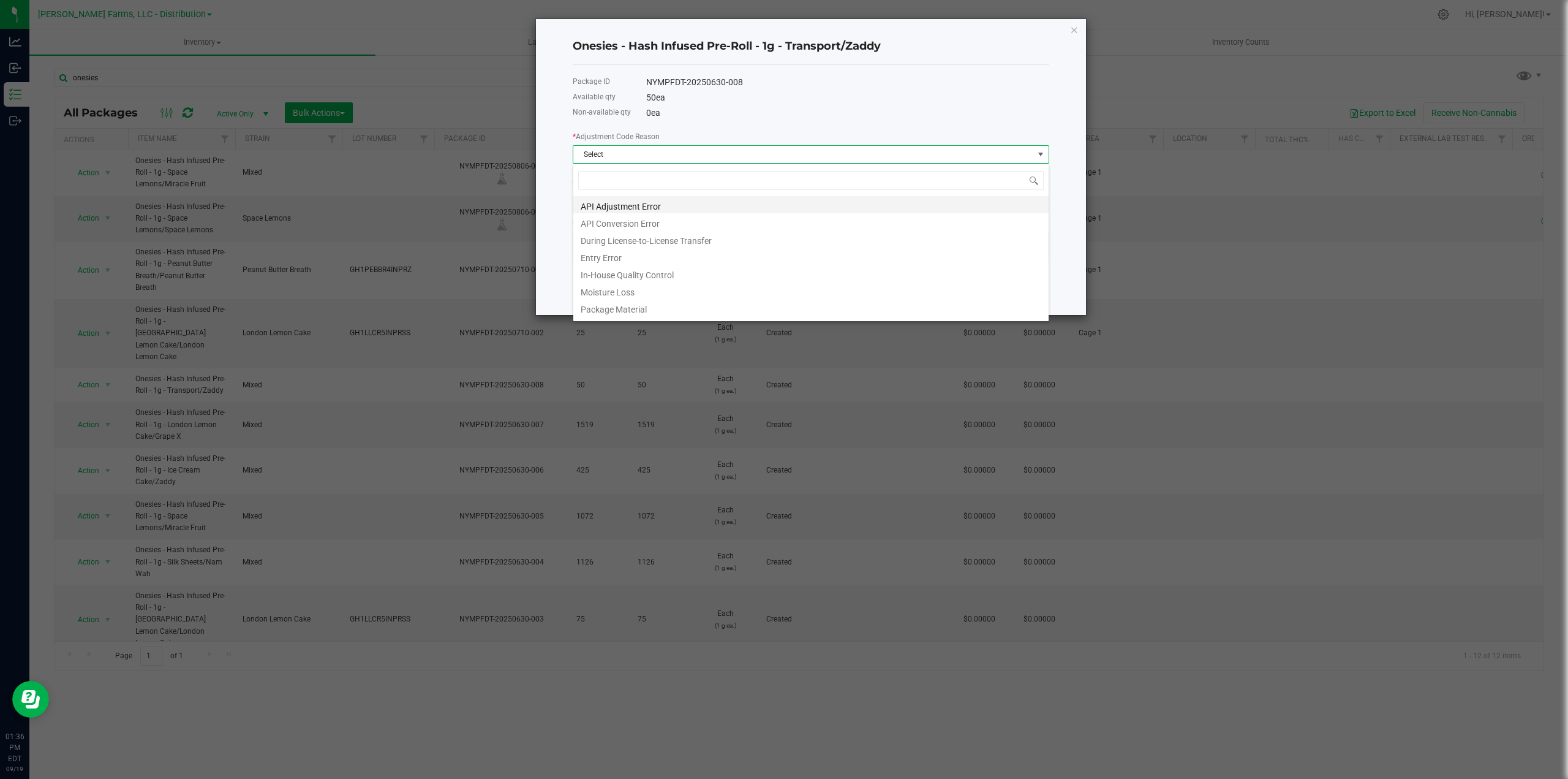
scroll to position [18, 477]
click at [716, 205] on li "API Adjustment Error" at bounding box center [811, 205] width 475 height 17
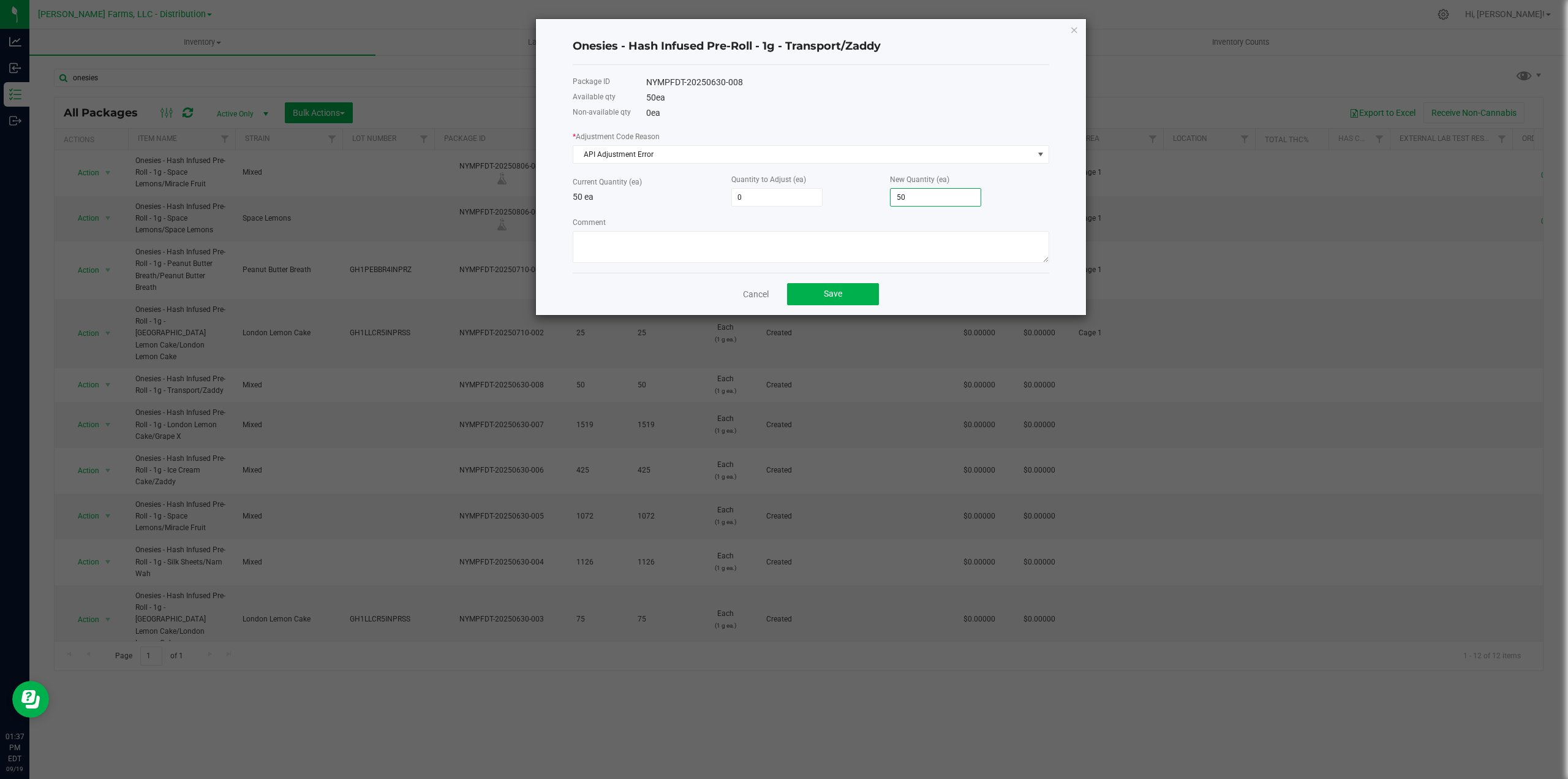
drag, startPoint x: 919, startPoint y: 196, endPoint x: 884, endPoint y: 199, distance: 35.1
click at [884, 199] on div "Current Quantity (ea) 50 ea Quantity to Adjust (ea) 0 New Quantity (ea) 50" at bounding box center [811, 189] width 477 height 33
click at [934, 198] on input "50" at bounding box center [936, 197] width 90 height 17
type input "-45"
type input "5"
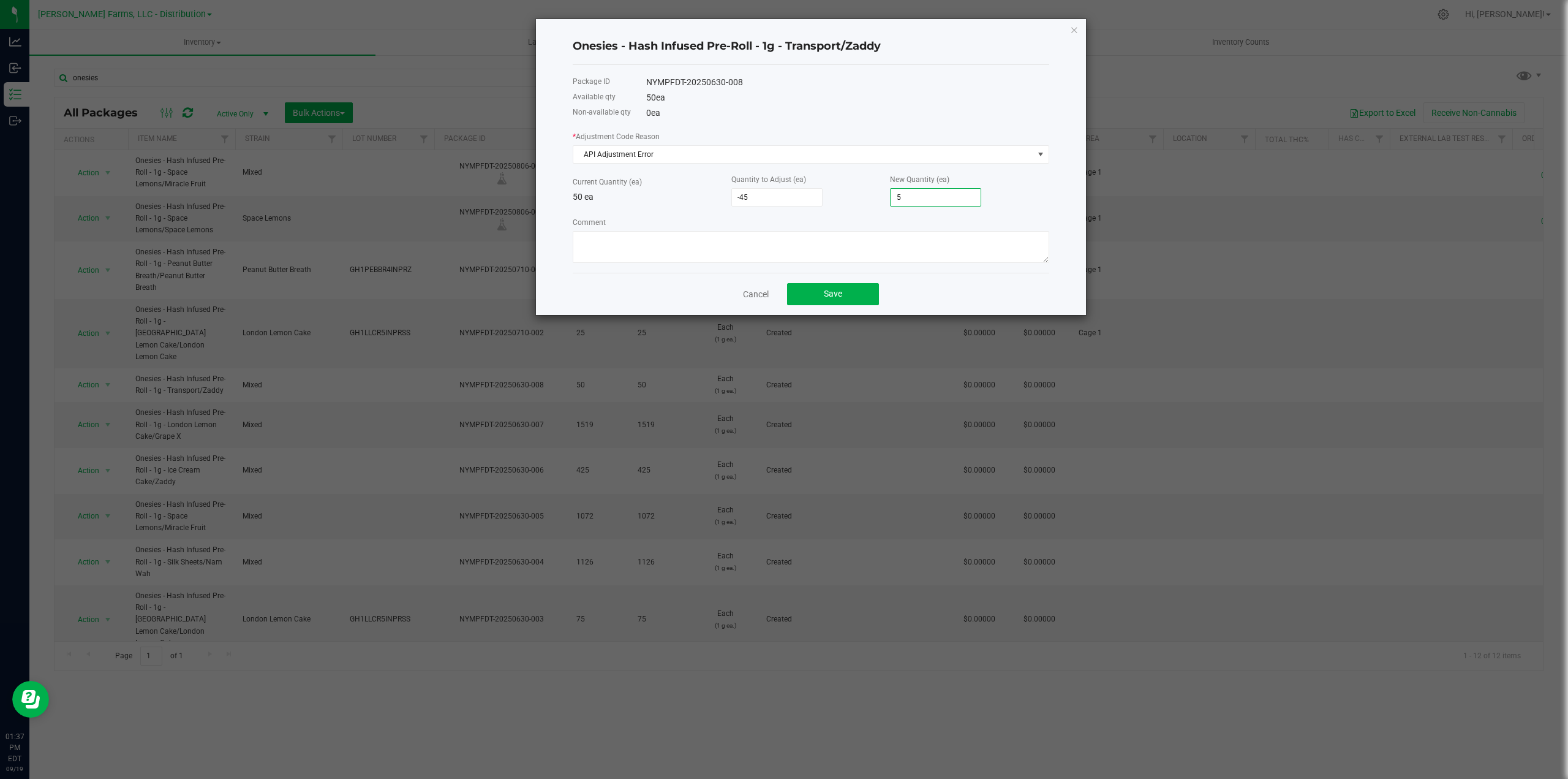
type input "-50"
type input "-49"
type input "1"
type input "-33"
type input "17"
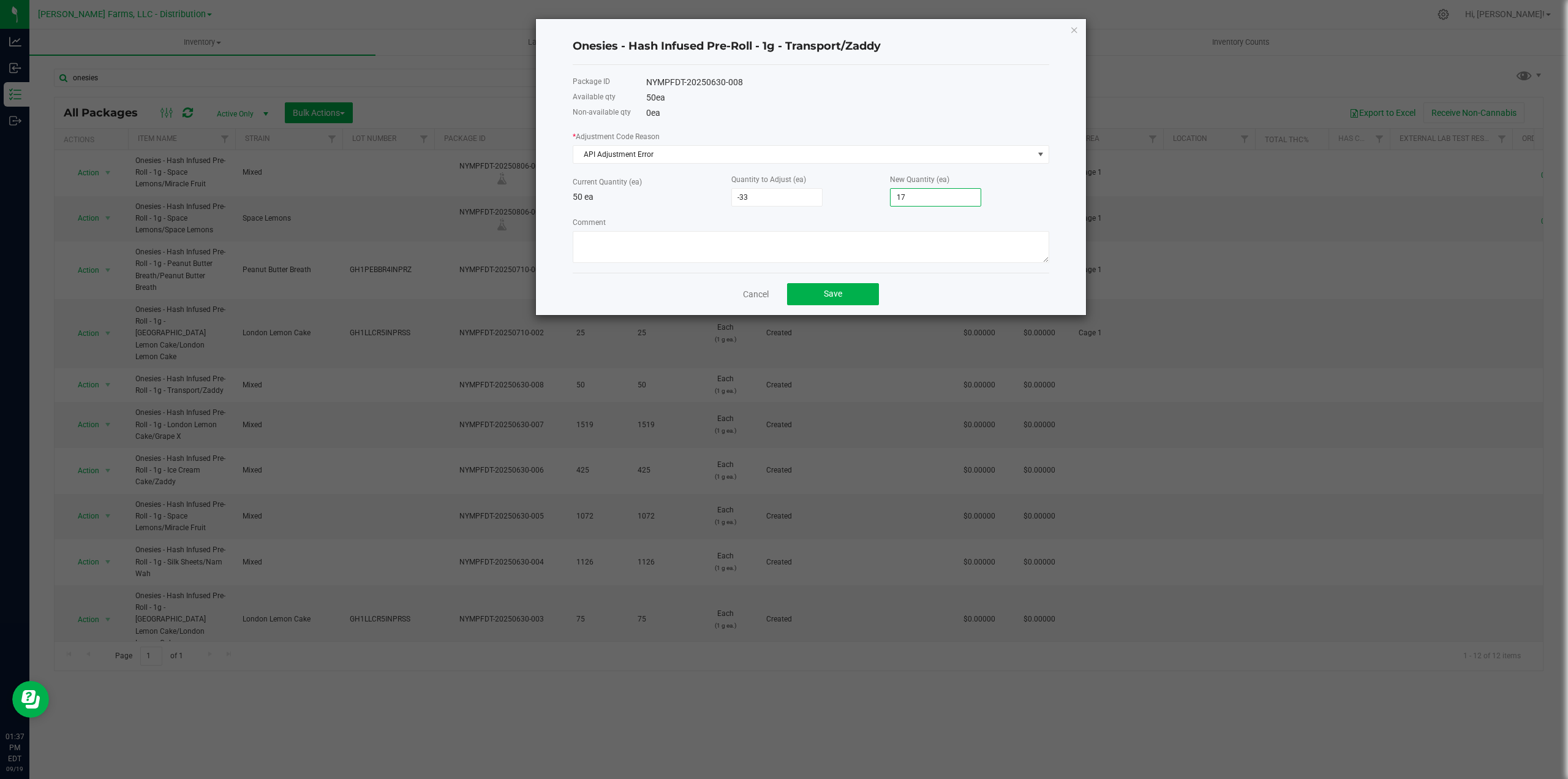
type input "120"
type input "170"
type input "1,658"
type input "1,708"
click at [854, 254] on textarea "Comment" at bounding box center [811, 247] width 477 height 32
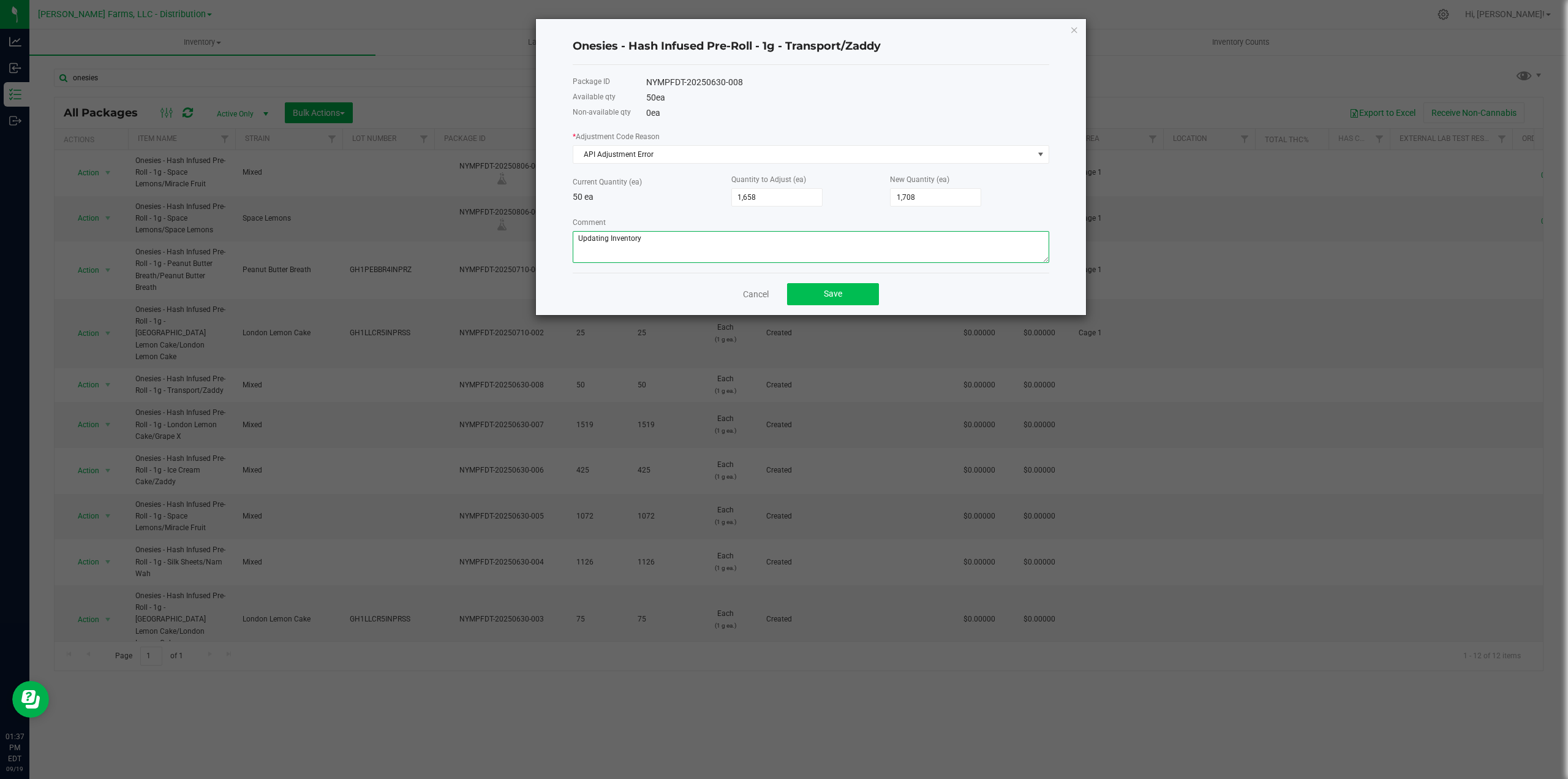
type textarea "Updating Inventory"
click at [851, 295] on button "Save" at bounding box center [833, 294] width 92 height 22
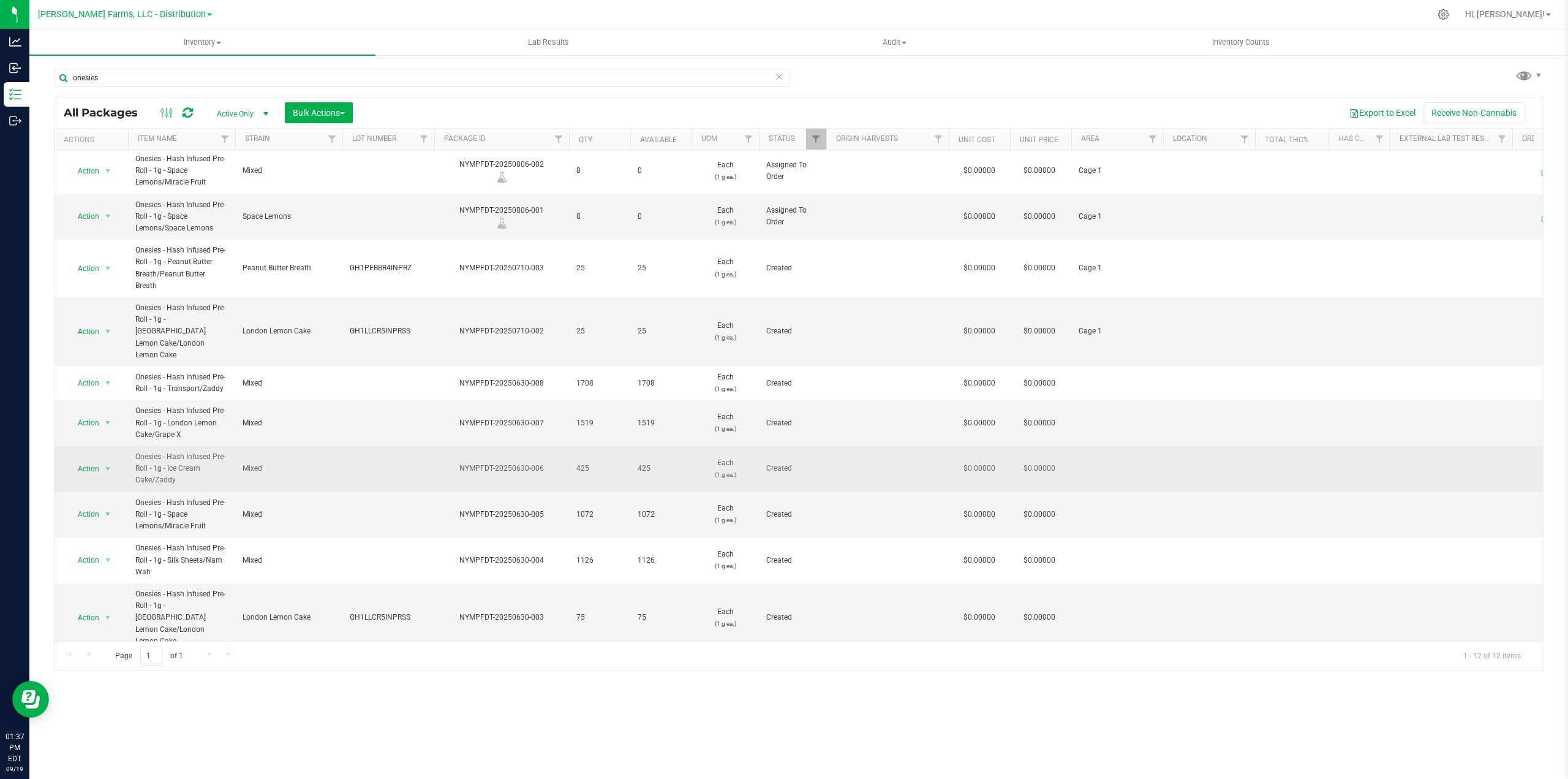
scroll to position [0, 0]
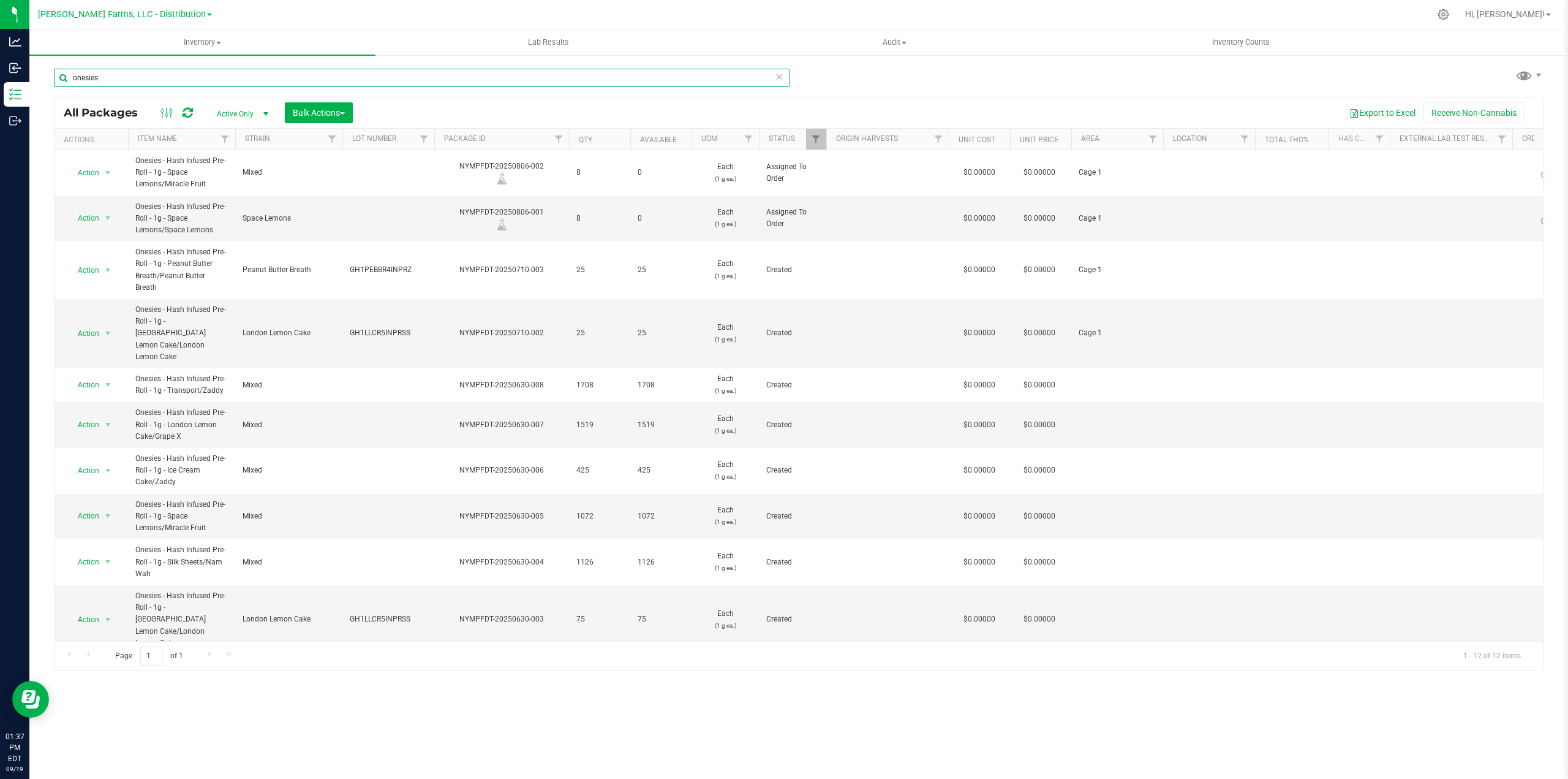
click at [217, 78] on input "onesies" at bounding box center [421, 77] width 736 height 18
type input "o"
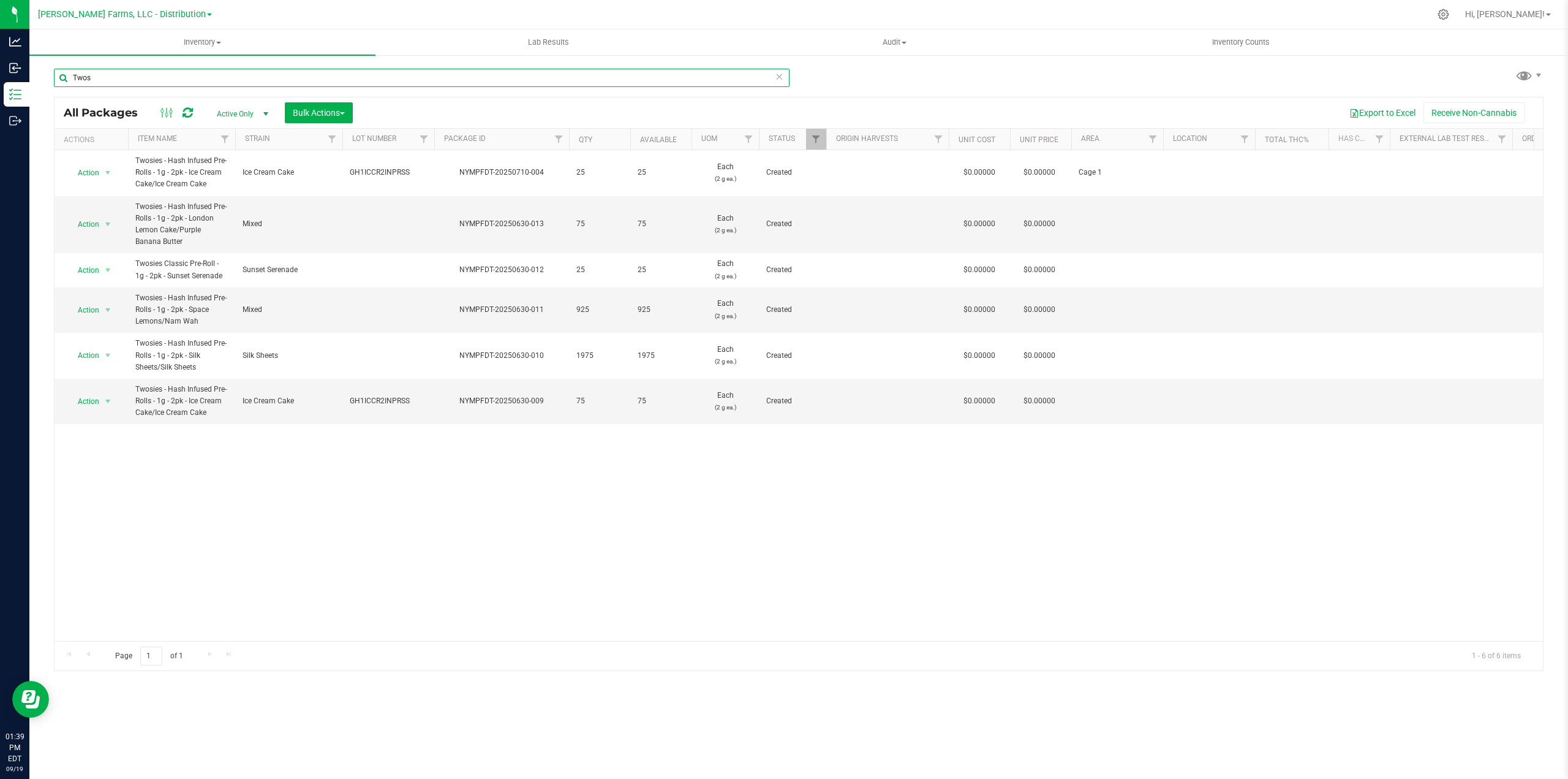
type input "Twos"
click at [106, 225] on span "select" at bounding box center [107, 224] width 9 height 9
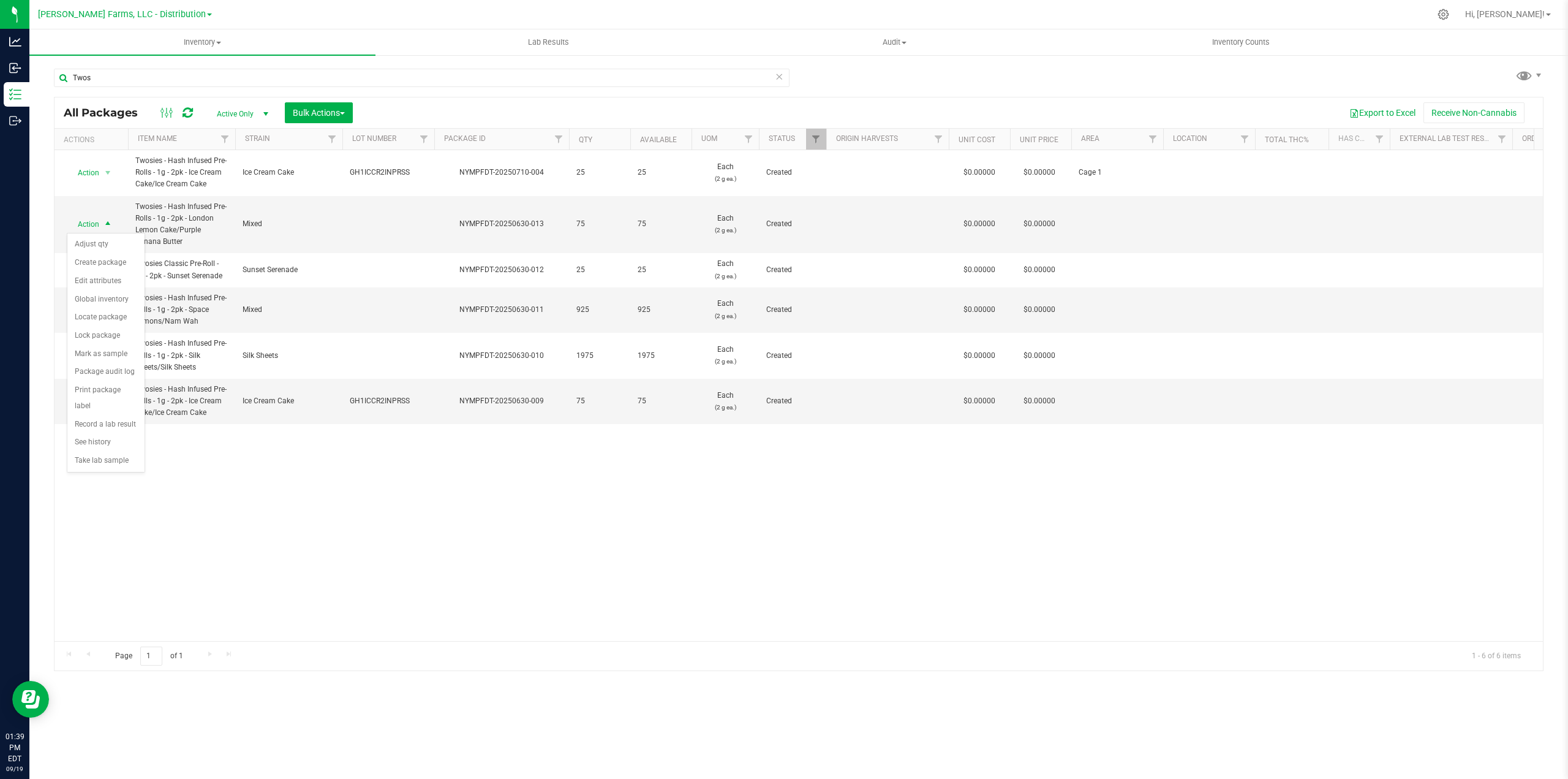
click at [471, 481] on div "Action Action Adjust qty Create package Edit attributes Global inventory Locate…" at bounding box center [799, 395] width 1489 height 491
